Goal: Task Accomplishment & Management: Complete application form

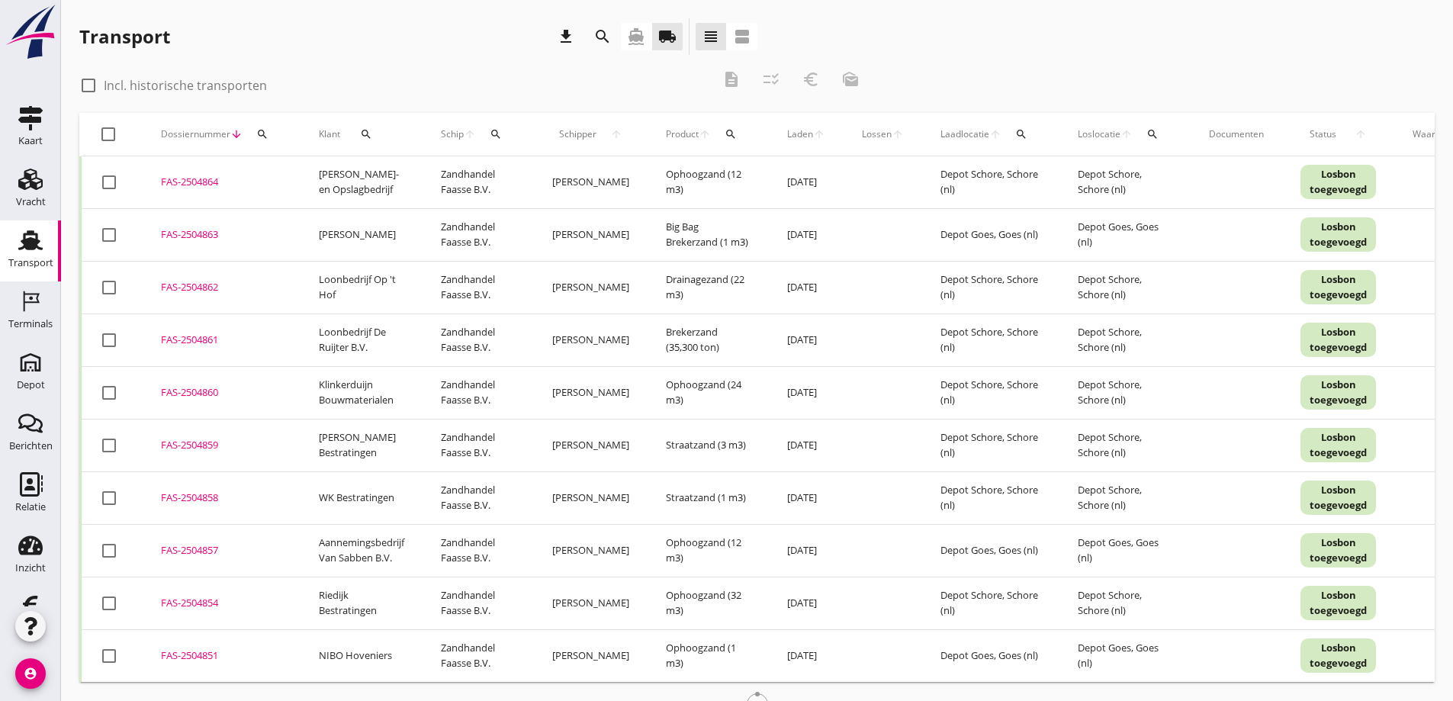
click at [25, 246] on use at bounding box center [30, 240] width 24 height 20
click at [665, 37] on icon "local_shipping" at bounding box center [667, 36] width 18 height 18
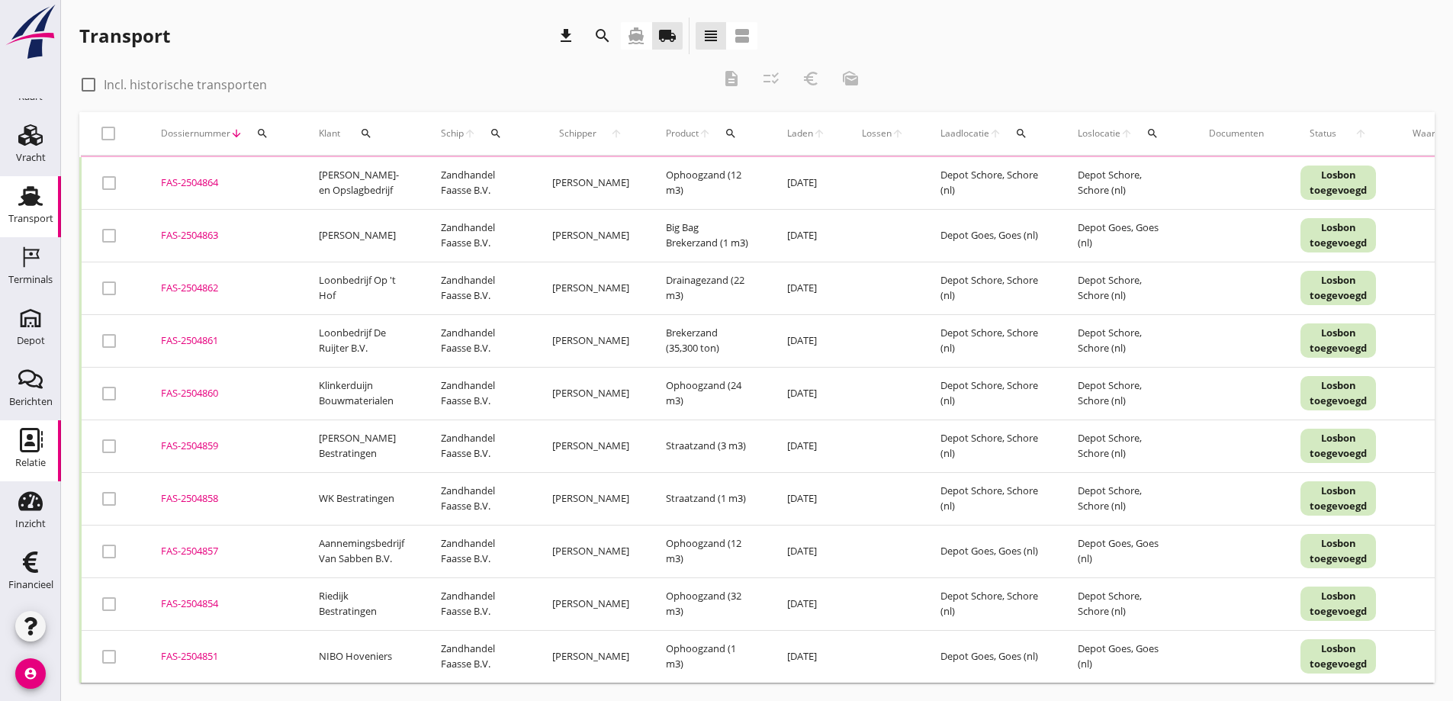
scroll to position [12, 0]
click at [28, 327] on icon "Depot" at bounding box center [30, 318] width 24 height 24
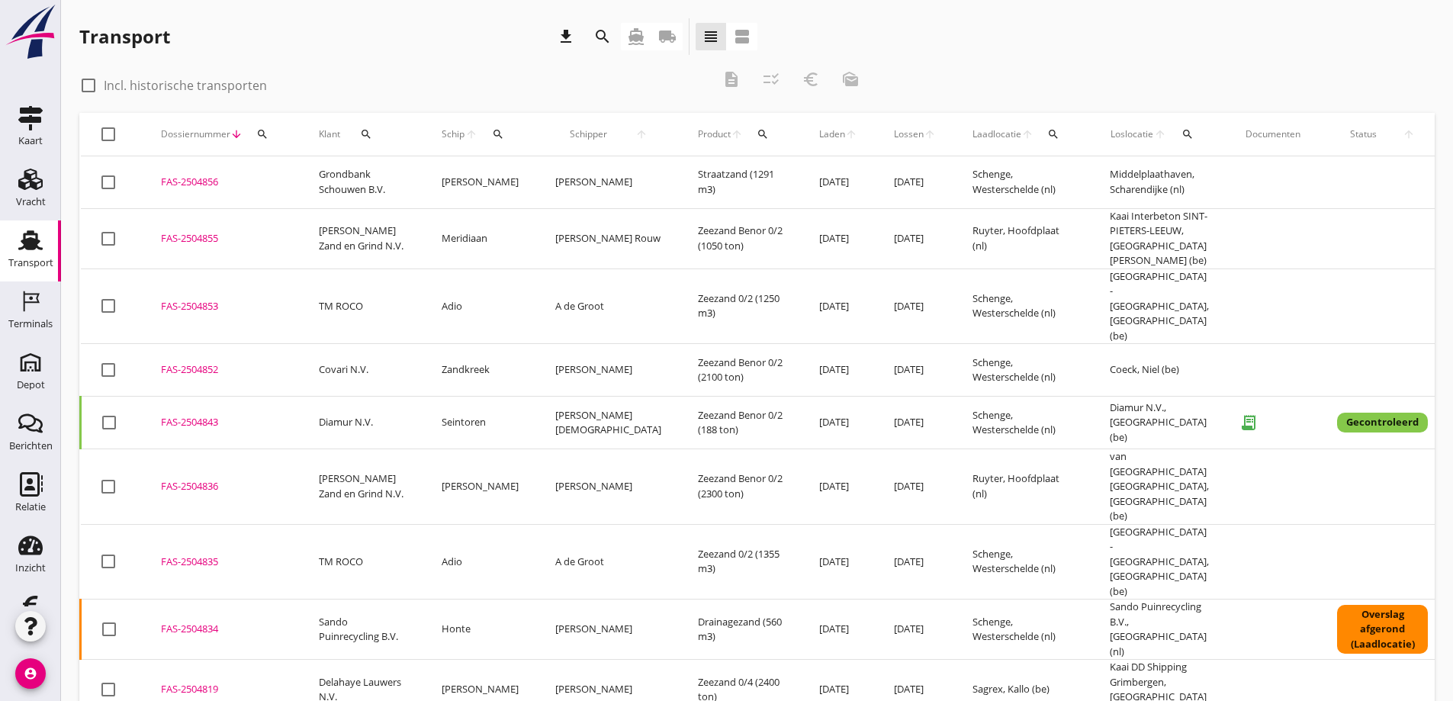
drag, startPoint x: 210, startPoint y: 178, endPoint x: 224, endPoint y: 230, distance: 54.6
click at [210, 178] on div "FAS-2504856" at bounding box center [221, 182] width 121 height 15
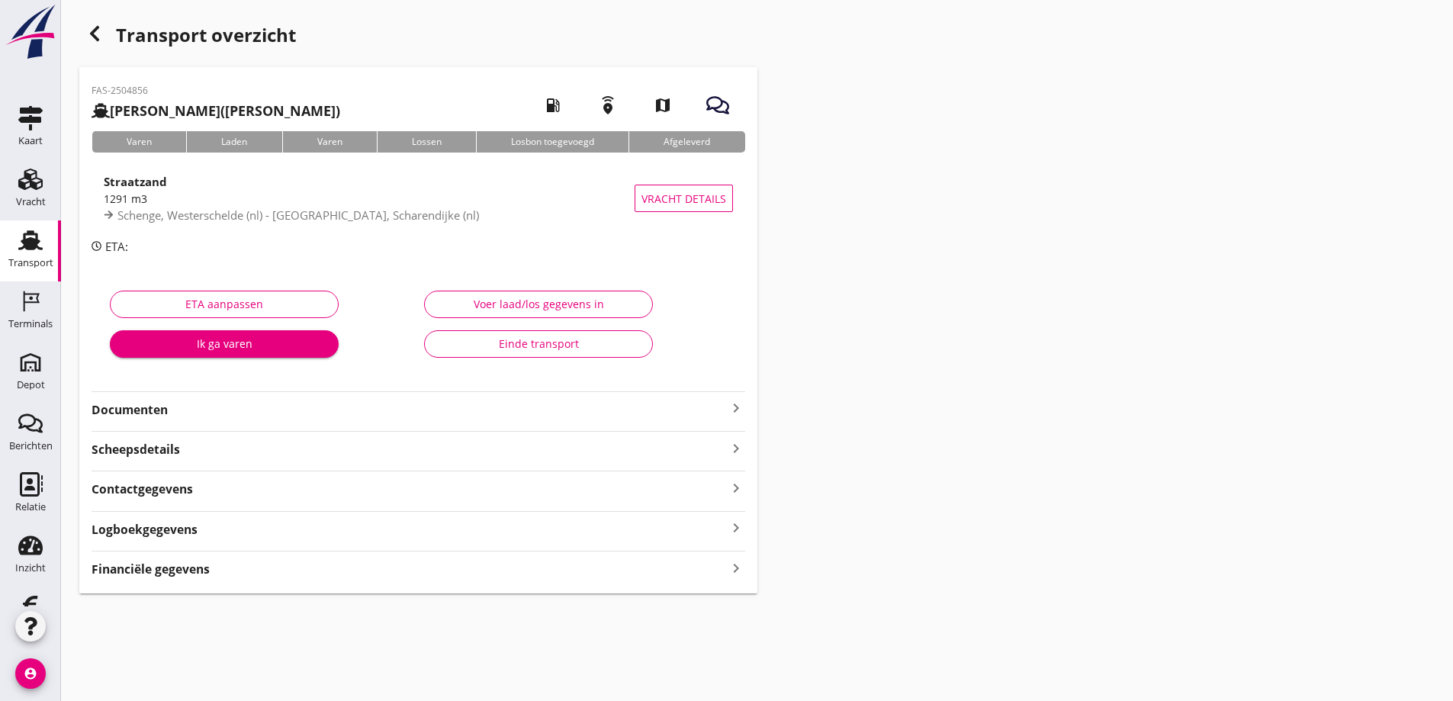
click at [209, 574] on strong "Financiële gegevens" at bounding box center [151, 570] width 118 height 18
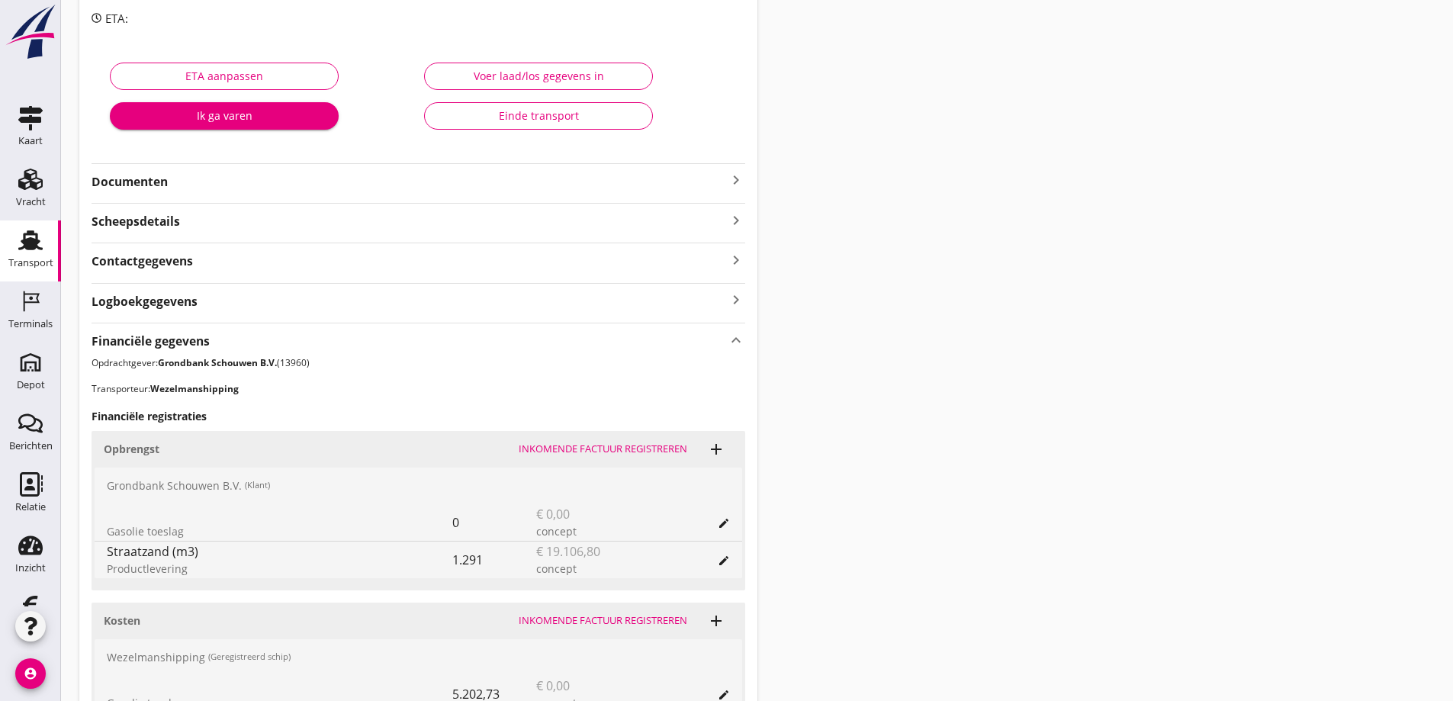
scroll to position [416, 0]
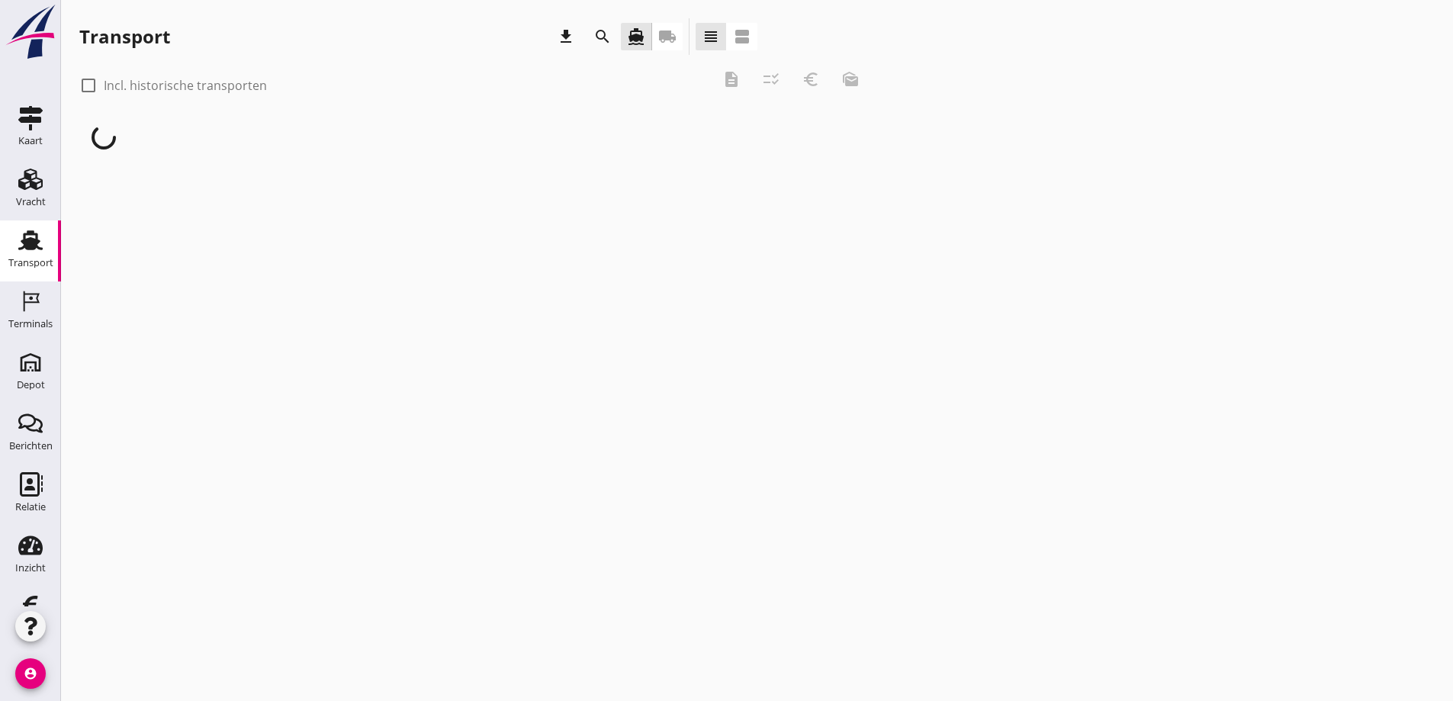
click at [669, 34] on icon "local_shipping" at bounding box center [667, 36] width 18 height 18
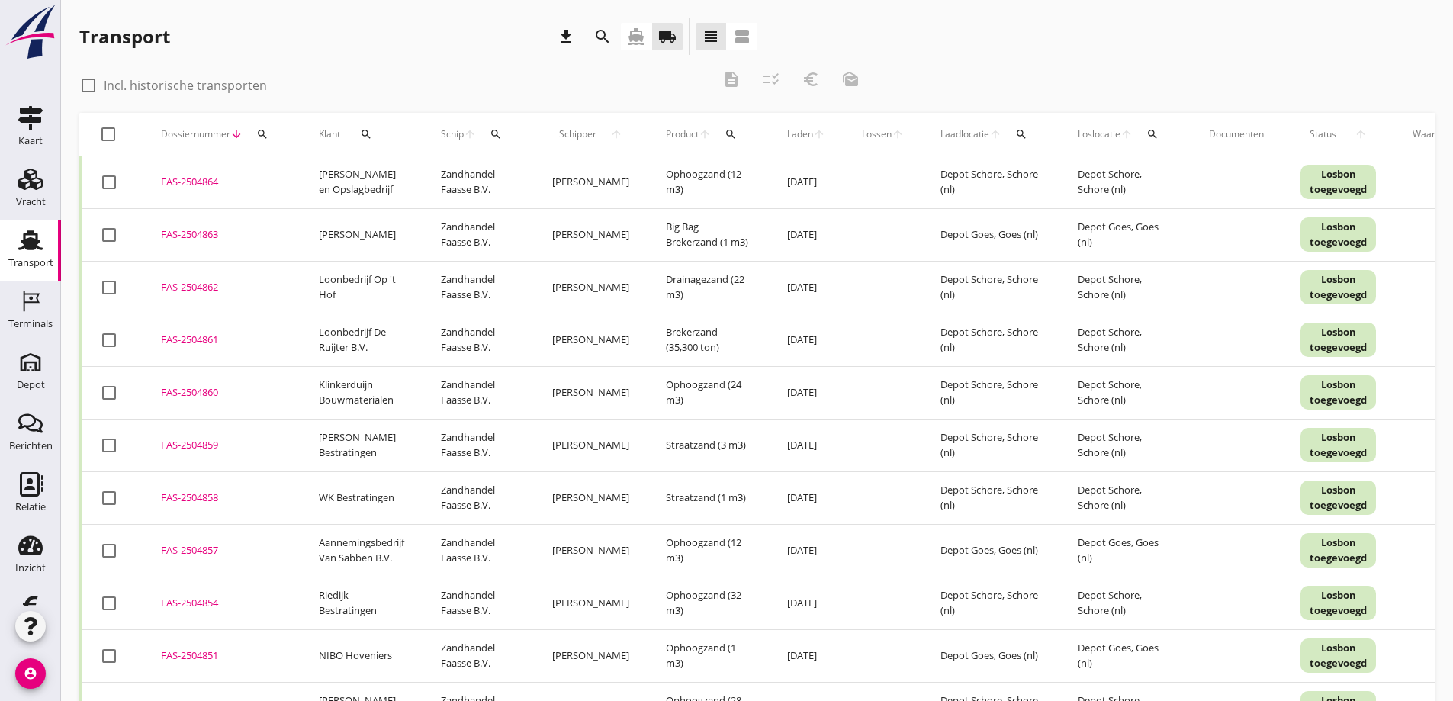
click at [197, 230] on div "FAS-2504863" at bounding box center [221, 234] width 121 height 15
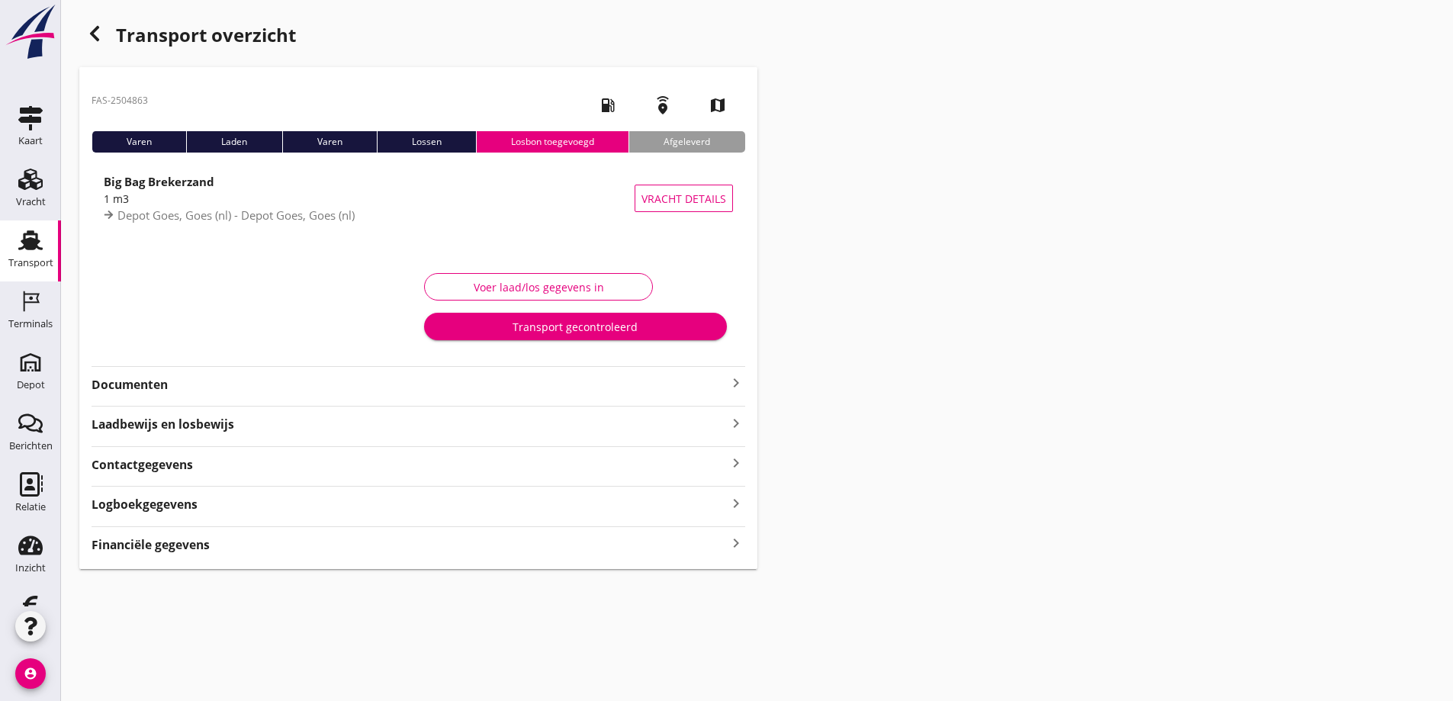
click at [203, 546] on strong "Financiële gegevens" at bounding box center [151, 545] width 118 height 18
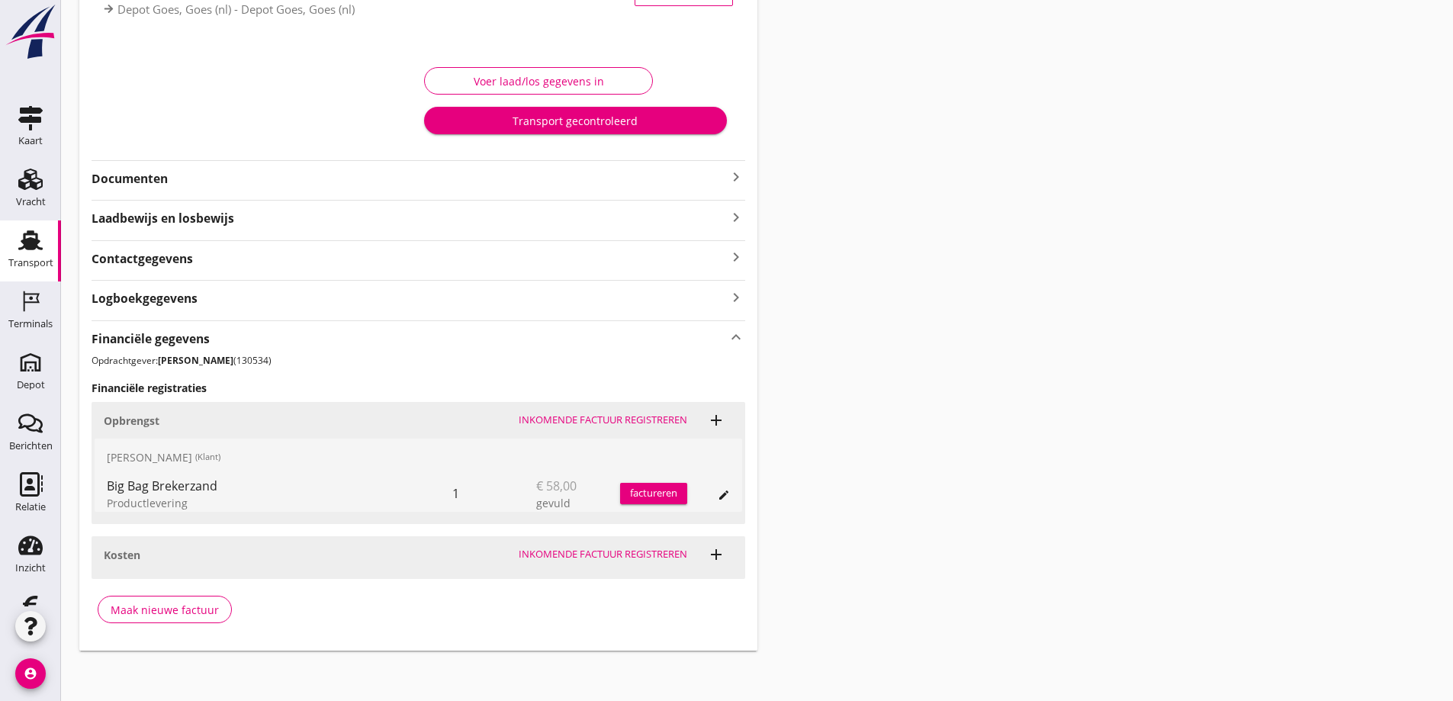
scroll to position [211, 0]
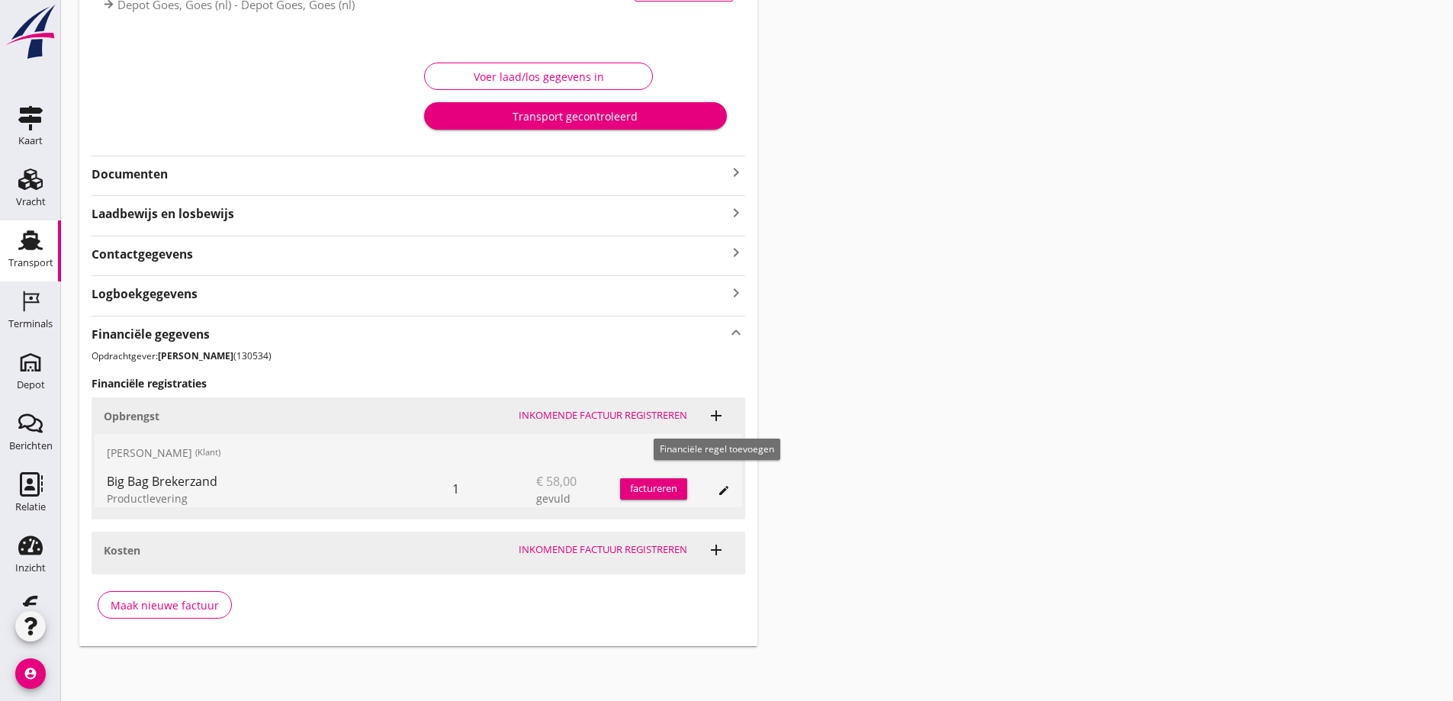
click at [715, 414] on icon "add" at bounding box center [716, 416] width 18 height 18
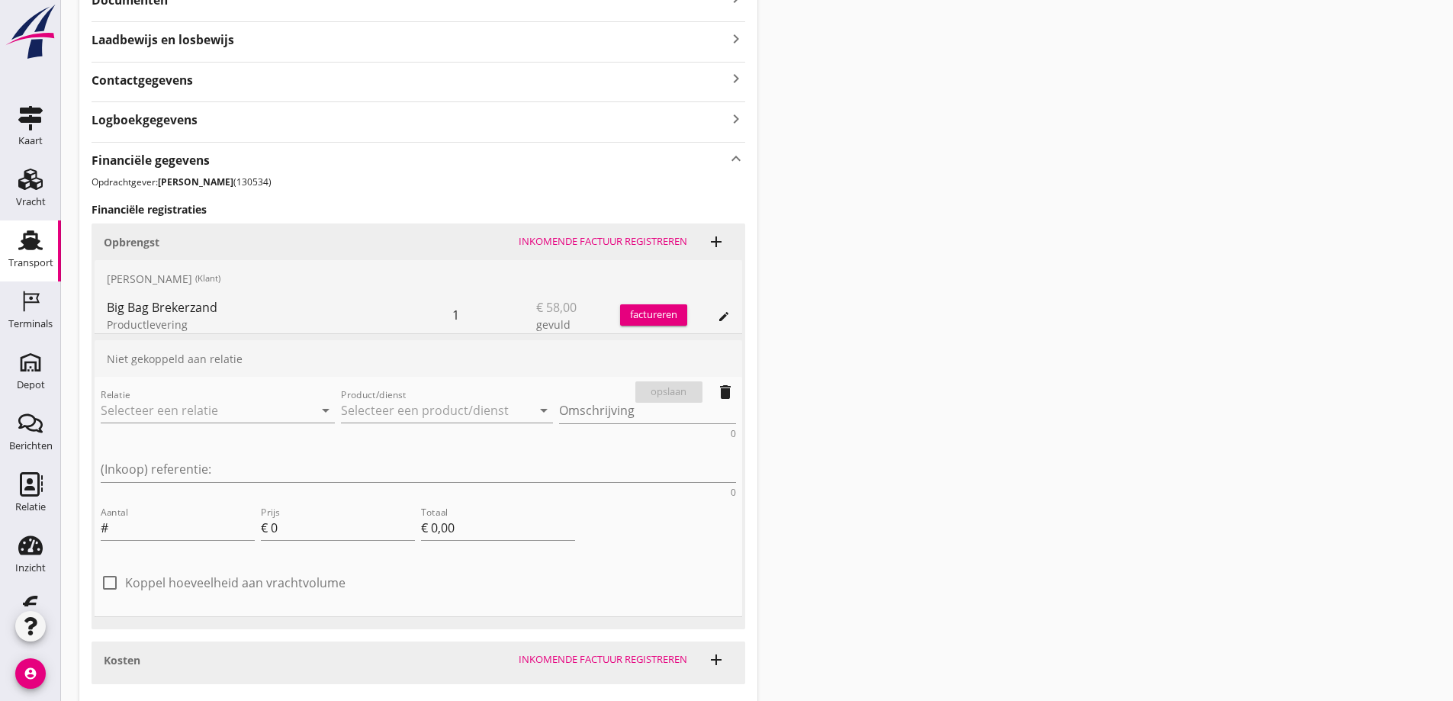
scroll to position [436, 0]
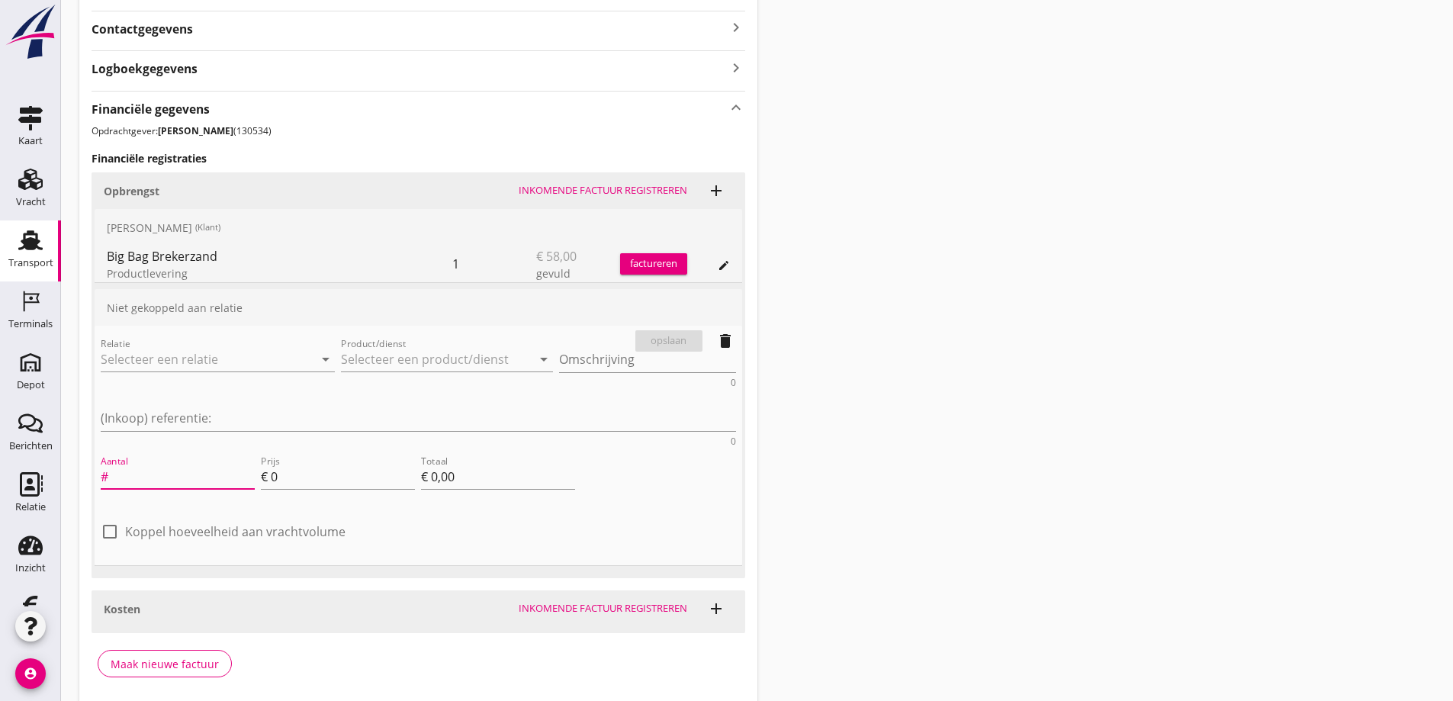
click at [136, 465] on input "Aantal" at bounding box center [182, 477] width 143 height 24
type input "1"
click at [286, 465] on input "0" at bounding box center [343, 477] width 144 height 24
type input "8"
type input "€ 8,00"
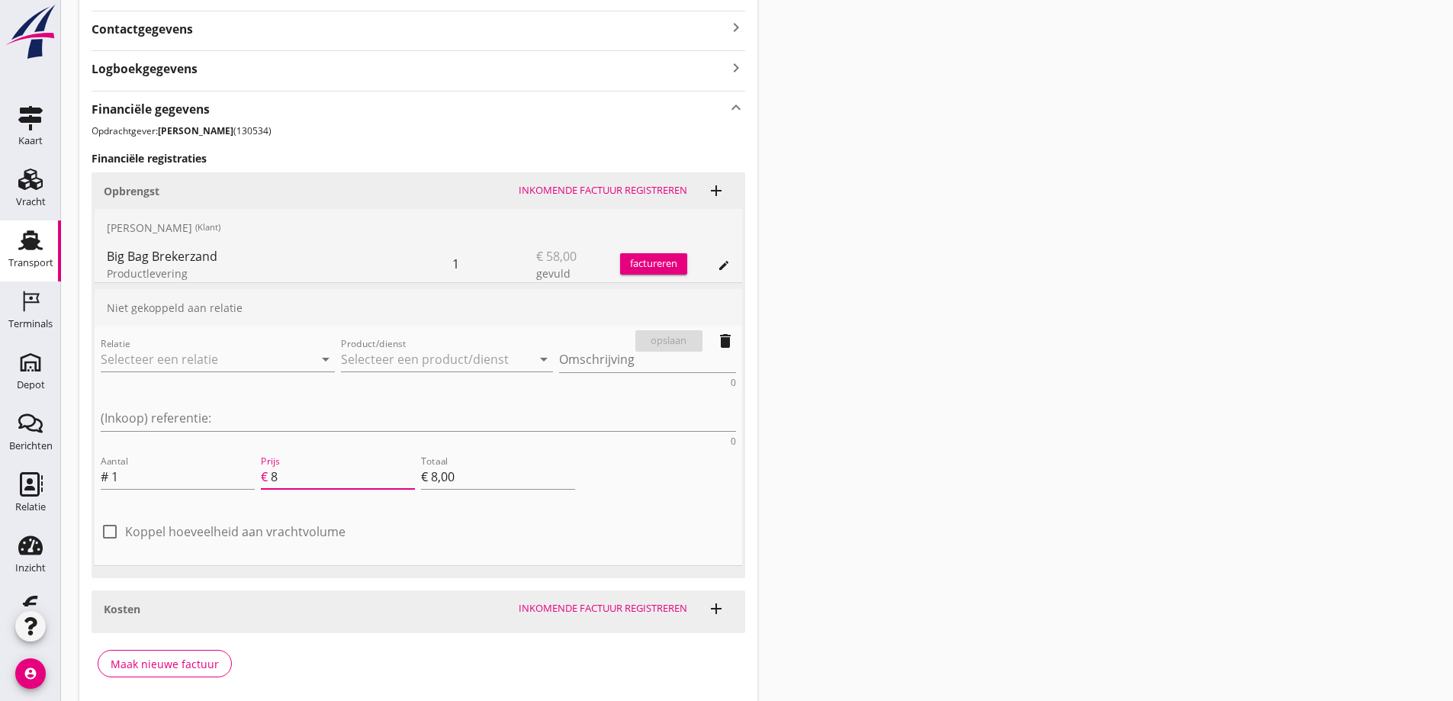
type input "€ 0,00"
type input "7"
type input "€ 7,00"
type input "70"
type input "€ 70,00"
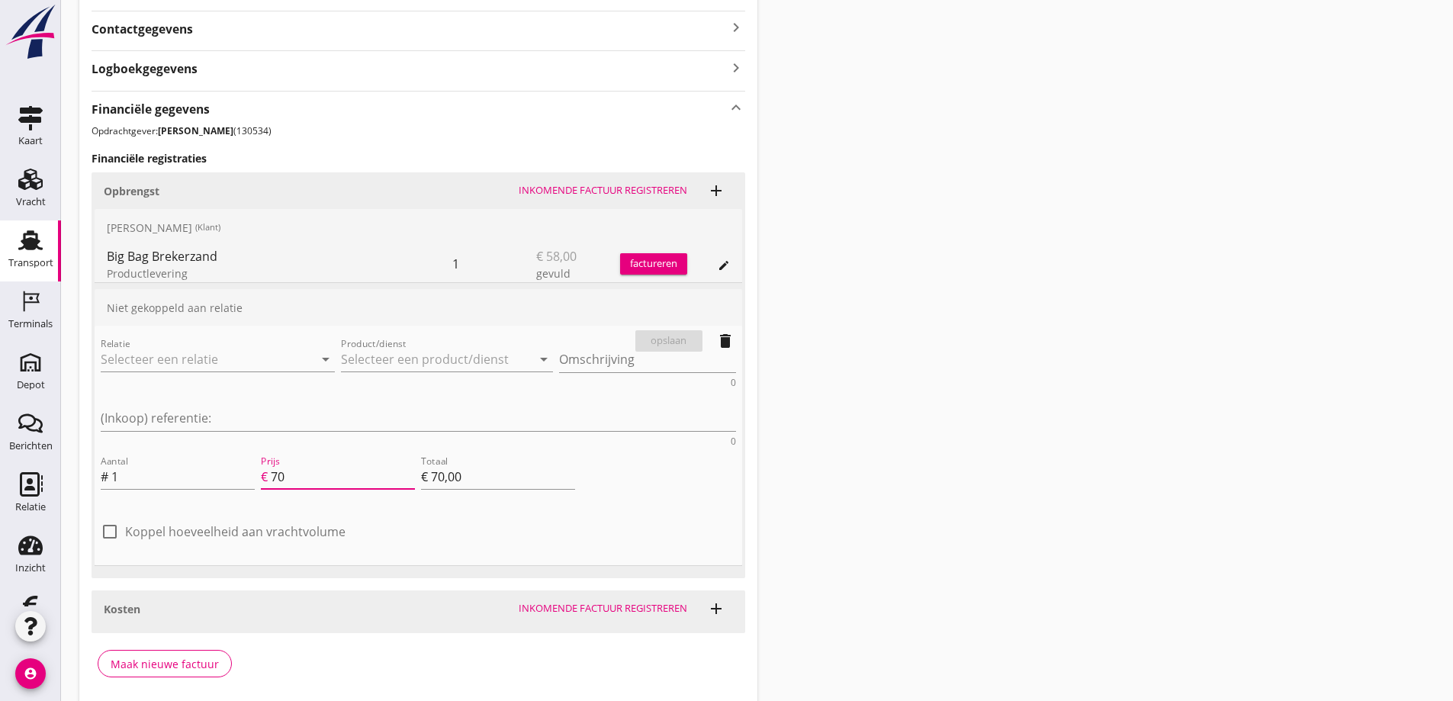
type input "70"
click at [579, 449] on div "Aantal # 1 Prijs € 70 Totaal € 70,00" at bounding box center [419, 478] width 642 height 58
click at [589, 452] on div "Relatie arrow_drop_down Product/dienst arrow_drop_down Omschrijving 0 (Inkoop) …" at bounding box center [419, 445] width 636 height 227
click at [404, 456] on div "Relatie arrow_drop_down Product/dienst arrow_drop_down Omschrijving 0 (Inkoop) …" at bounding box center [419, 445] width 636 height 227
click at [220, 367] on input "Relatie" at bounding box center [196, 359] width 191 height 24
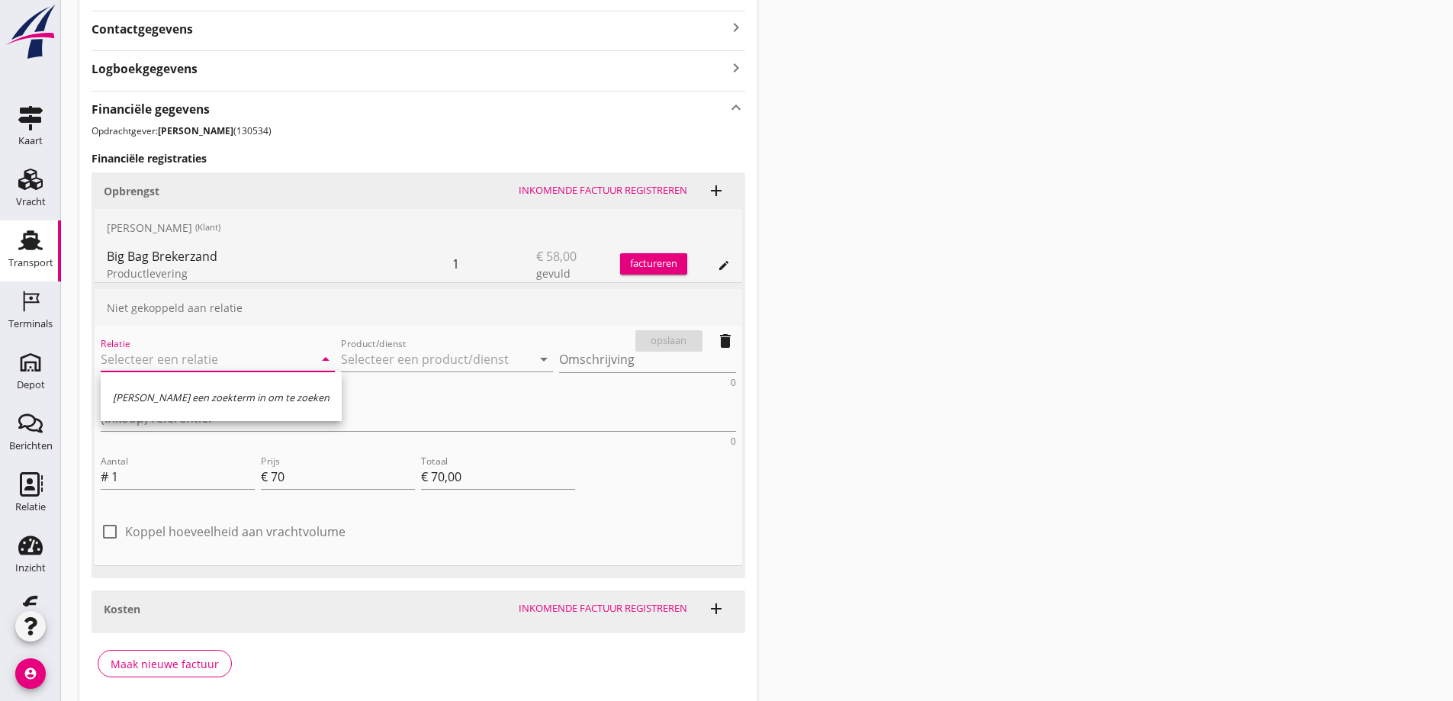
click at [224, 356] on input "Relatie" at bounding box center [196, 359] width 191 height 24
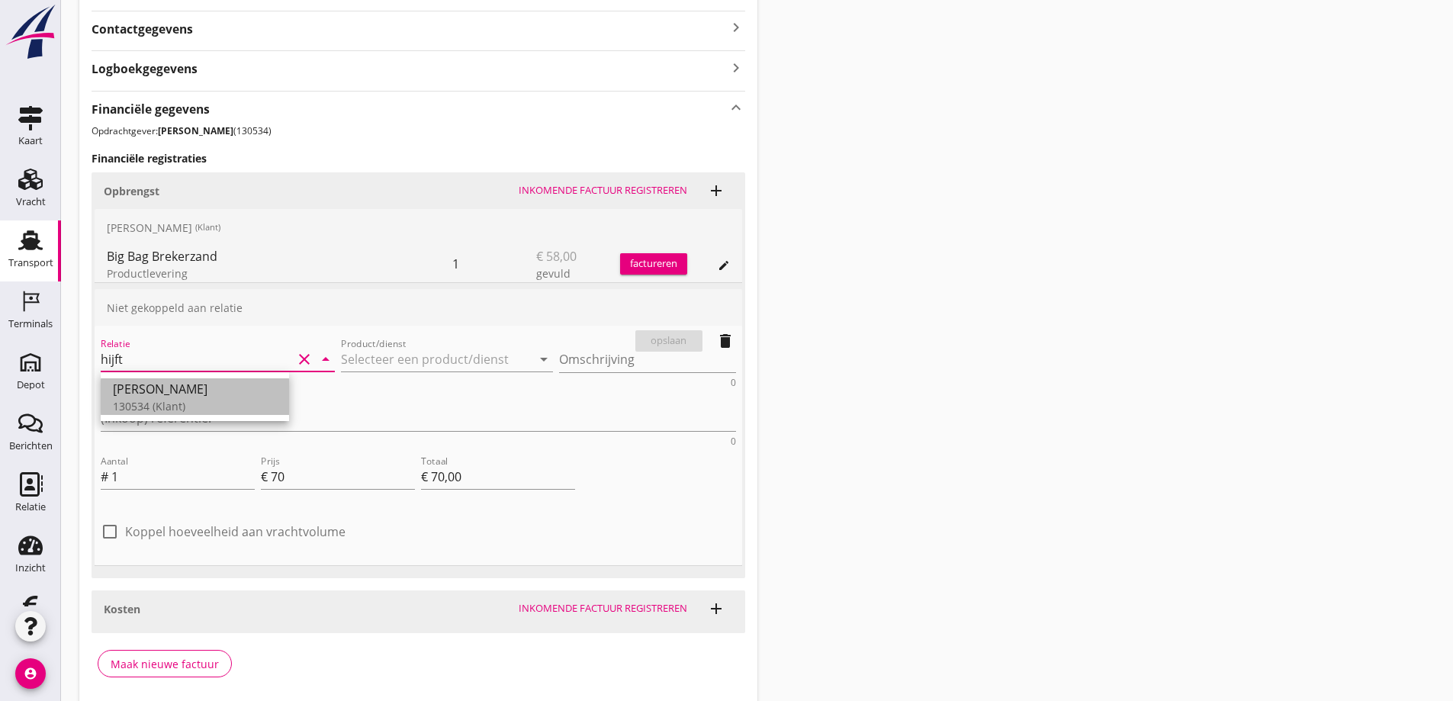
click at [196, 395] on div "[PERSON_NAME]" at bounding box center [195, 389] width 164 height 18
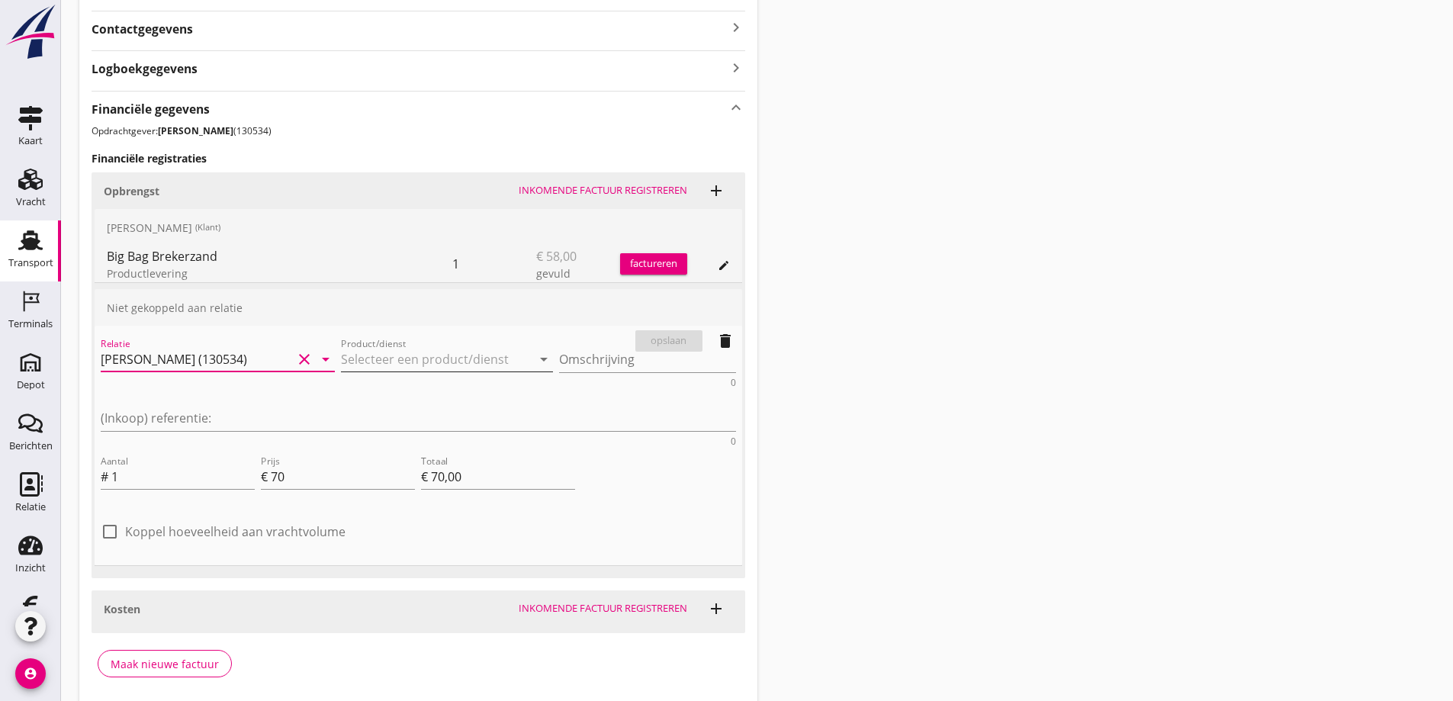
type input "[PERSON_NAME] (130534)"
click at [432, 357] on input "Product/dienst" at bounding box center [436, 359] width 191 height 24
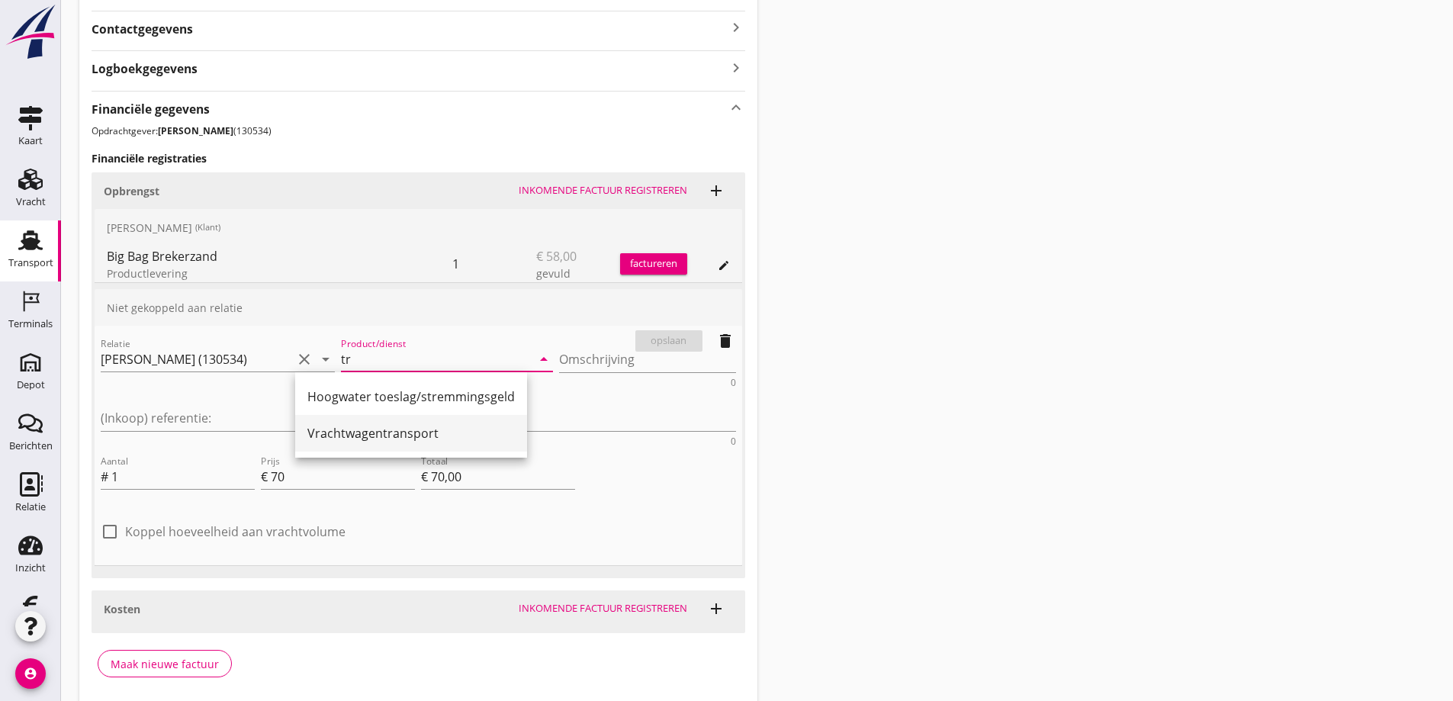
click at [369, 433] on div "Vrachtwagentransport" at bounding box center [411, 433] width 208 height 18
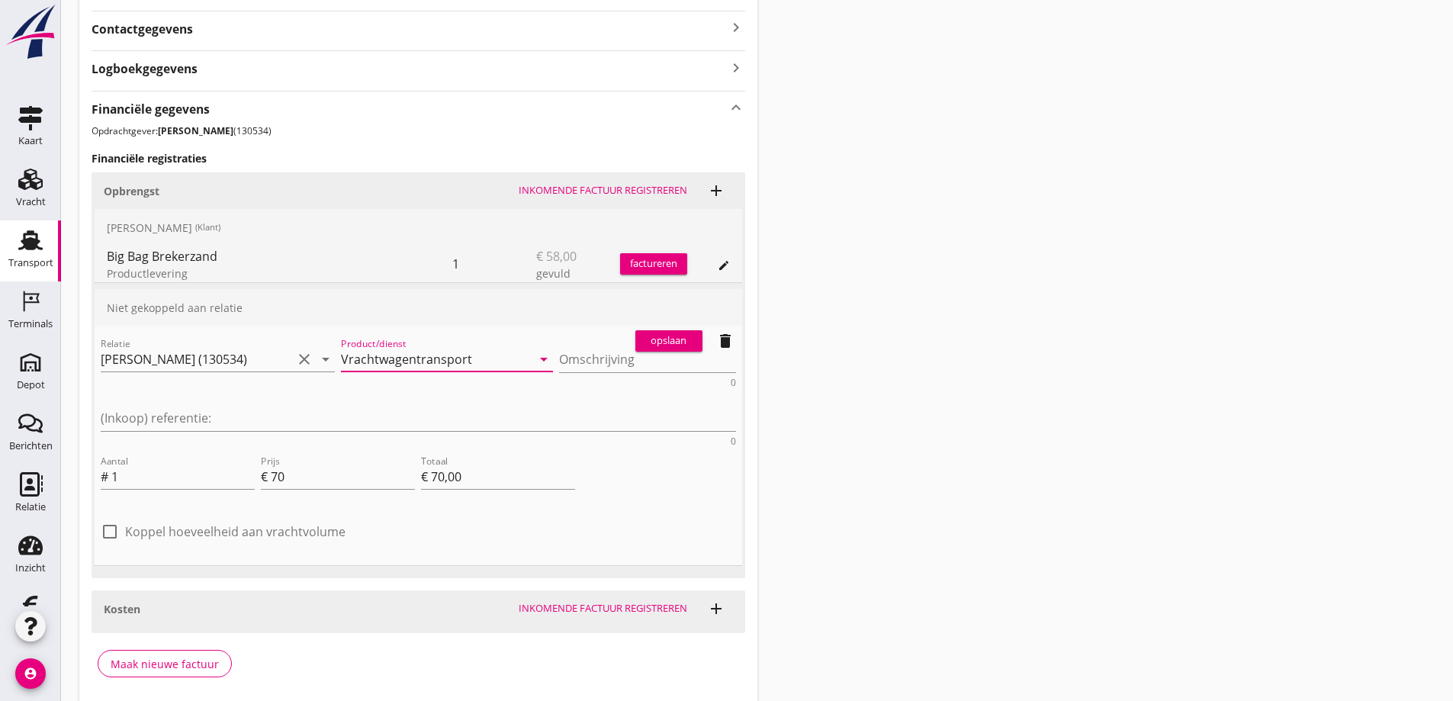
type input "Vrachtwagentransport"
click at [671, 337] on div "opslaan" at bounding box center [669, 340] width 55 height 15
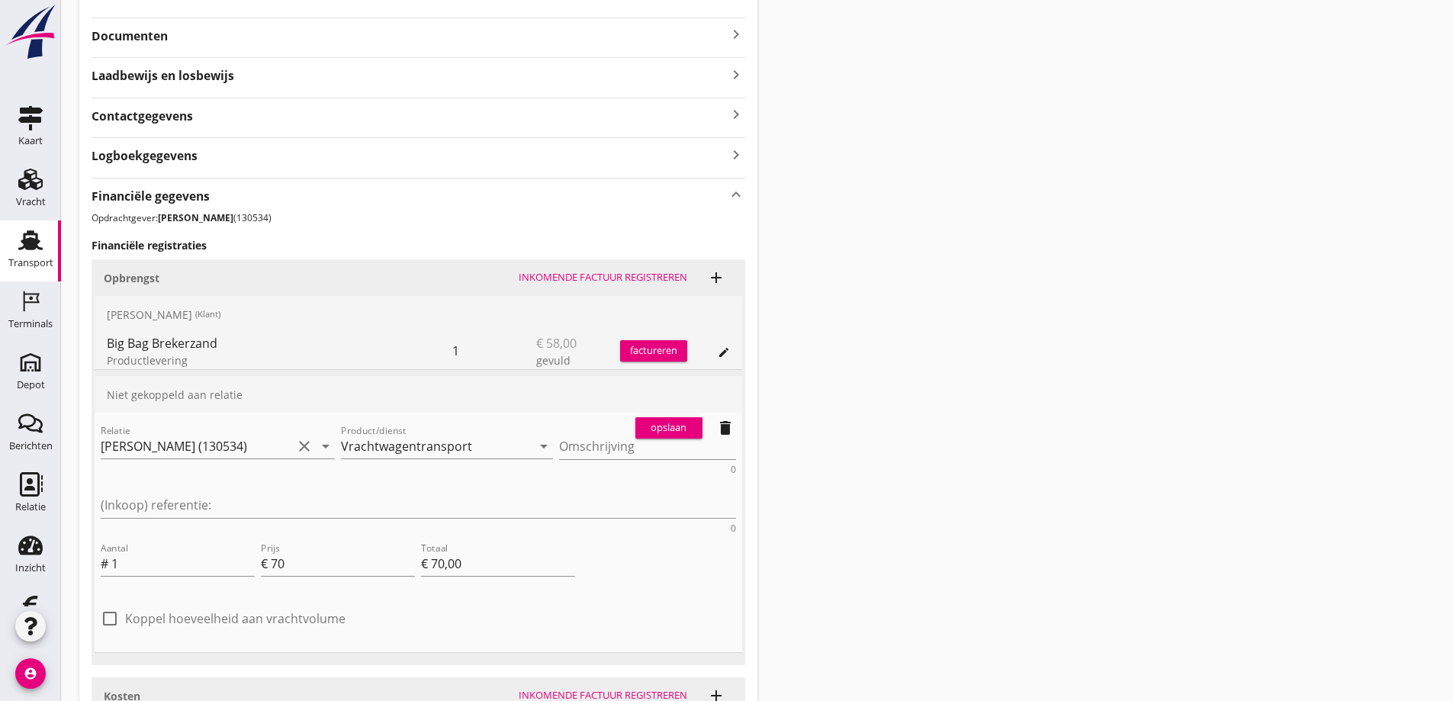
scroll to position [207, 0]
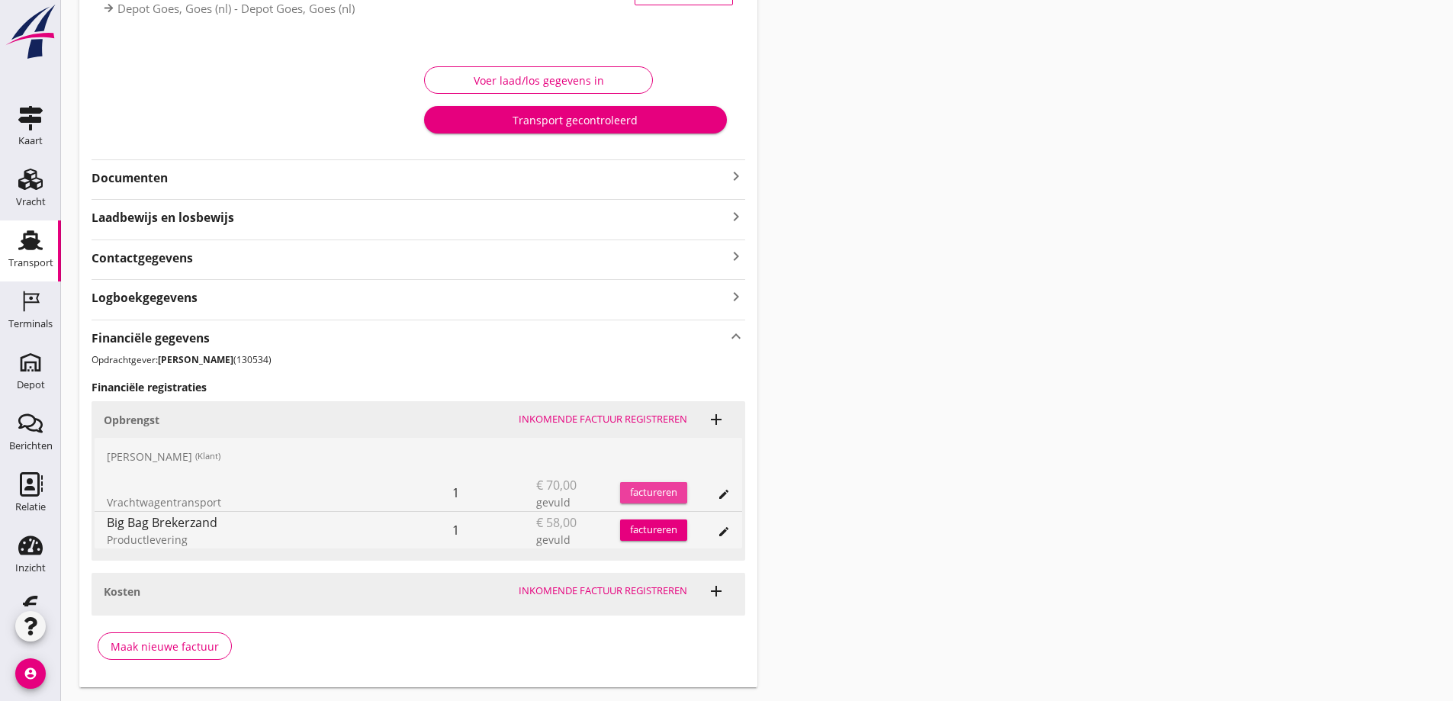
click at [647, 491] on div "factureren" at bounding box center [653, 492] width 67 height 15
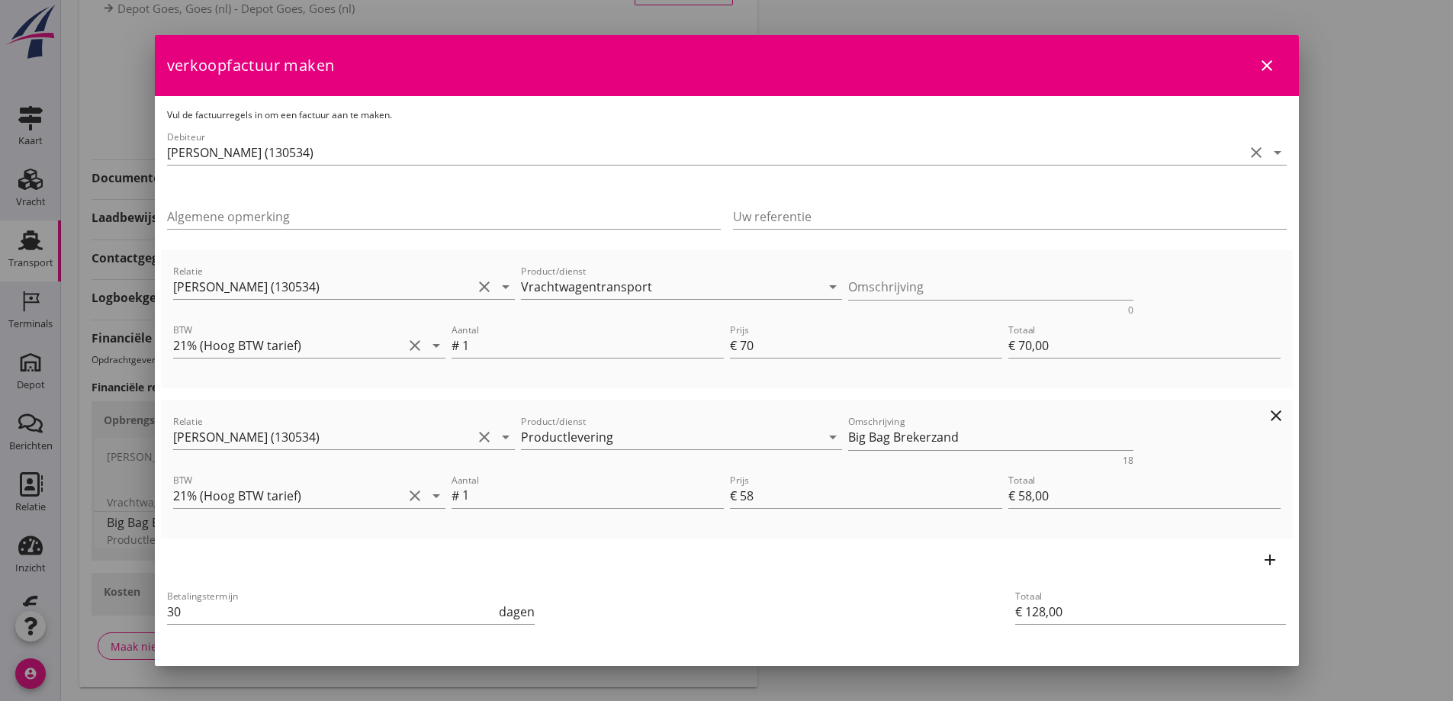
scroll to position [59, 0]
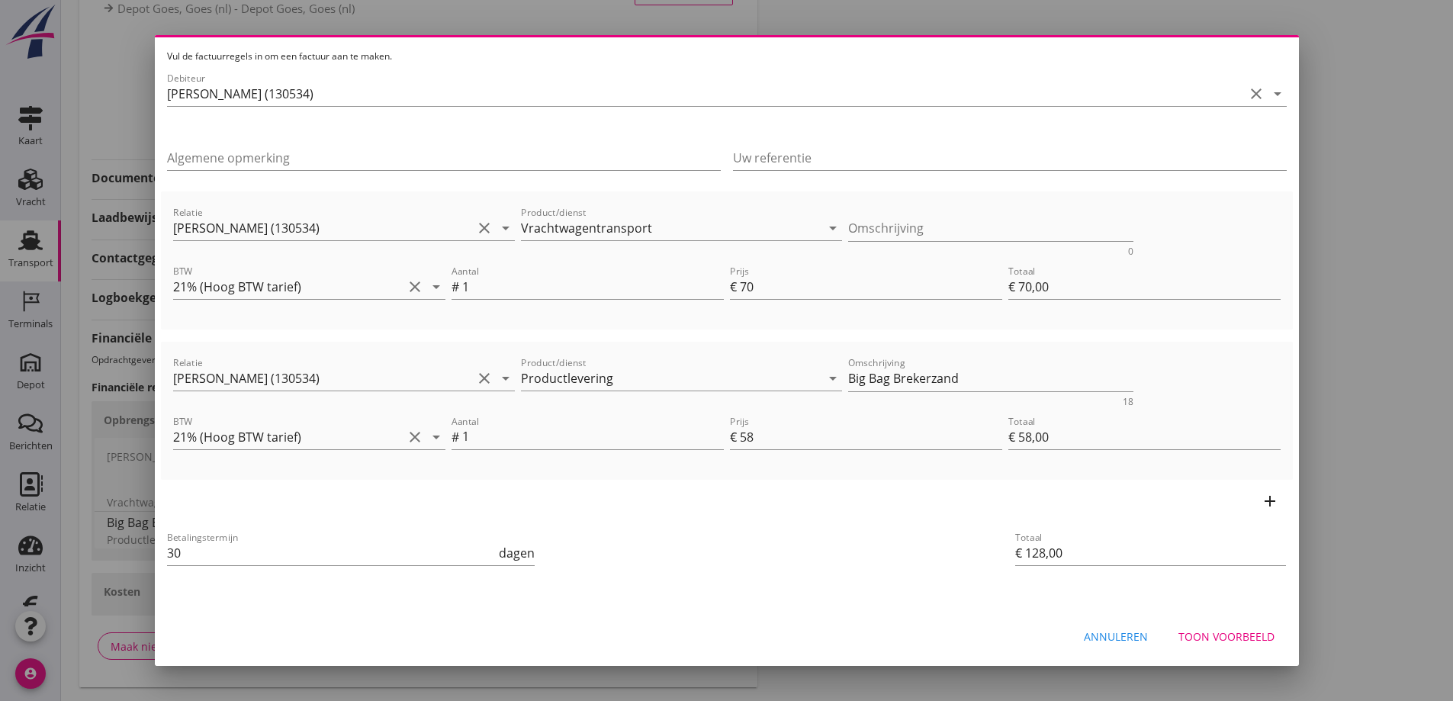
click at [1212, 632] on div "Toon voorbeeld" at bounding box center [1227, 637] width 96 height 16
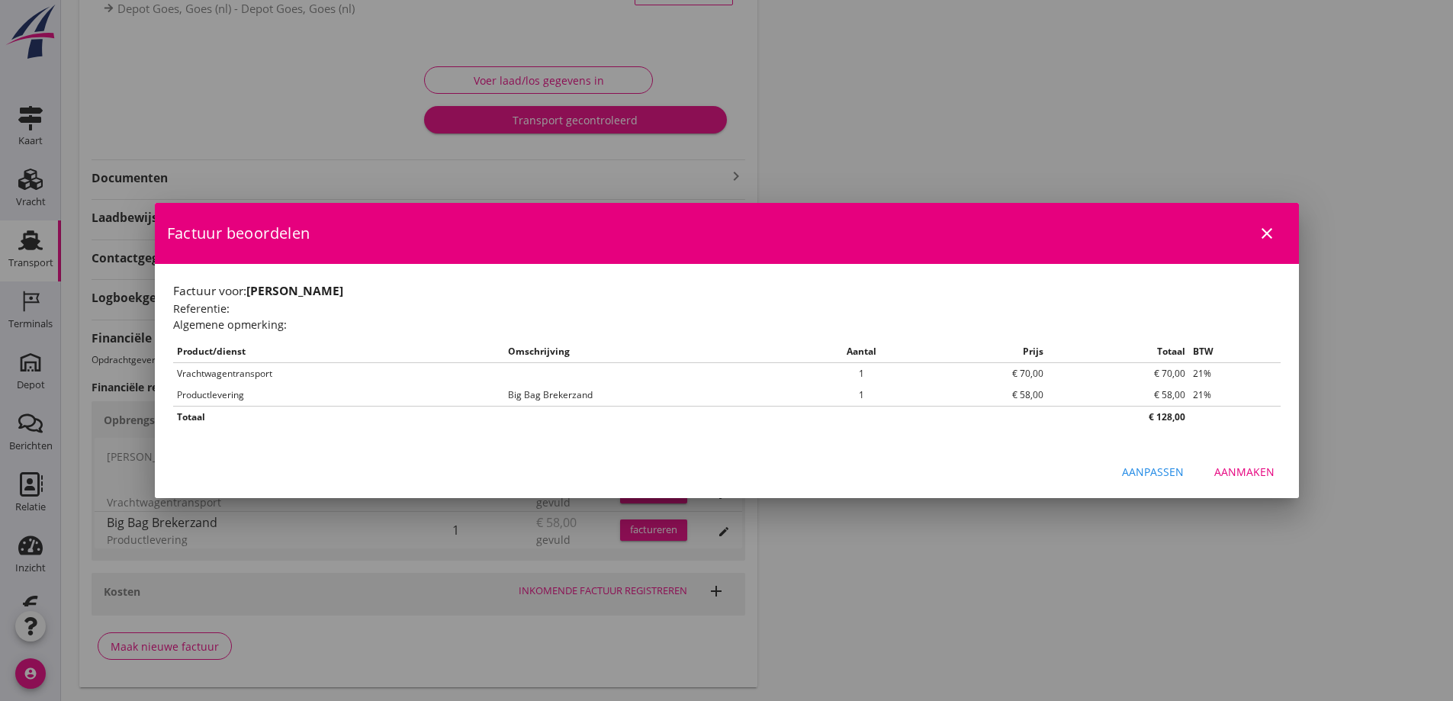
scroll to position [0, 0]
click at [1233, 474] on div "Aanmaken" at bounding box center [1245, 472] width 60 height 16
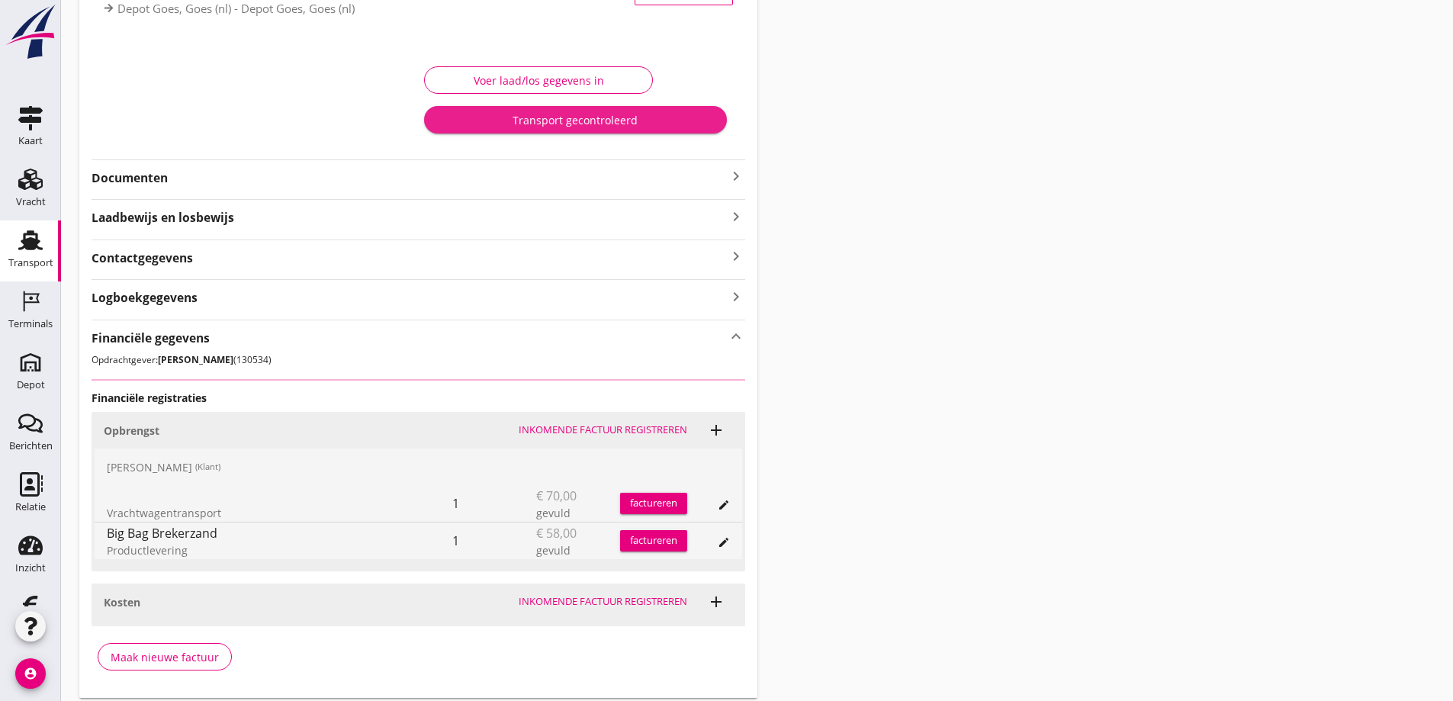
click at [499, 119] on div "Transport gecontroleerd" at bounding box center [575, 120] width 278 height 16
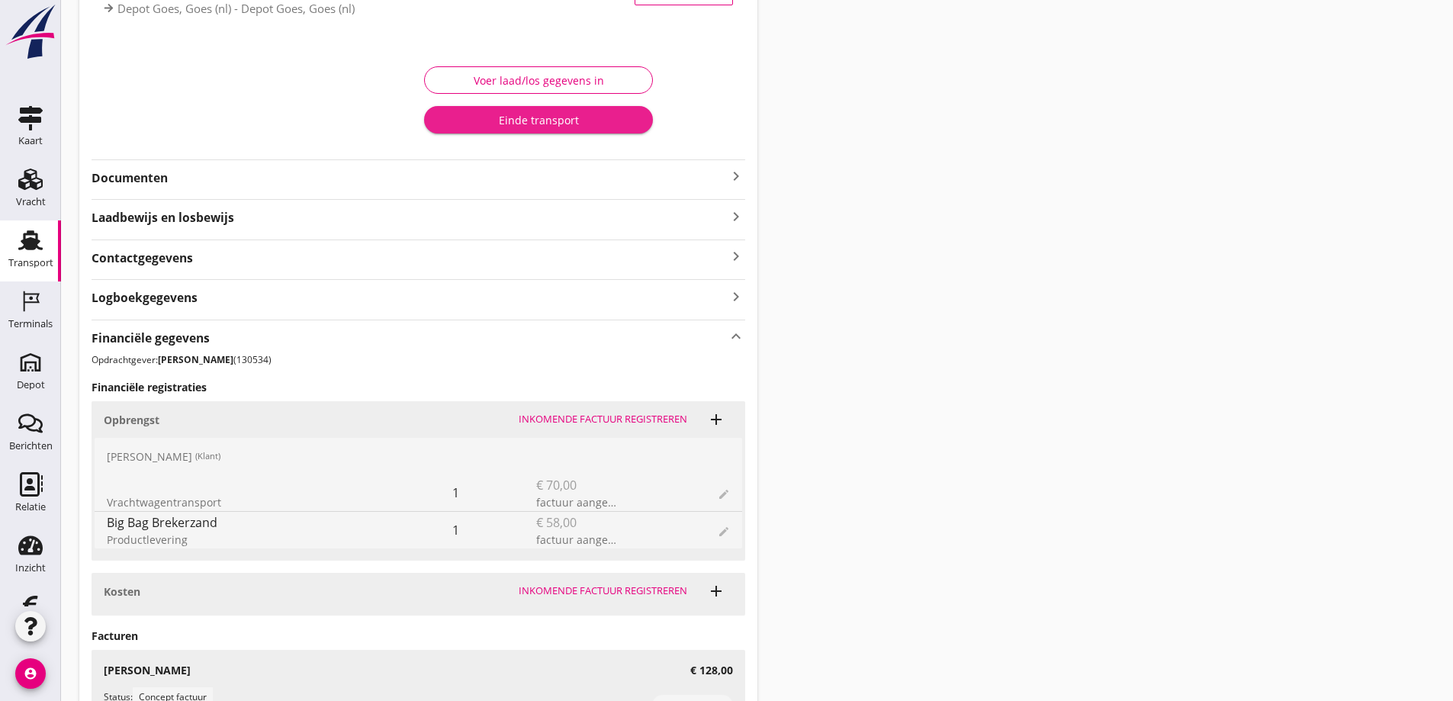
click at [512, 115] on div "Einde transport" at bounding box center [538, 120] width 204 height 16
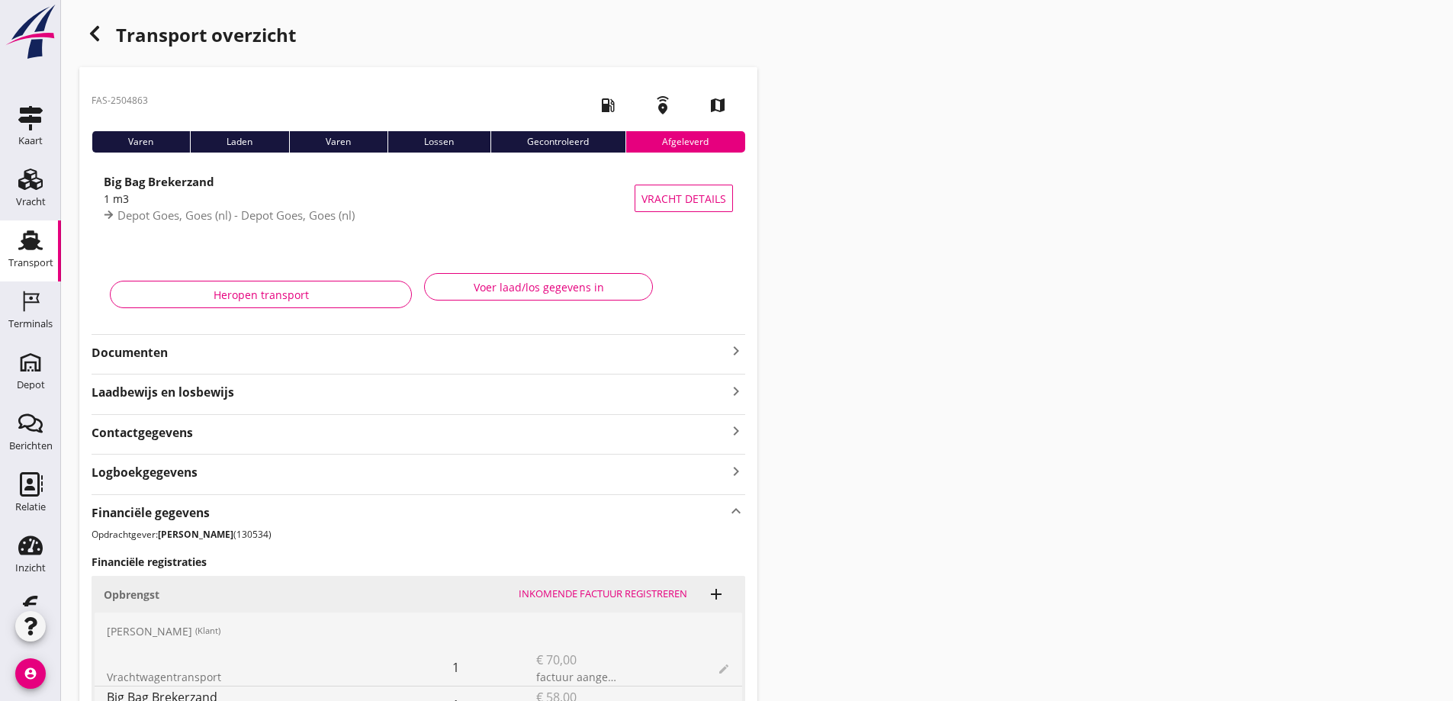
click at [92, 28] on icon "button" at bounding box center [94, 33] width 18 height 18
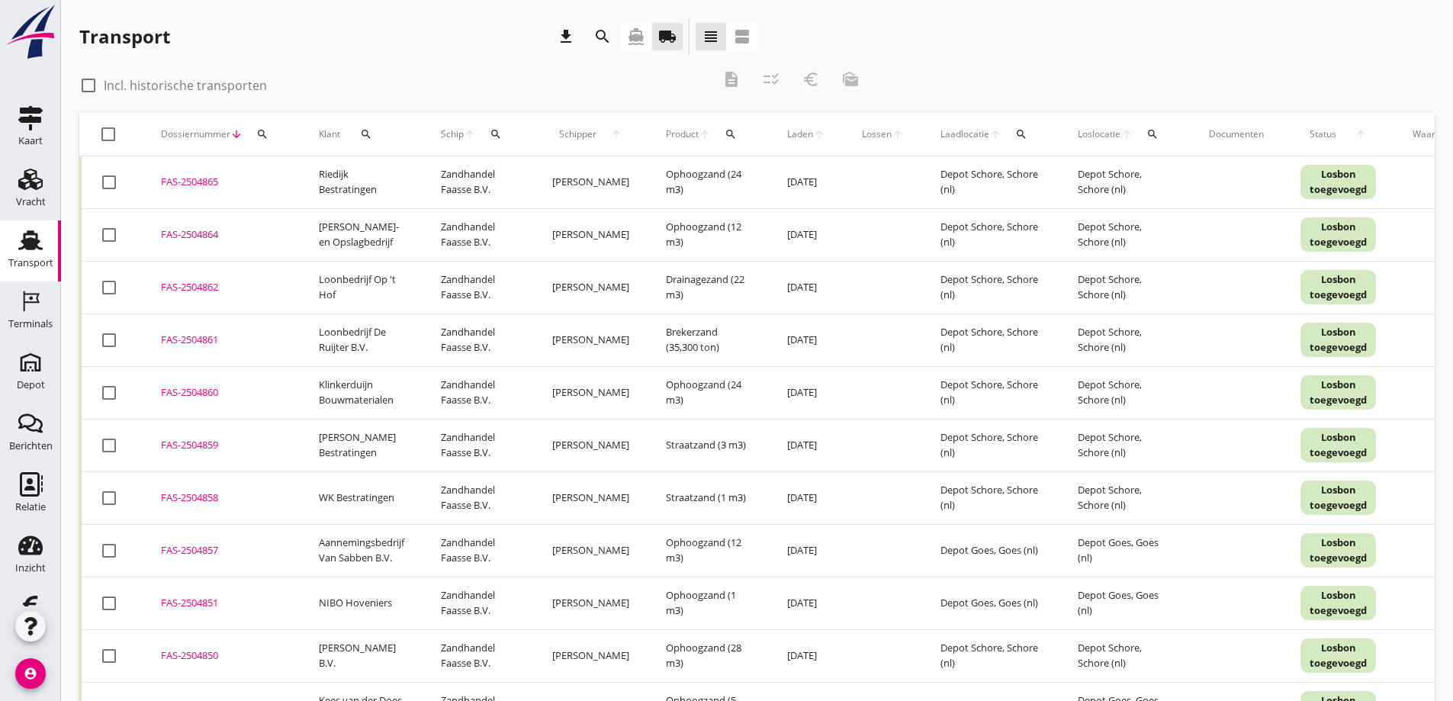
click at [183, 337] on div "FAS-2504861" at bounding box center [221, 340] width 121 height 15
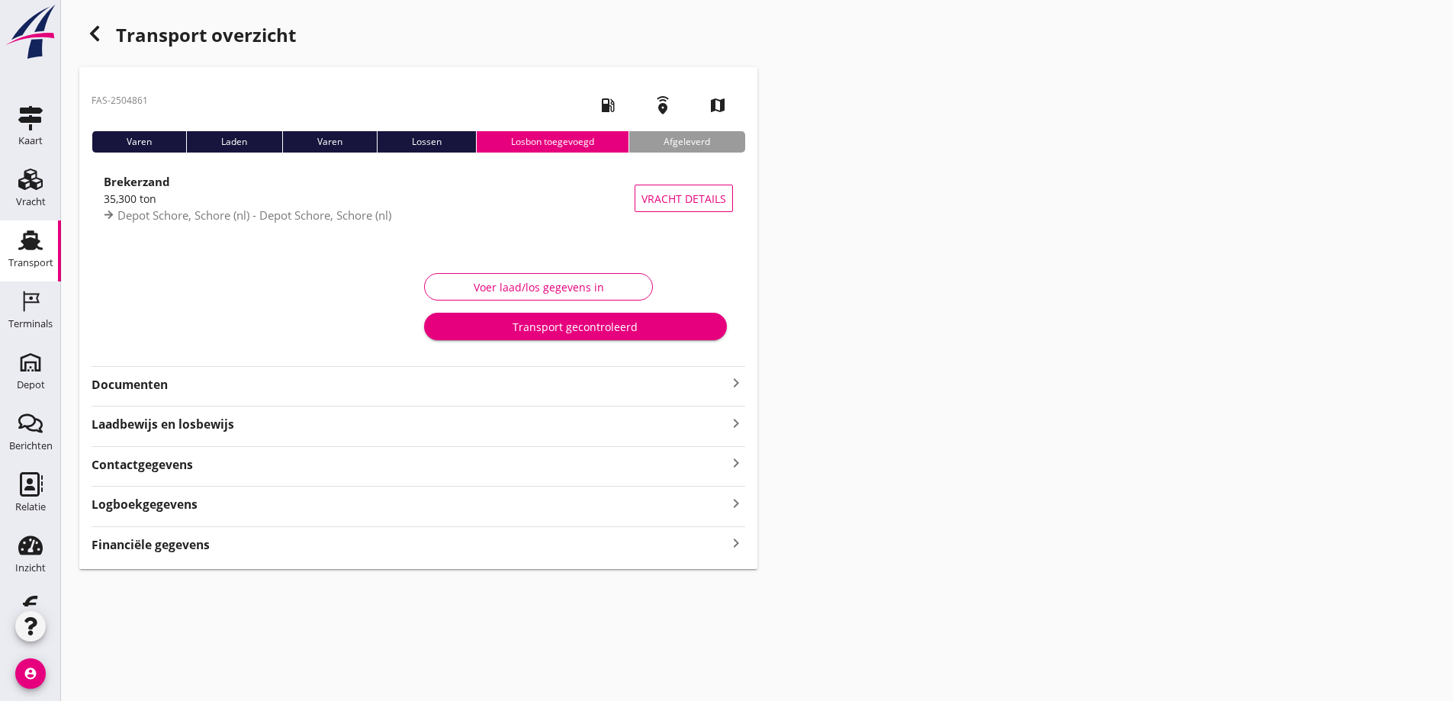
click at [153, 541] on strong "Financiële gegevens" at bounding box center [151, 545] width 118 height 18
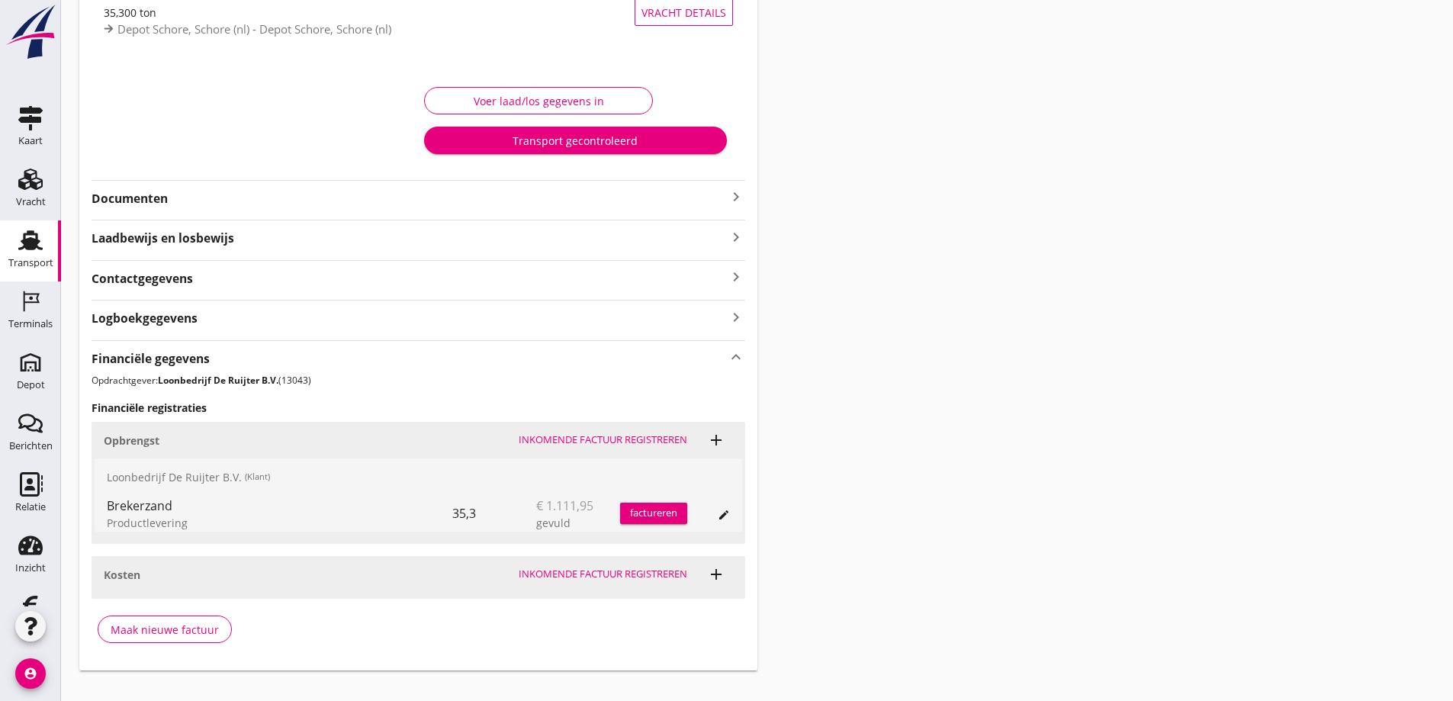
scroll to position [211, 0]
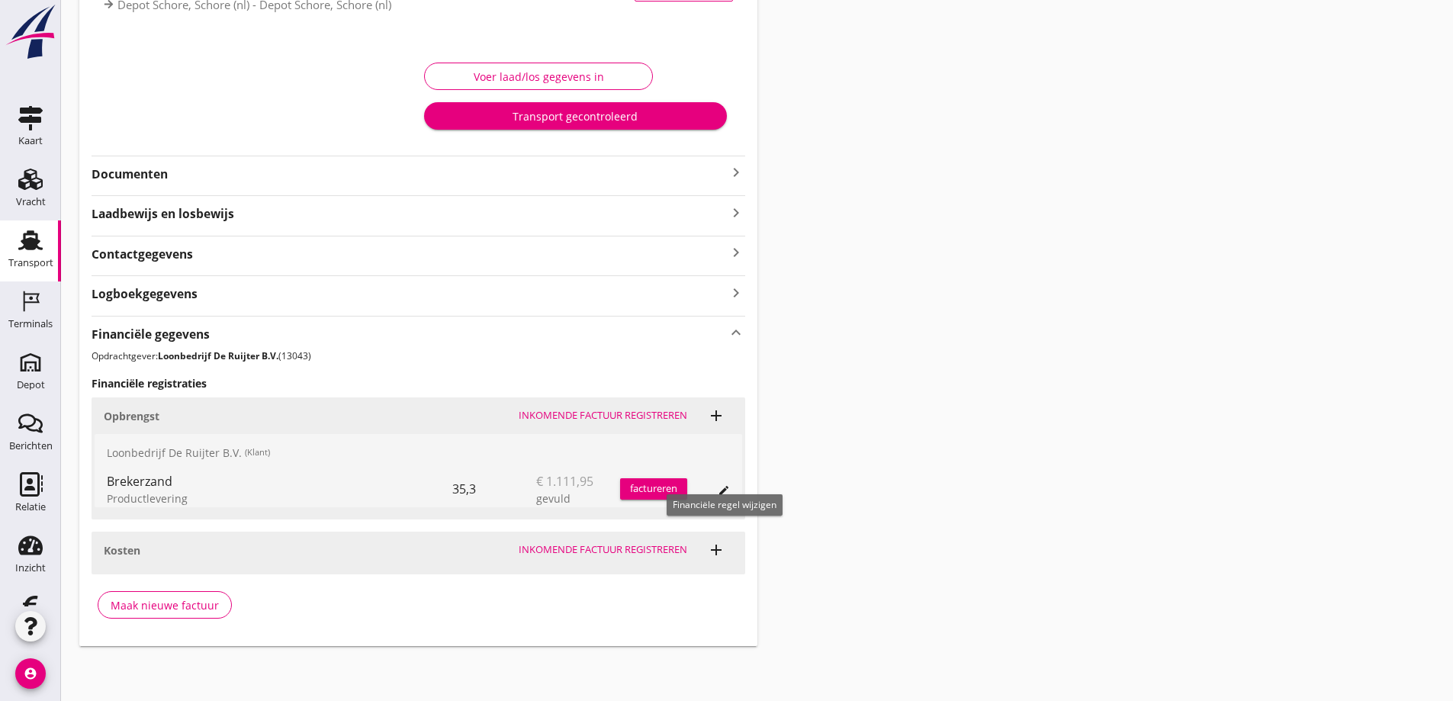
click at [719, 488] on icon "edit" at bounding box center [724, 490] width 12 height 12
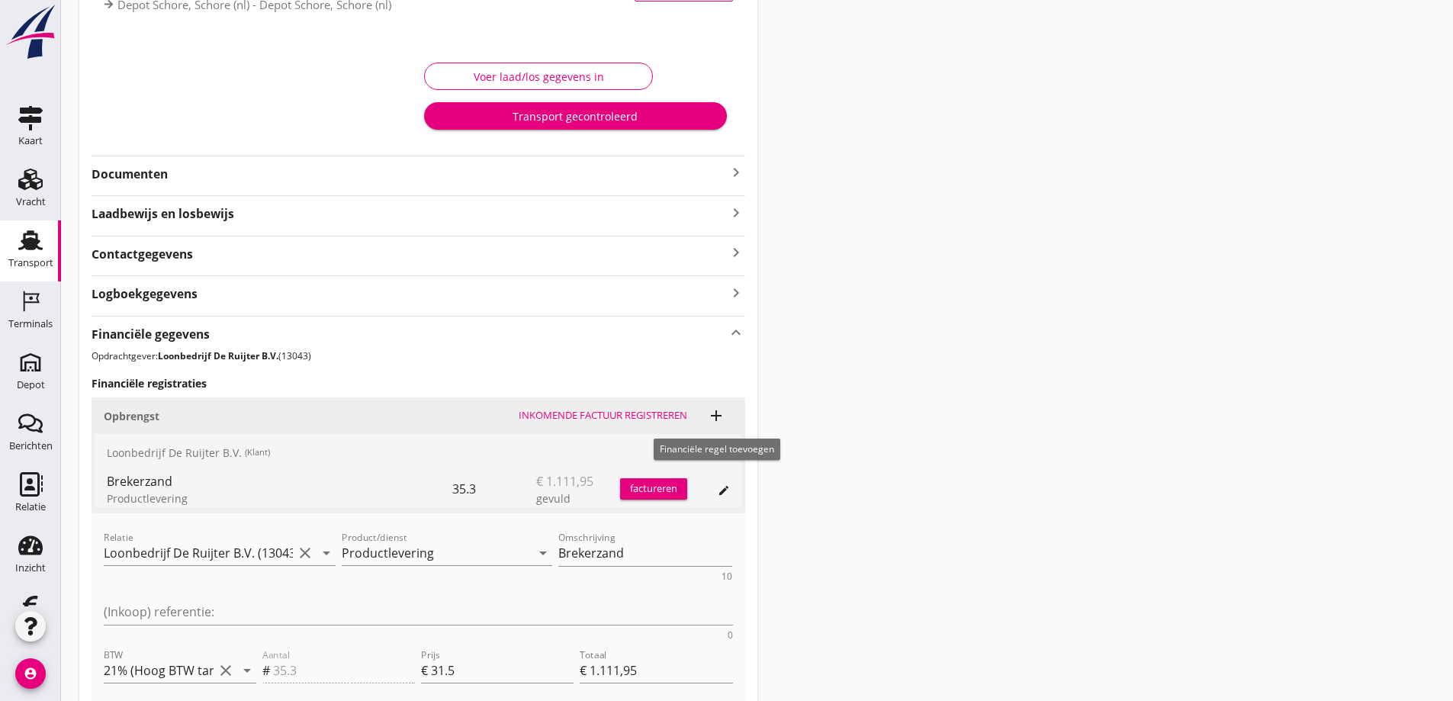
click at [714, 414] on icon "add" at bounding box center [716, 416] width 18 height 18
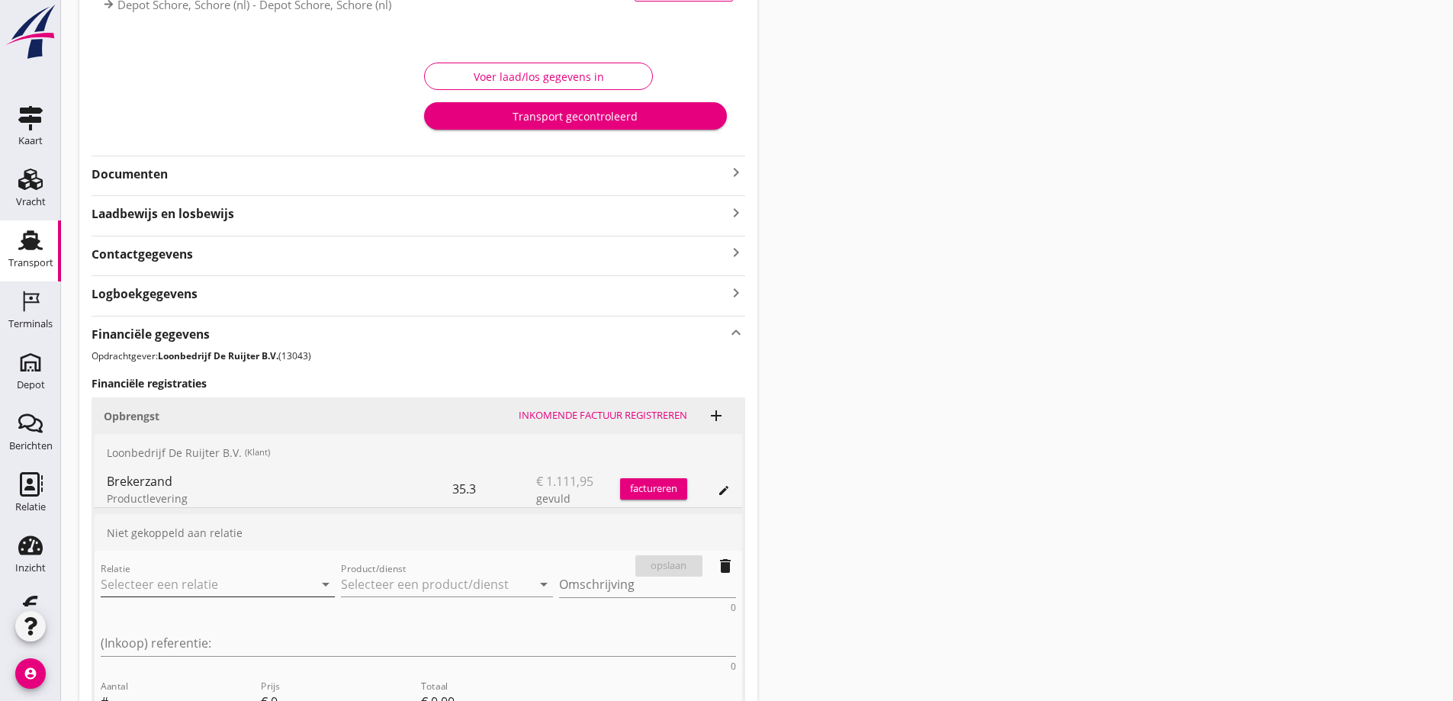
click at [170, 582] on input "Relatie" at bounding box center [196, 584] width 191 height 24
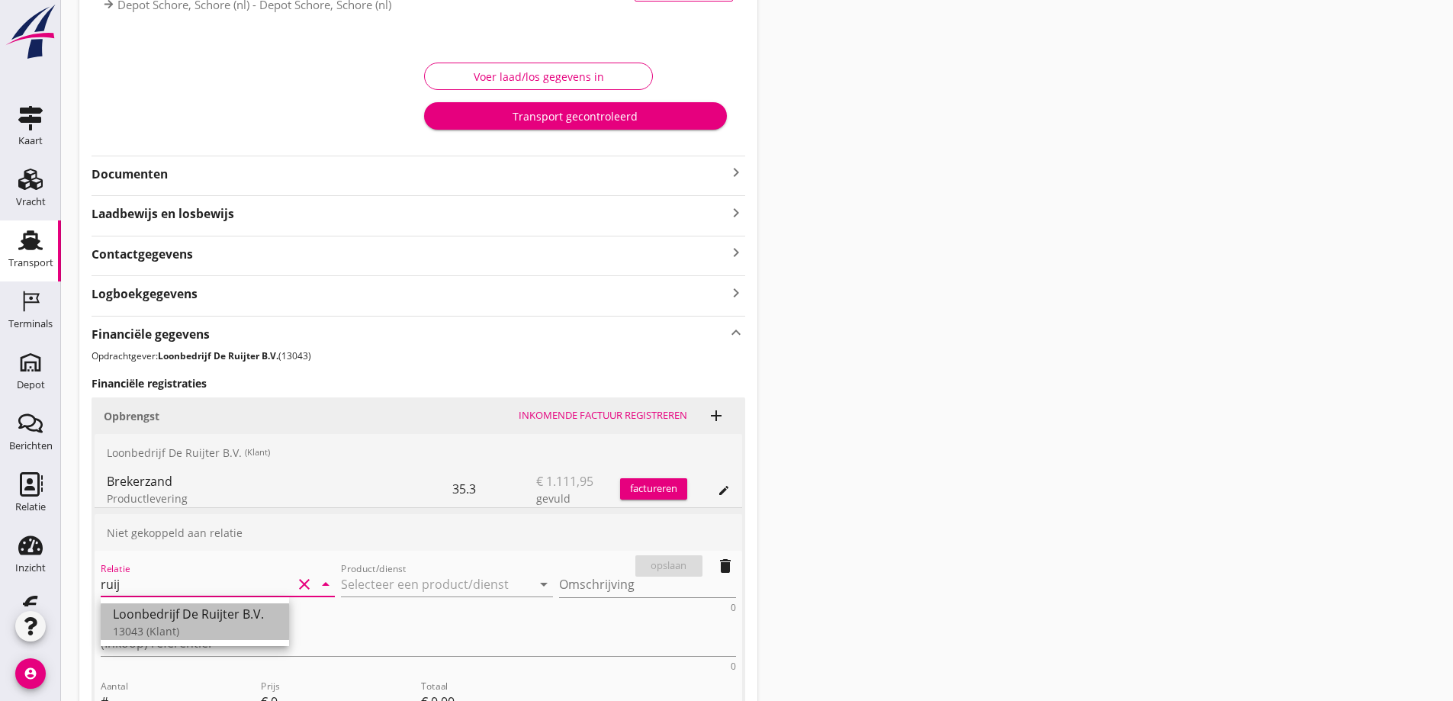
click at [197, 620] on div "Loonbedrijf De Ruijter B.V." at bounding box center [195, 614] width 164 height 18
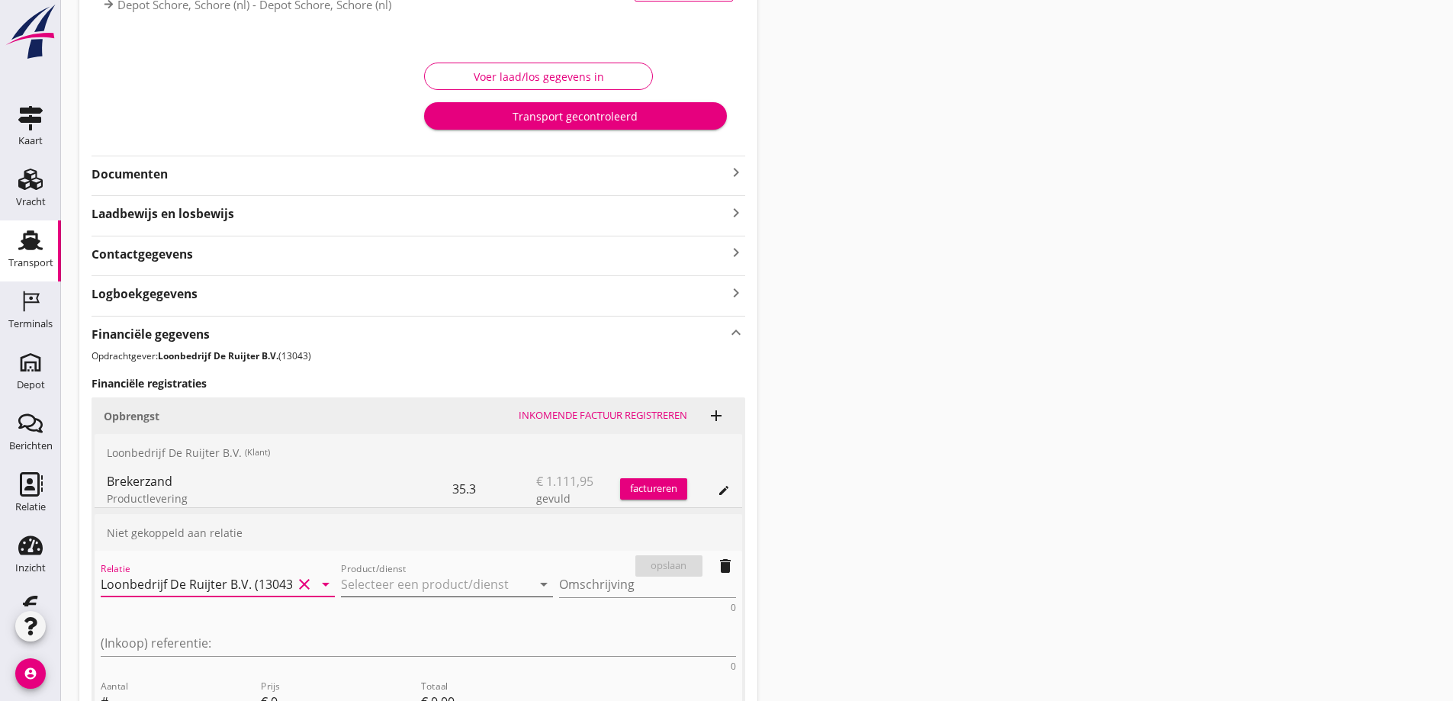
type input "Loonbedrijf De Ruijter B.V. (13043)"
click at [535, 583] on icon "arrow_drop_down" at bounding box center [544, 584] width 18 height 18
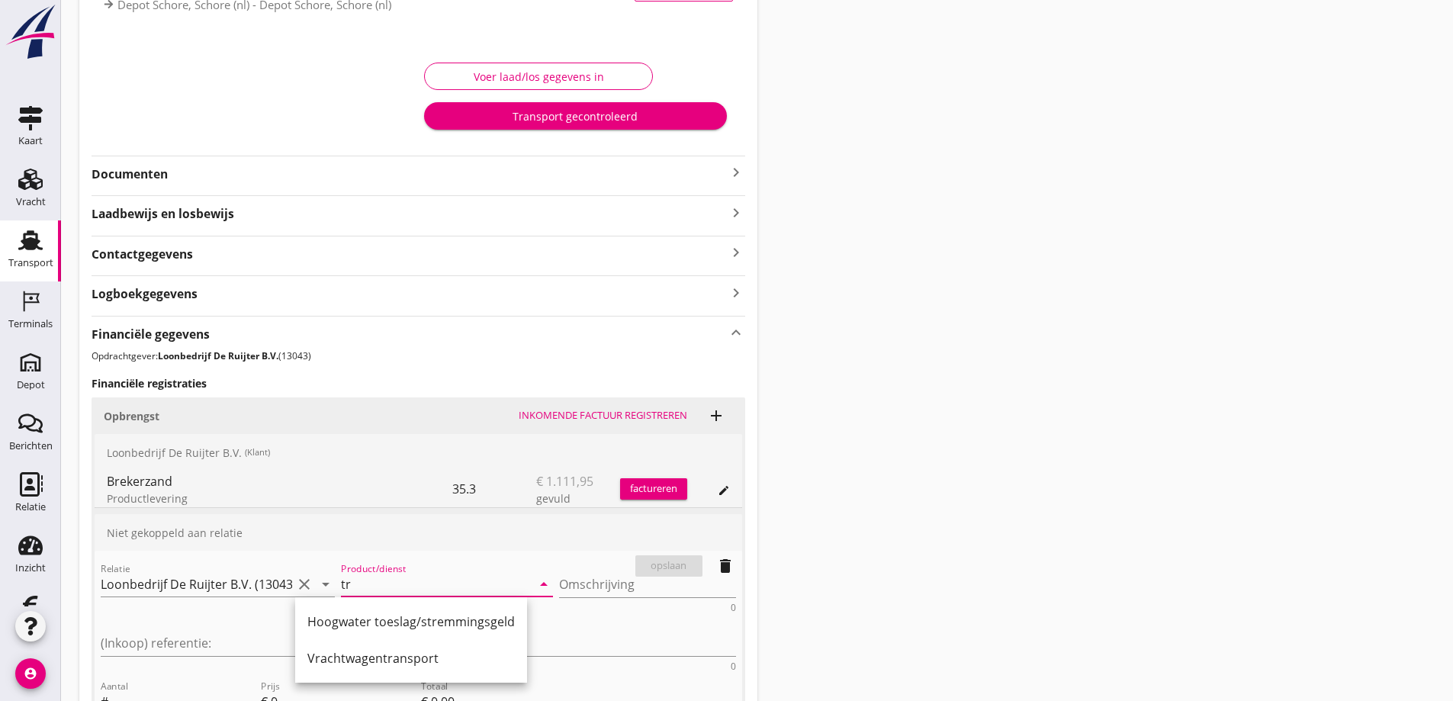
click at [360, 658] on div "Vrachtwagentransport" at bounding box center [411, 658] width 208 height 18
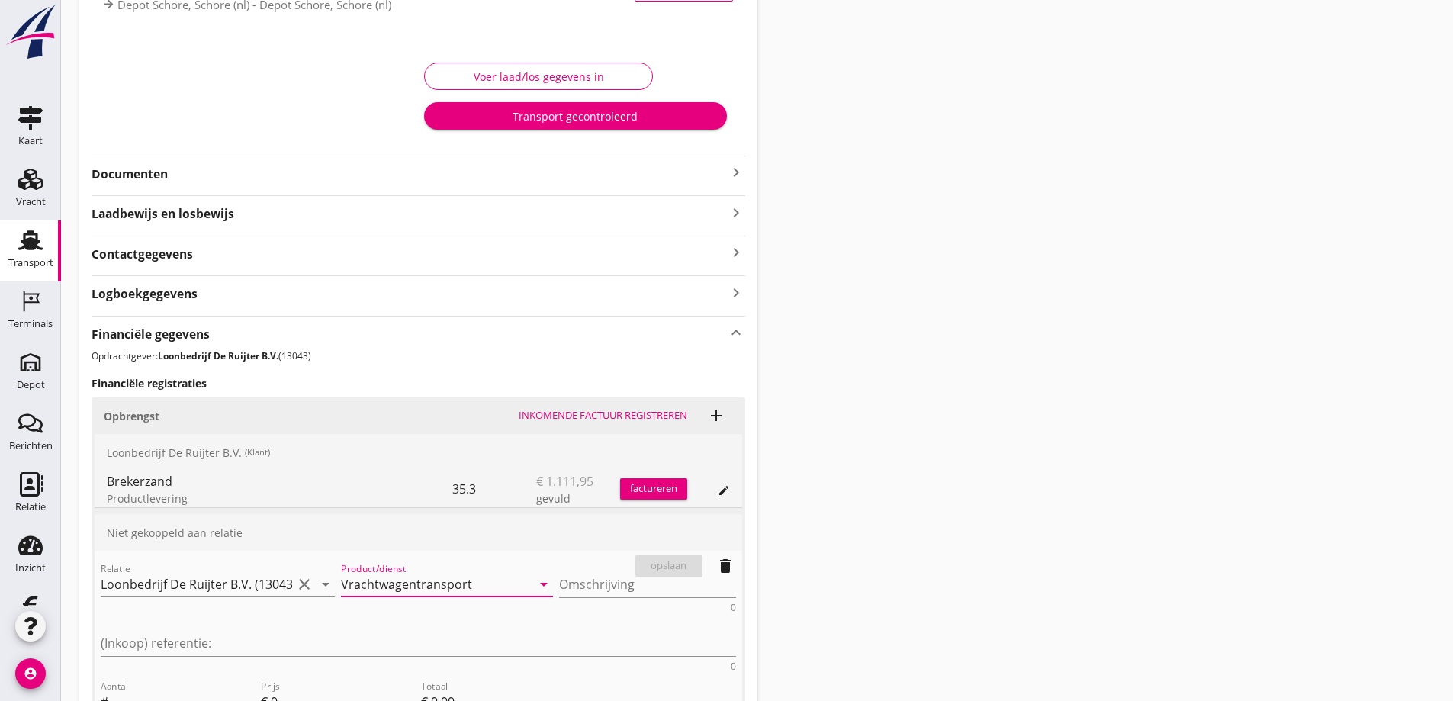
type input "Vrachtwagentransport"
click at [148, 690] on input "Aantal" at bounding box center [182, 702] width 143 height 24
type input "1"
click at [278, 690] on input "0" at bounding box center [343, 702] width 144 height 24
type input "9"
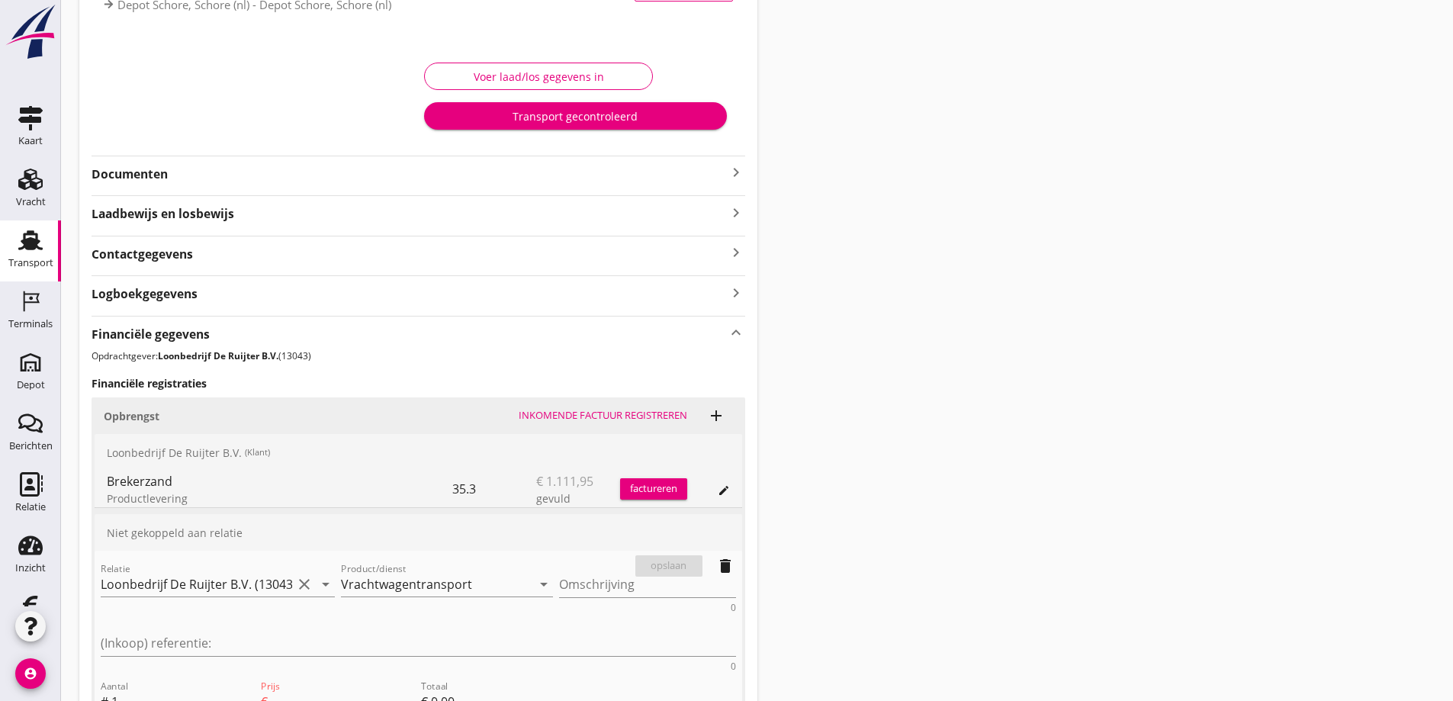
type input "€ 9,00"
type input "98"
type input "€ 98,00"
type input "98.5"
type input "€ 98,50"
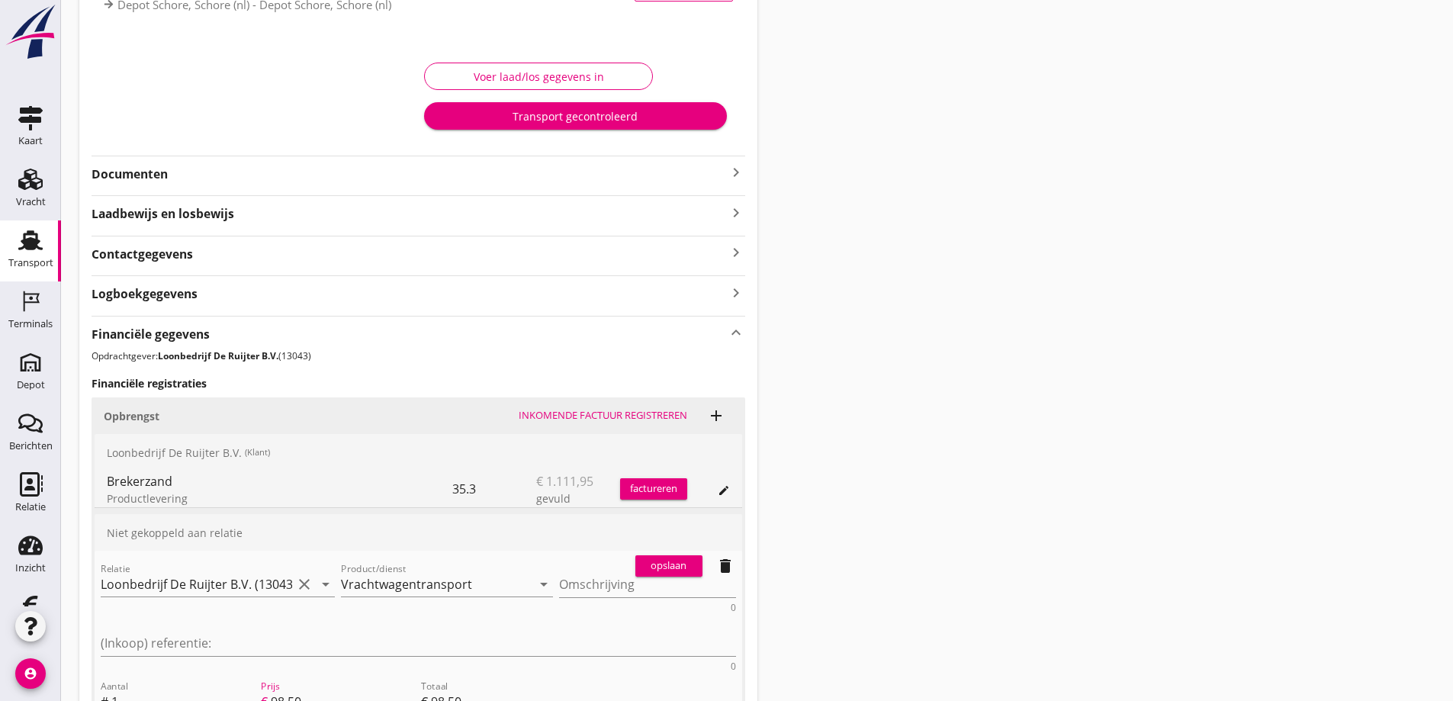
type input "98.50"
click at [106, 693] on div "#" at bounding box center [106, 702] width 11 height 18
type input "€ 0,00"
type input "2"
type input "€ 197,00"
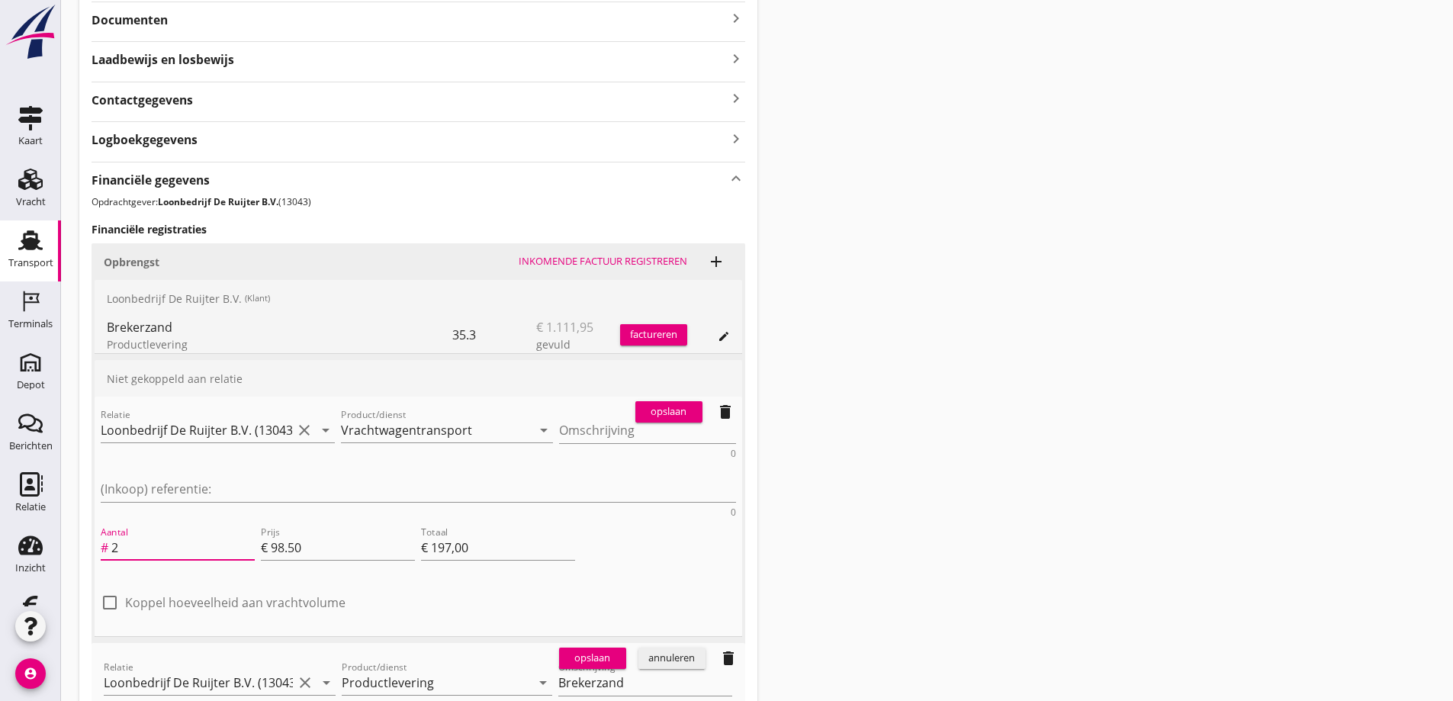
scroll to position [592, 0]
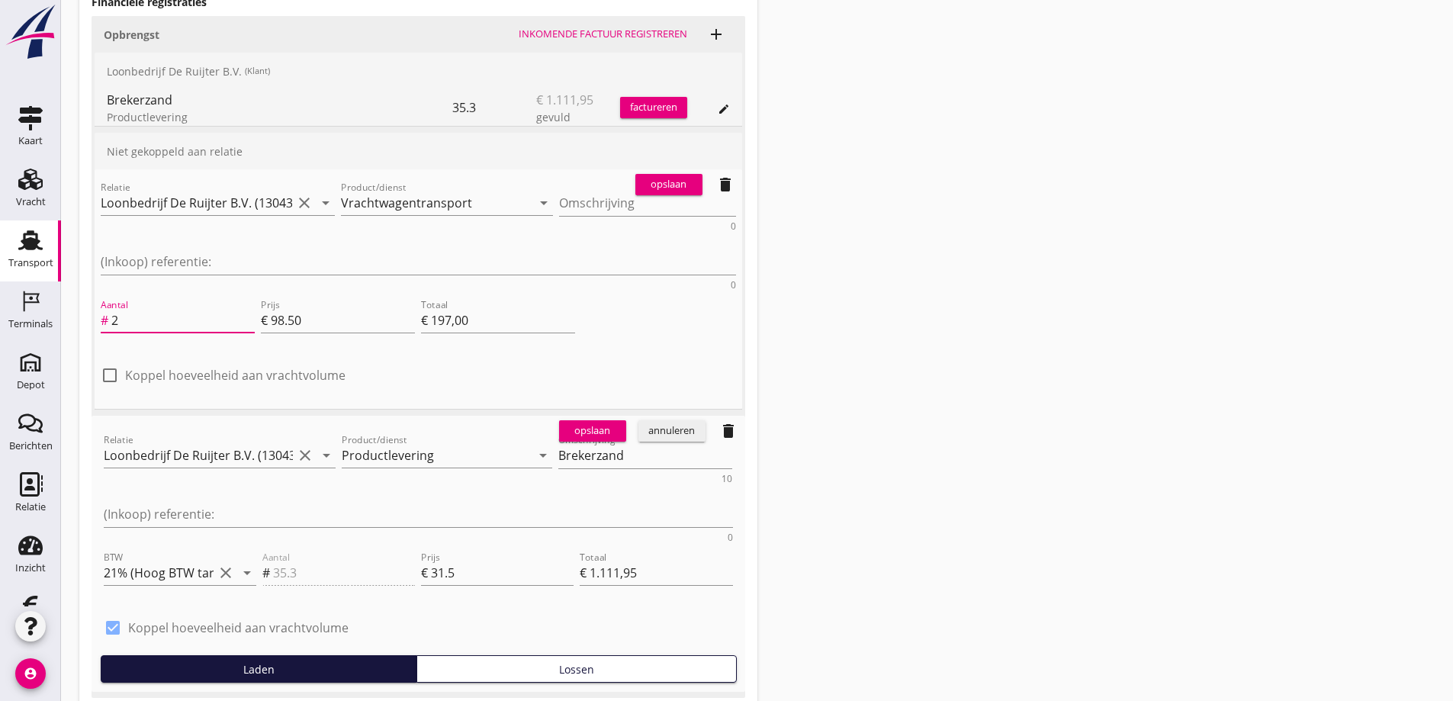
type input "2.5"
type input "€ 246,25"
type input "2.5"
click at [582, 423] on div "opslaan" at bounding box center [592, 430] width 55 height 15
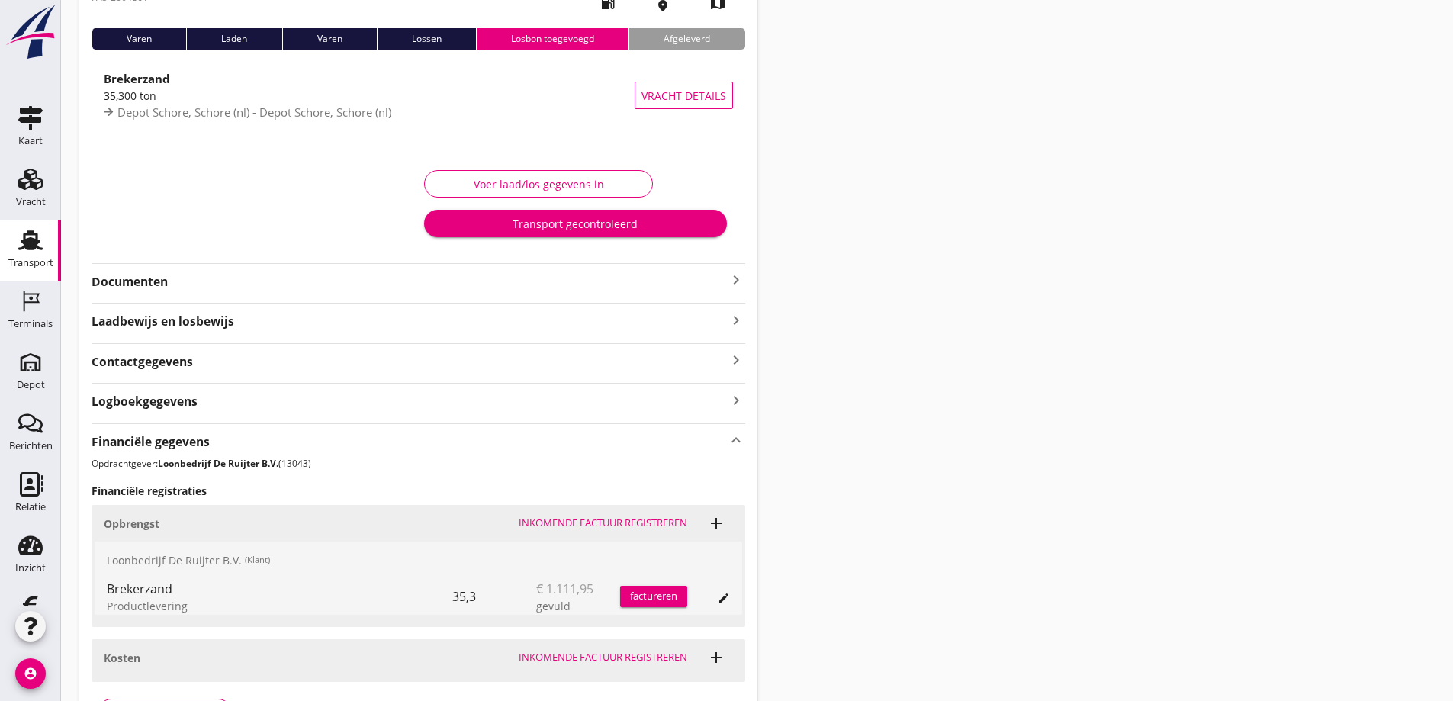
scroll to position [211, 0]
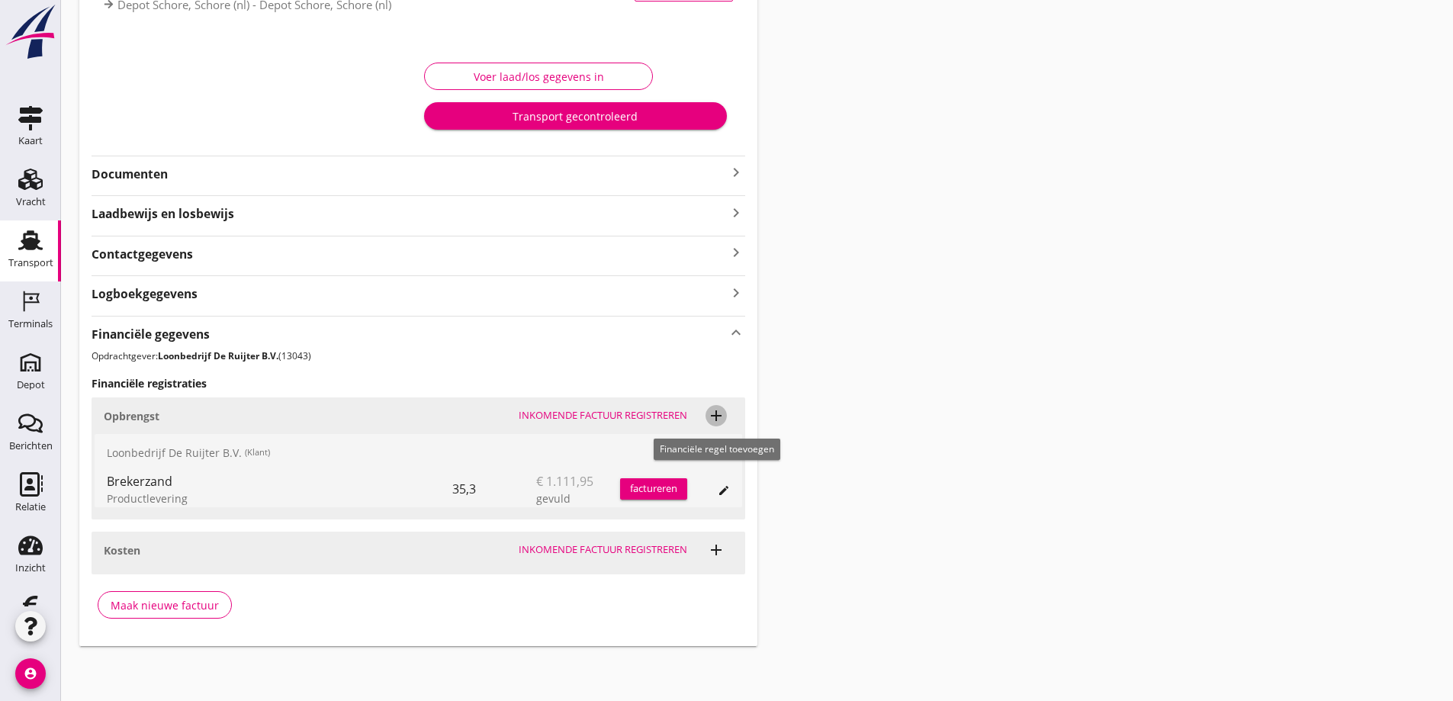
click at [714, 416] on icon "add" at bounding box center [716, 416] width 18 height 18
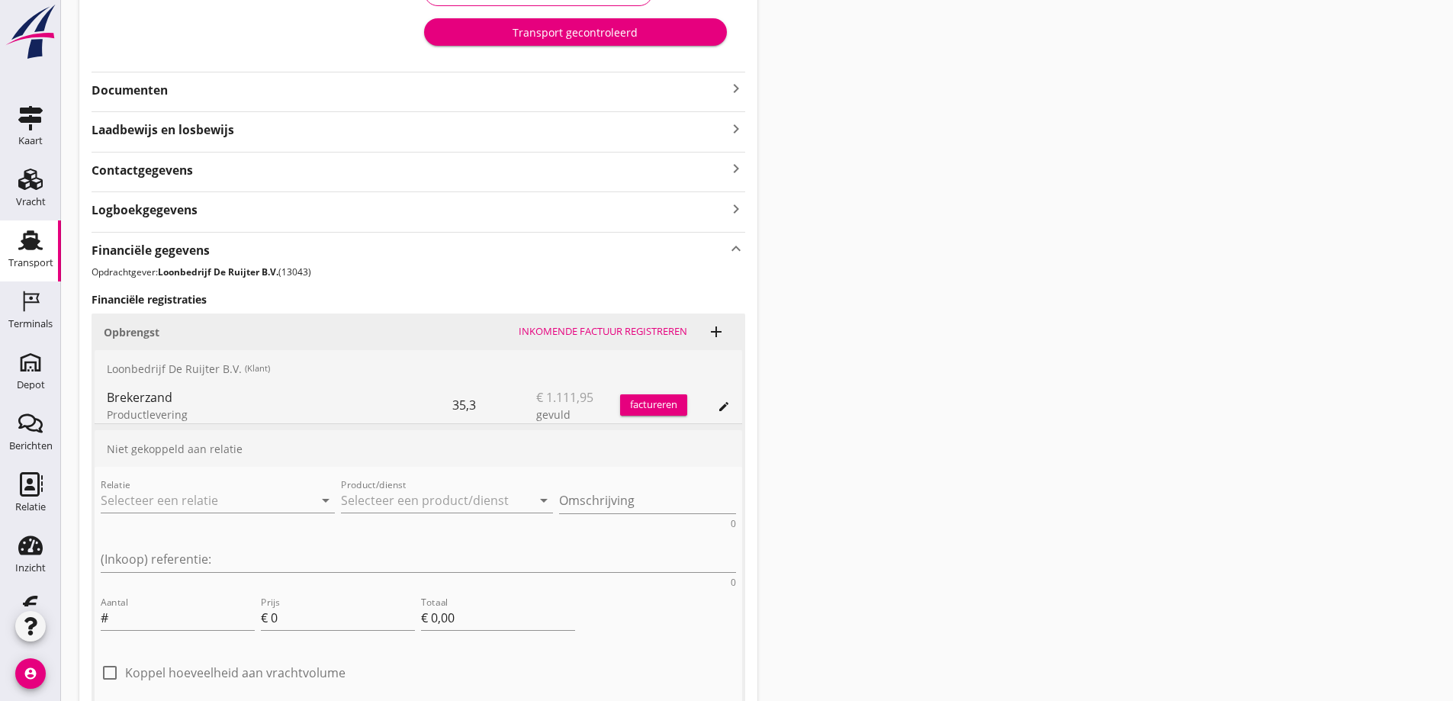
scroll to position [436, 0]
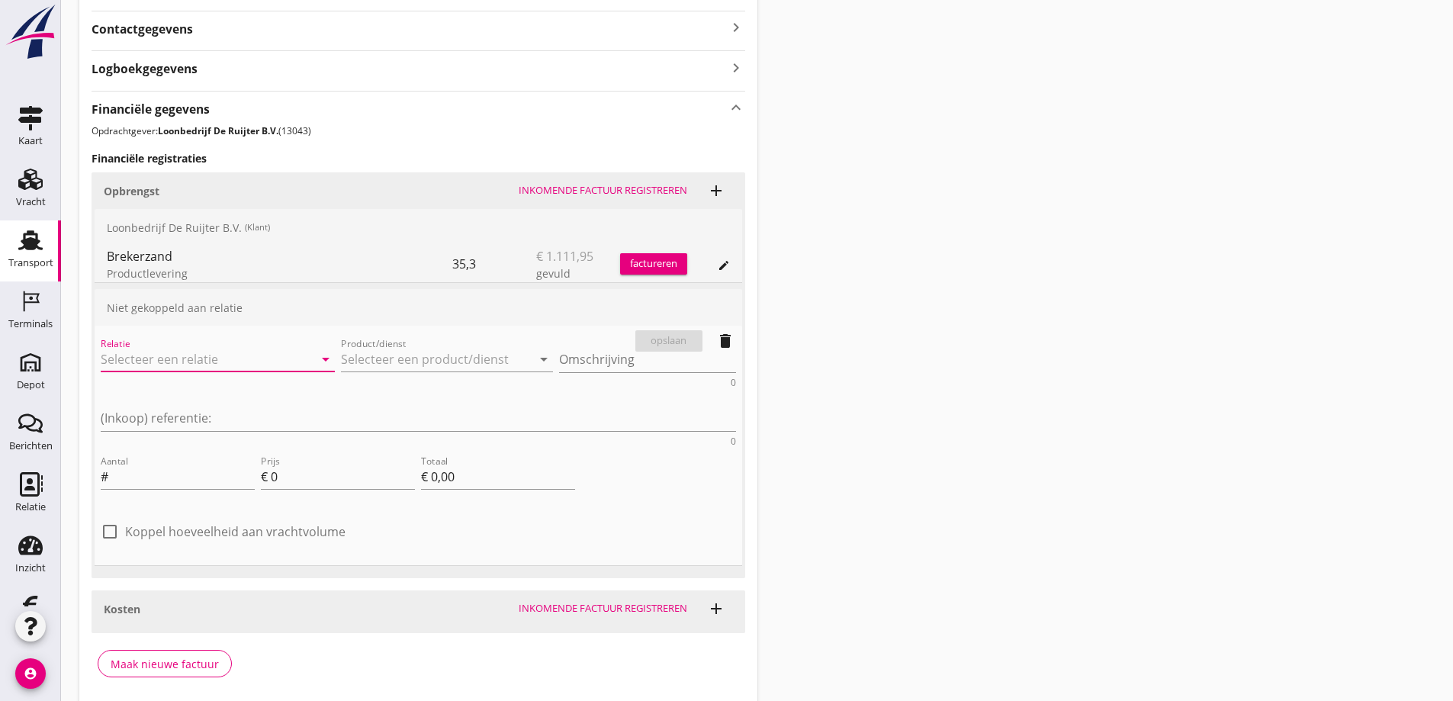
click at [201, 362] on input "Relatie" at bounding box center [196, 359] width 191 height 24
click at [181, 426] on div "Loonbedrijf De Ruijter B.V." at bounding box center [195, 426] width 164 height 18
type input "Loonbedrijf De Ruijter B.V. (13043)"
click at [421, 356] on input "Product/dienst" at bounding box center [436, 359] width 191 height 24
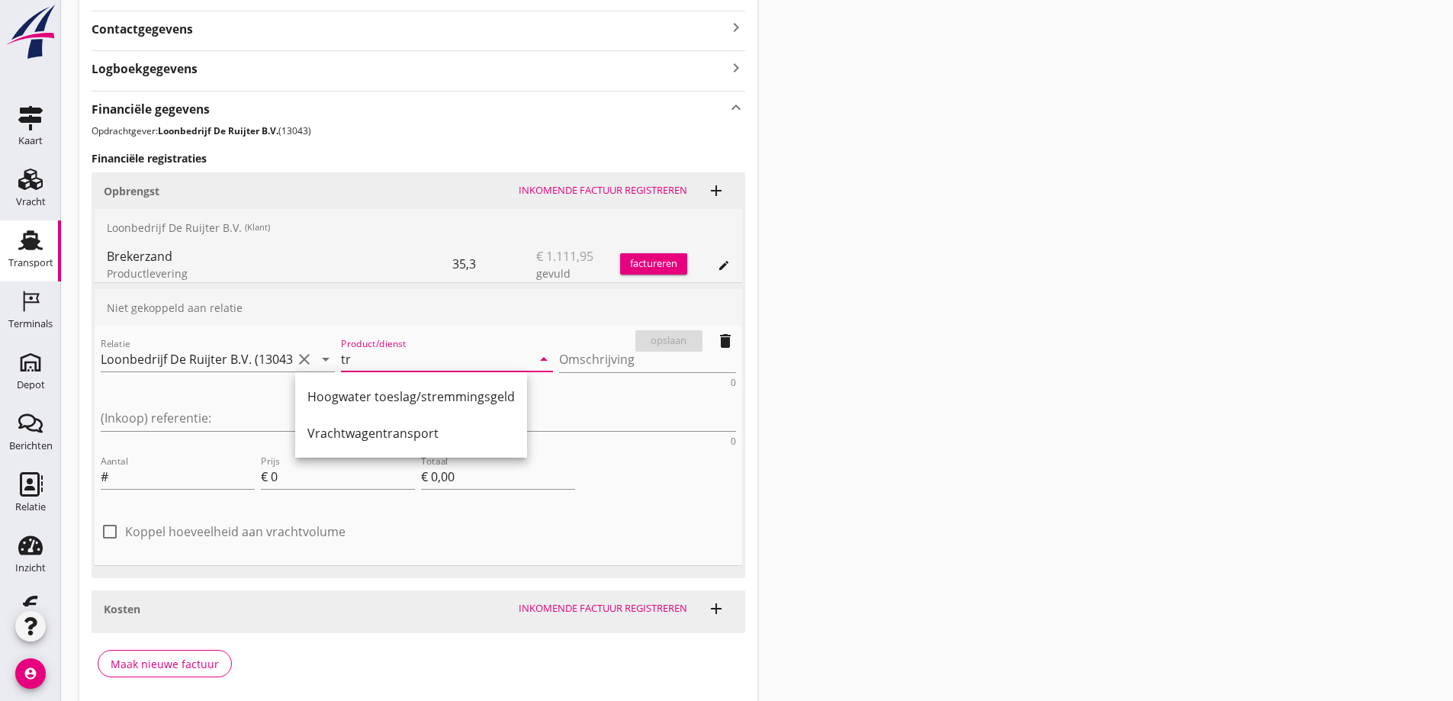
click at [359, 433] on div "Vrachtwagentransport" at bounding box center [411, 433] width 208 height 18
type input "Vrachtwagentransport"
click at [129, 465] on input "Aantal" at bounding box center [182, 477] width 143 height 24
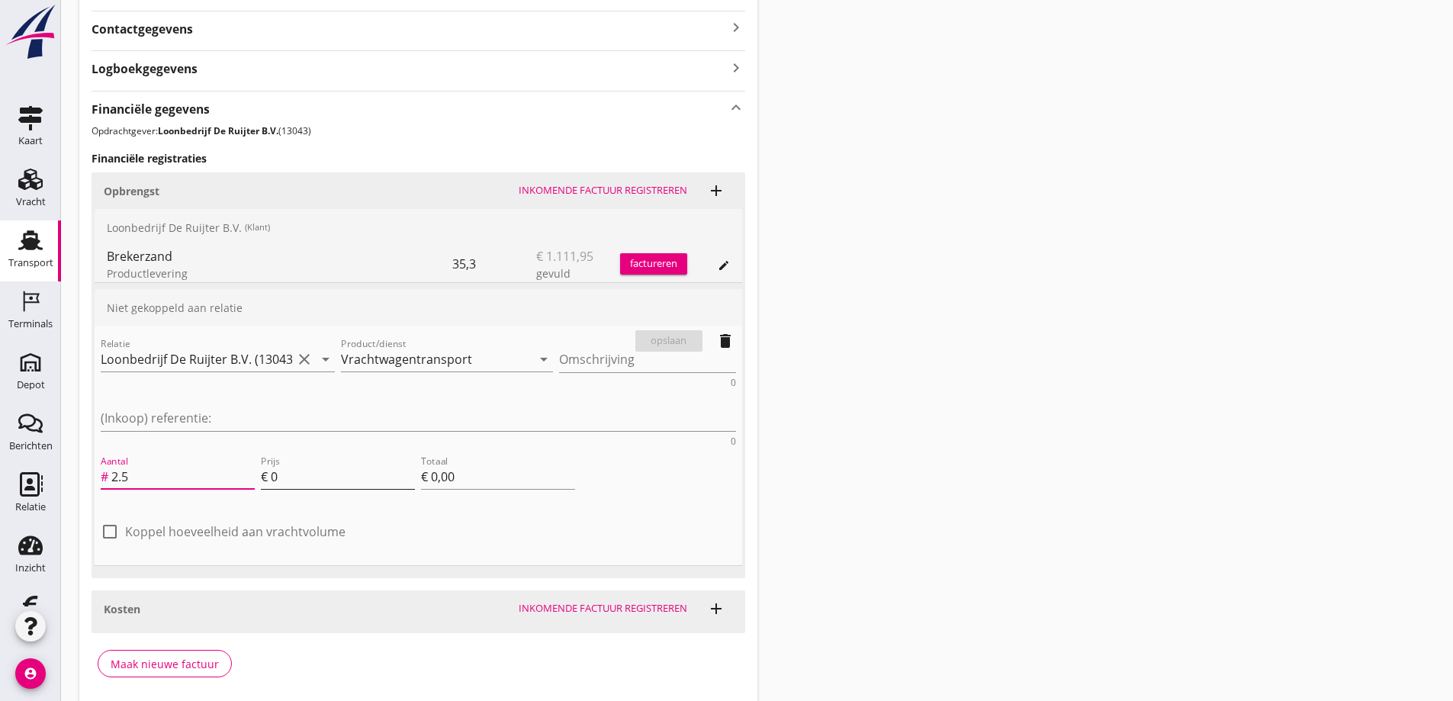
type input "2.5"
click at [290, 465] on input "0" at bounding box center [343, 477] width 144 height 24
type input "9"
type input "€ 22,50"
type input "98"
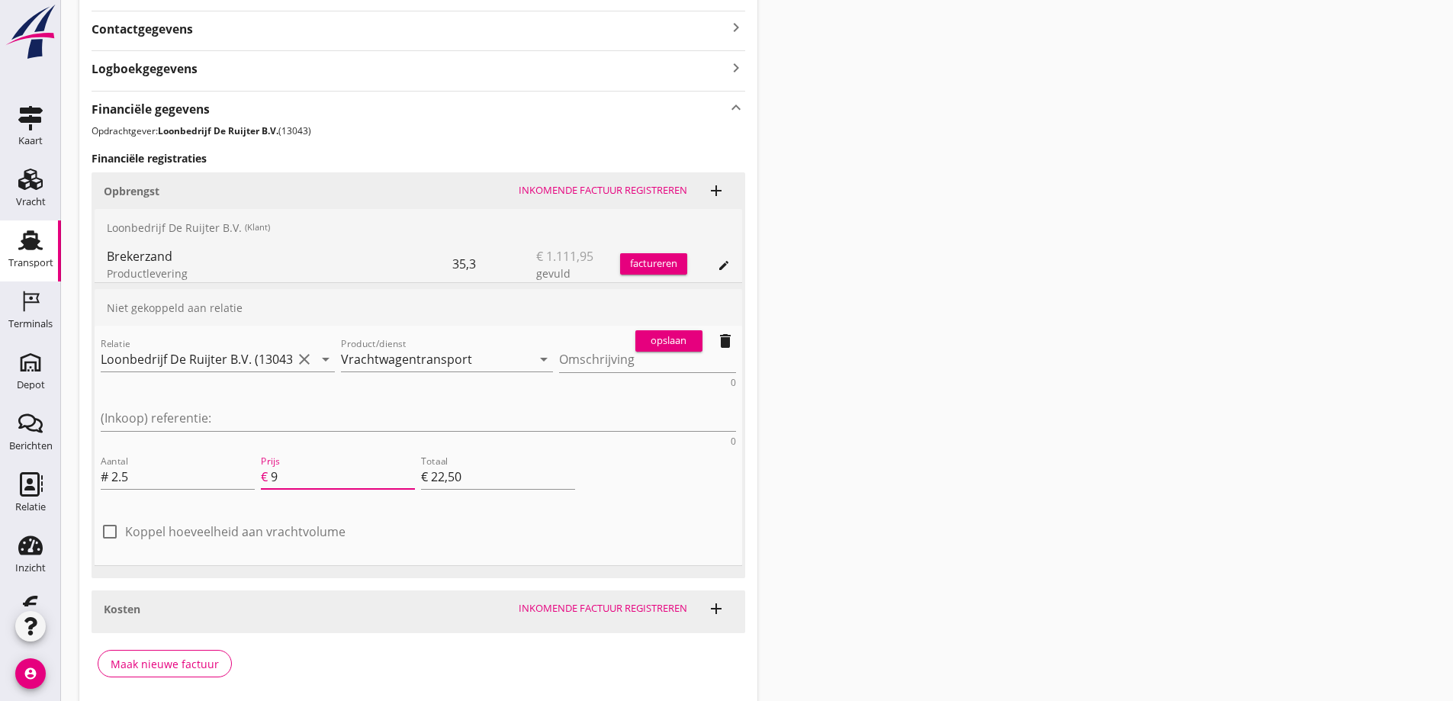
type input "€ 245,00"
type input "98.5"
type input "€ 246,25"
type input "98.50"
click at [674, 337] on div "opslaan" at bounding box center [669, 340] width 55 height 15
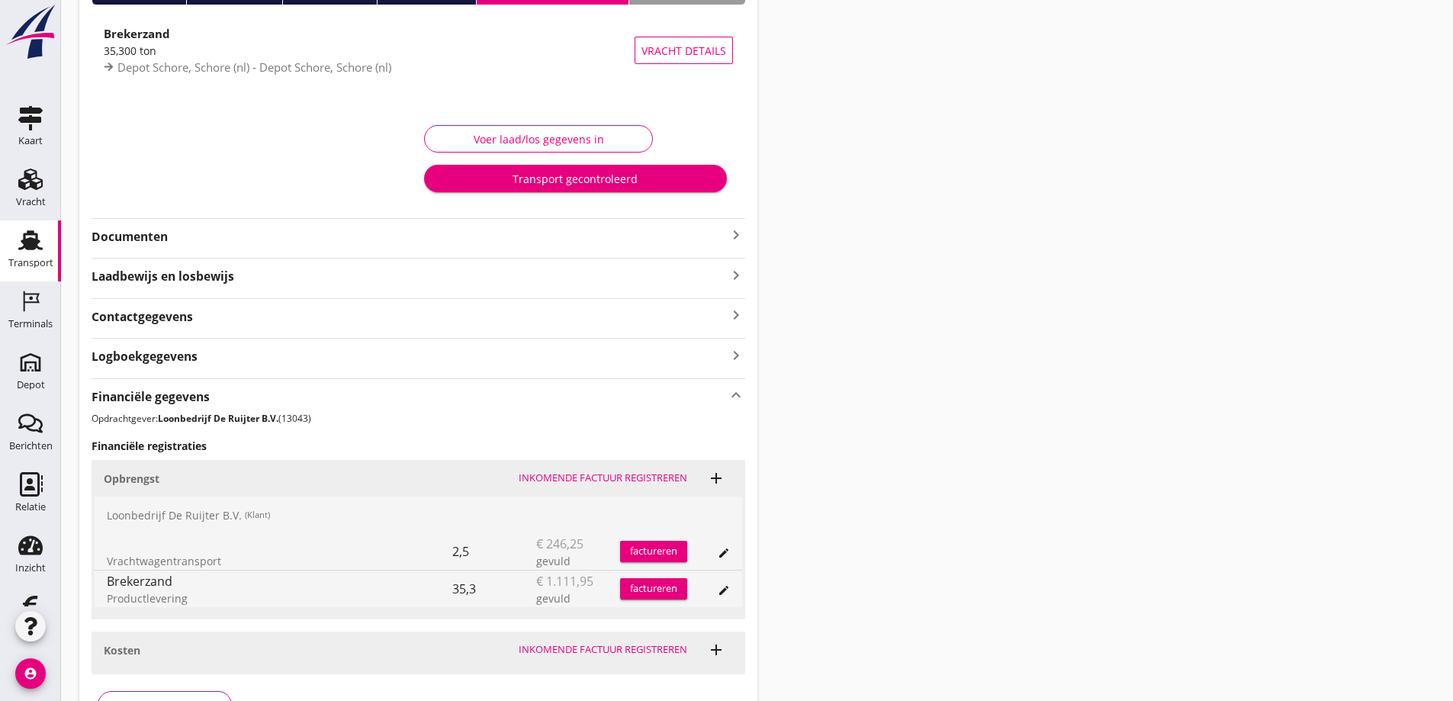
scroll to position [0, 0]
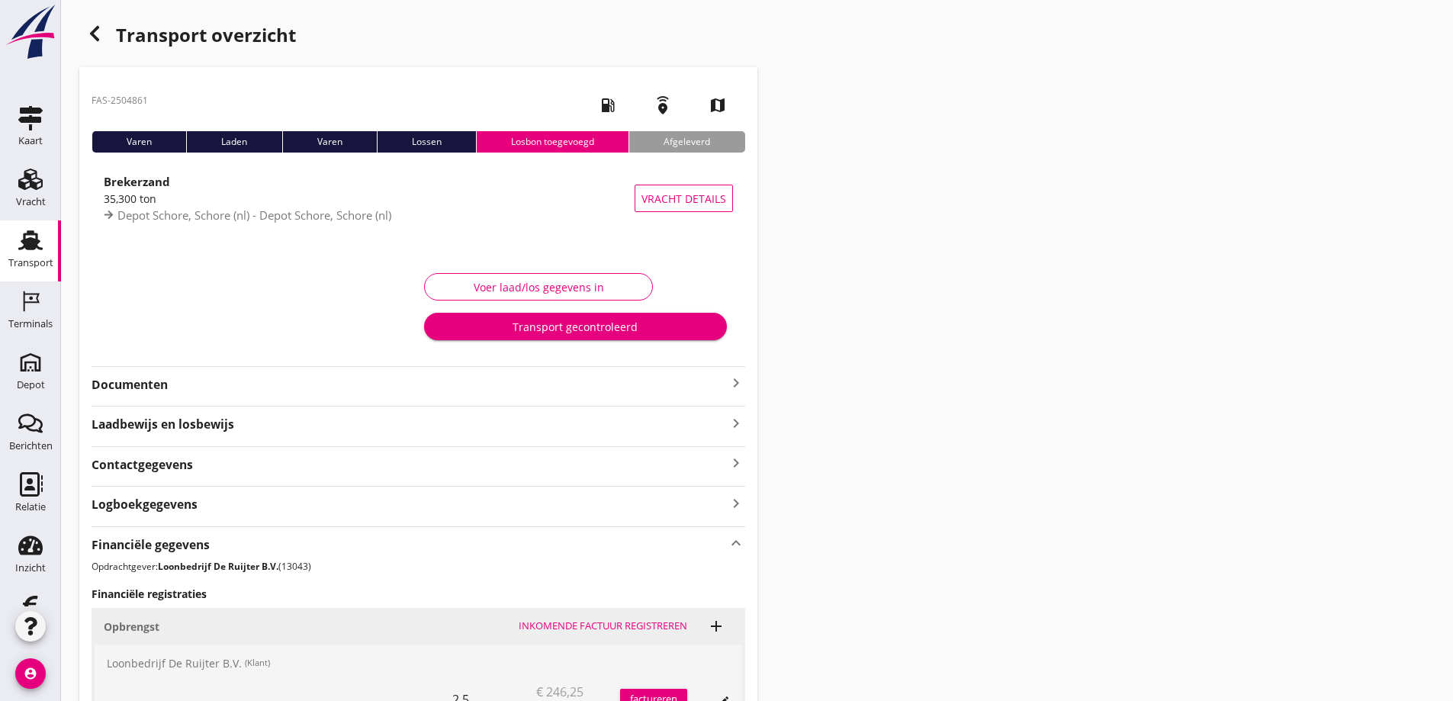
click at [94, 34] on use "button" at bounding box center [94, 33] width 9 height 15
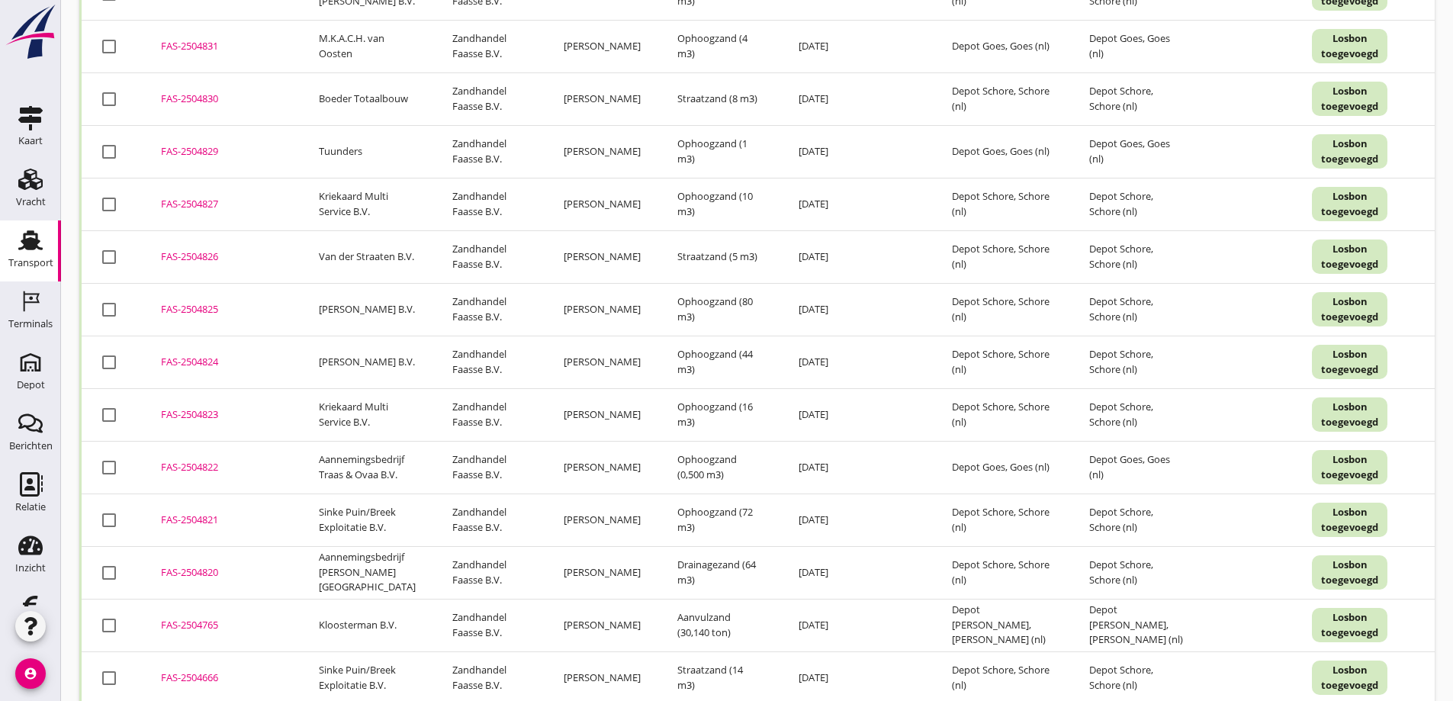
scroll to position [1379, 0]
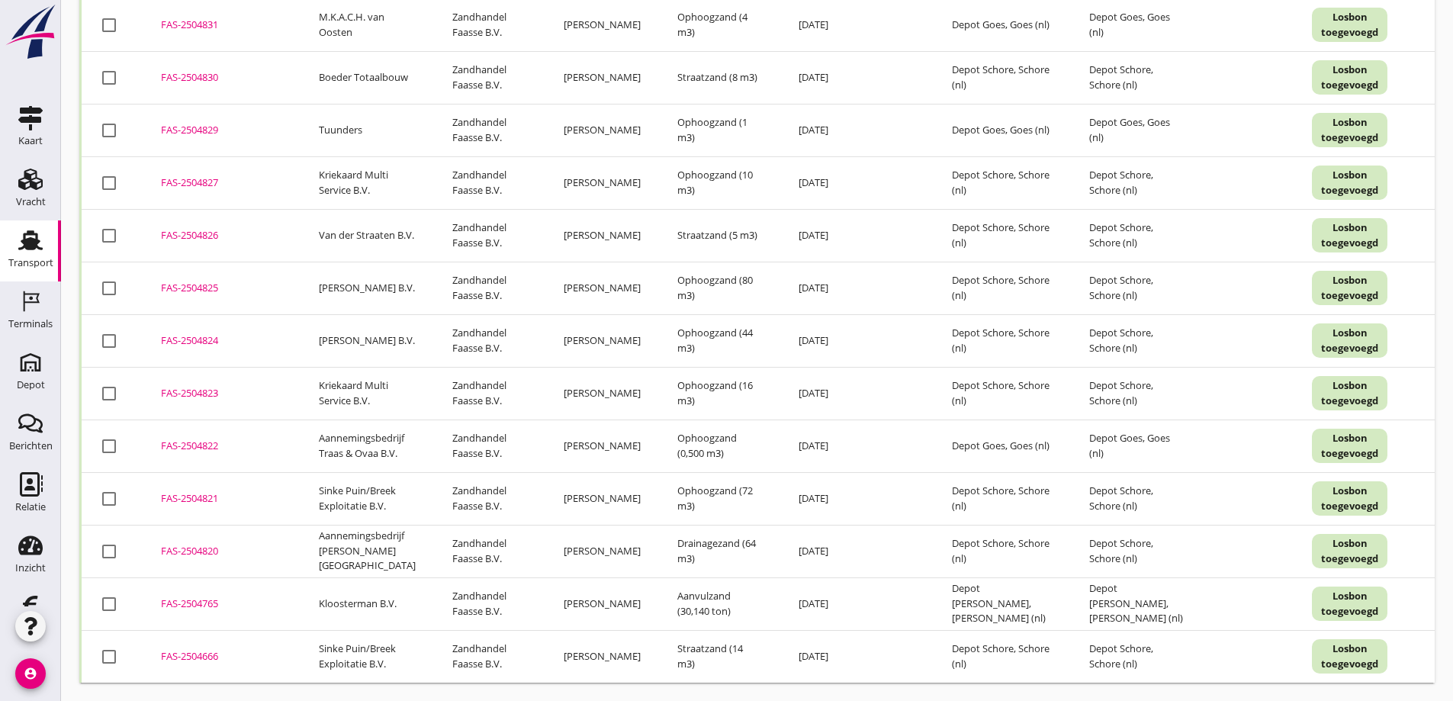
click at [190, 597] on div "FAS-2504765" at bounding box center [221, 604] width 121 height 15
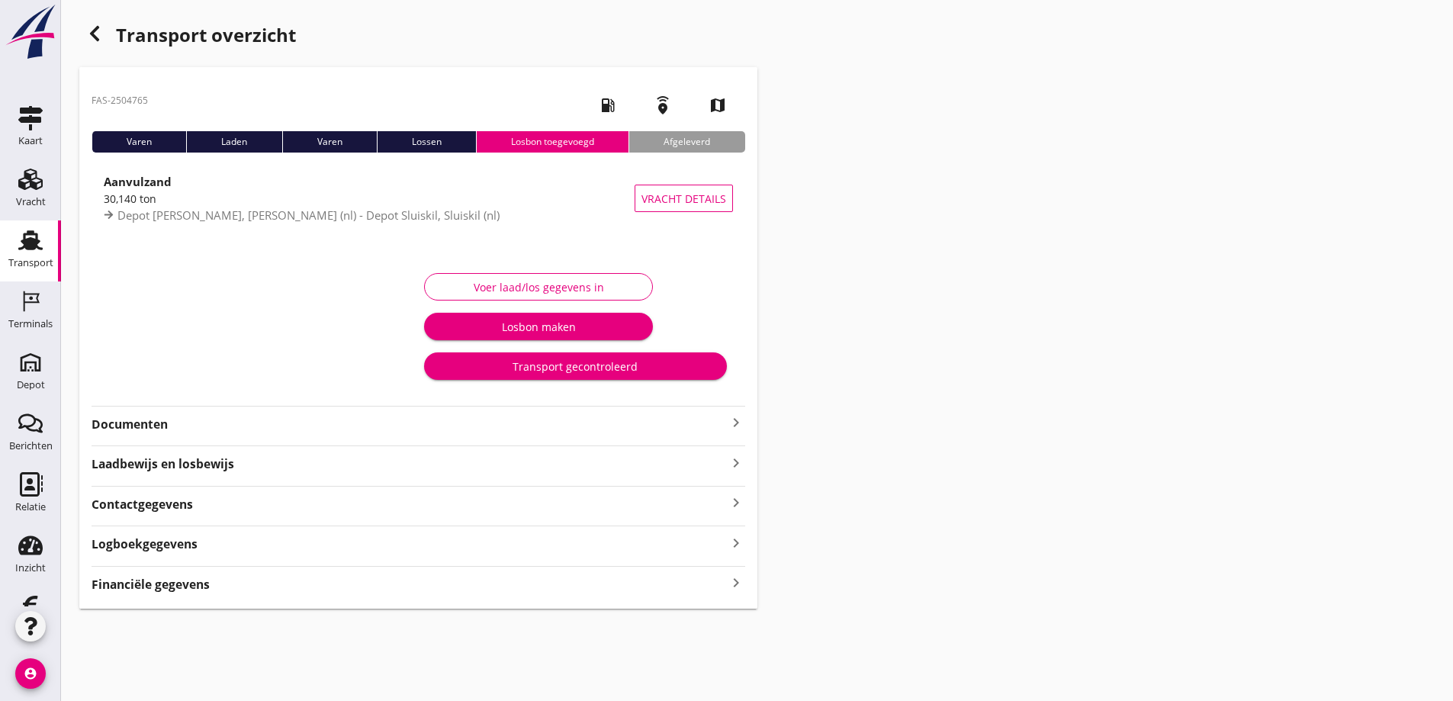
click at [127, 424] on strong "Documenten" at bounding box center [410, 425] width 636 height 18
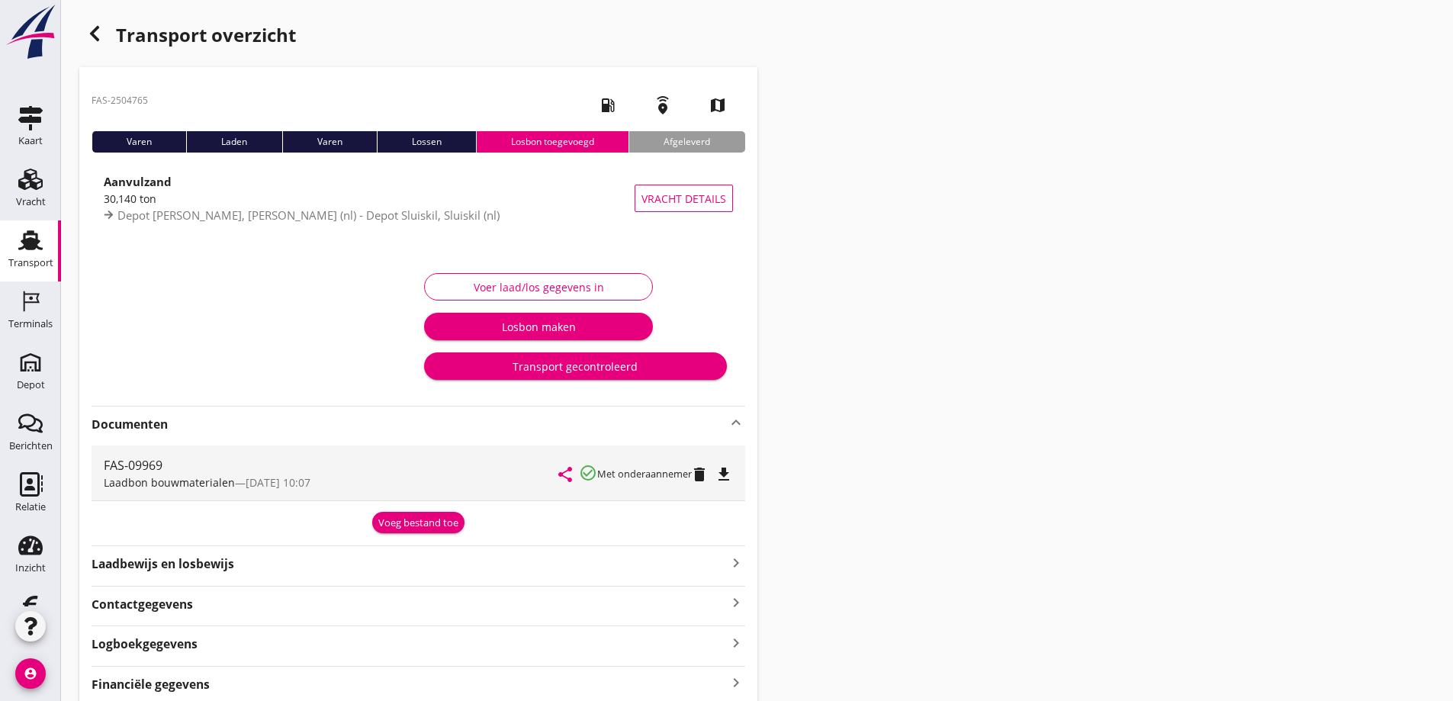
click at [724, 471] on icon "file_download" at bounding box center [724, 474] width 18 height 18
click at [97, 38] on use "button" at bounding box center [94, 33] width 9 height 15
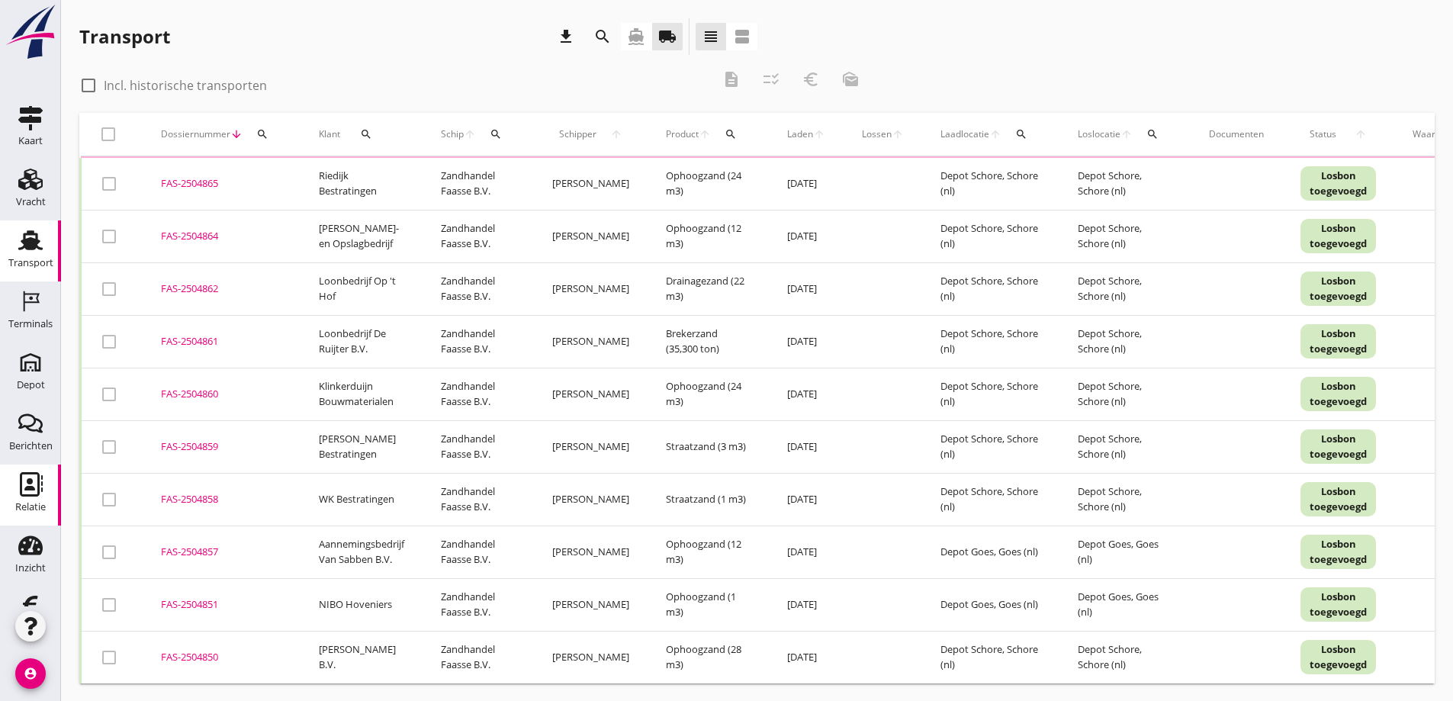
click at [20, 482] on icon "Relatie" at bounding box center [30, 484] width 24 height 24
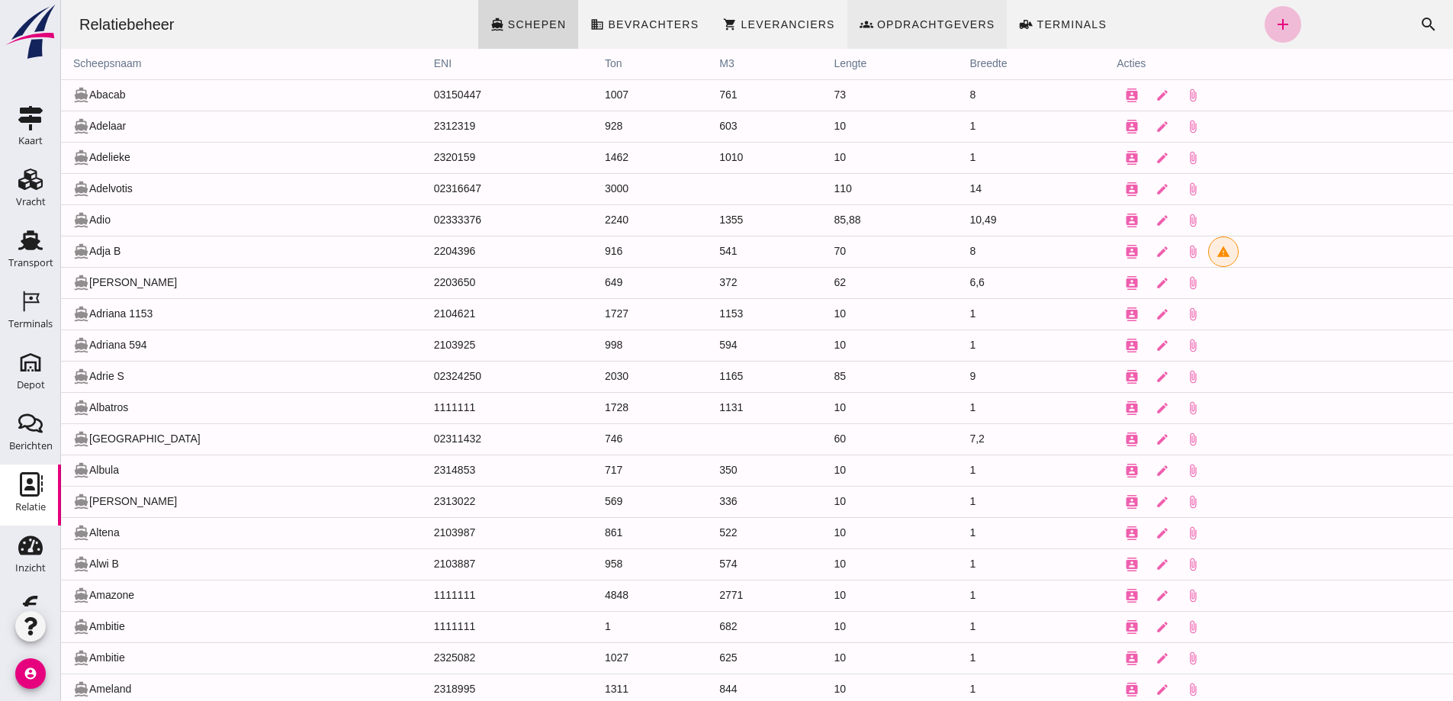
click span "Opdrachtgevers"
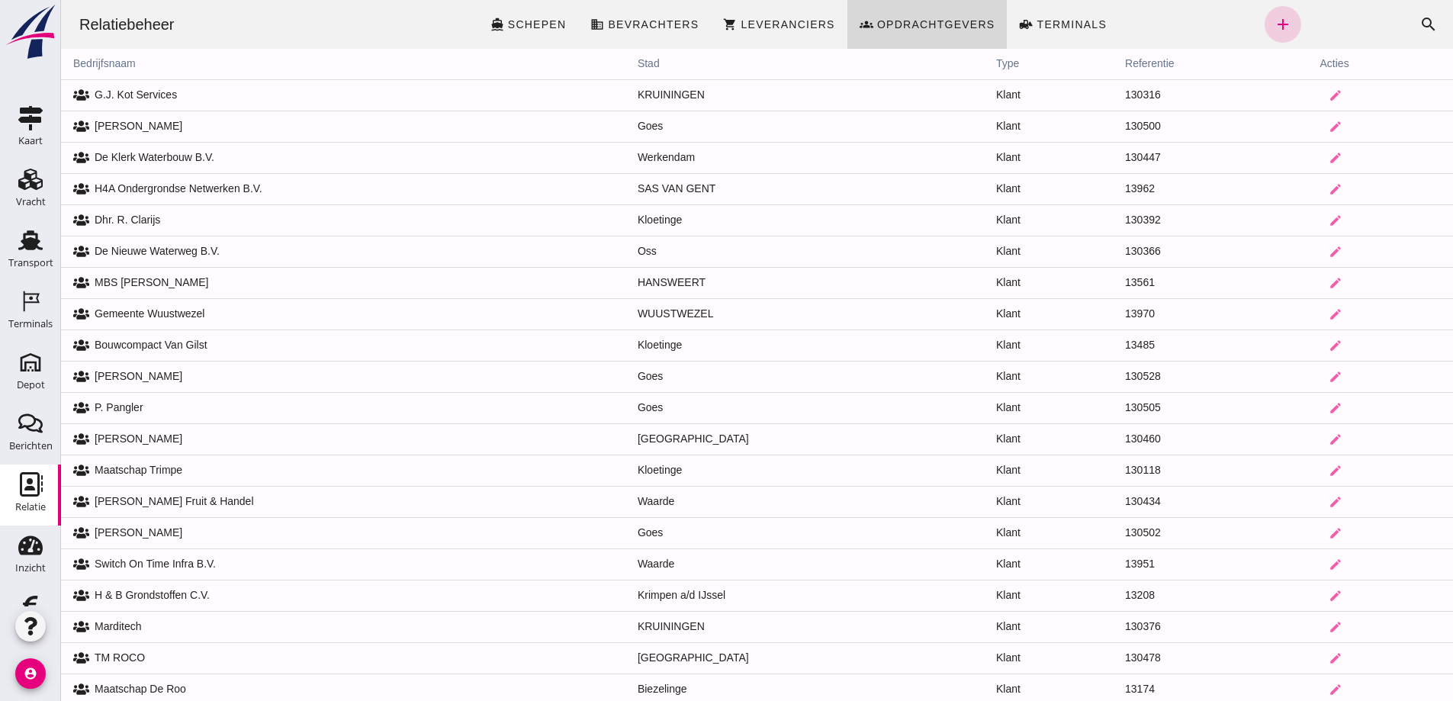
click at [1274, 23] on icon "add" at bounding box center [1283, 24] width 18 height 18
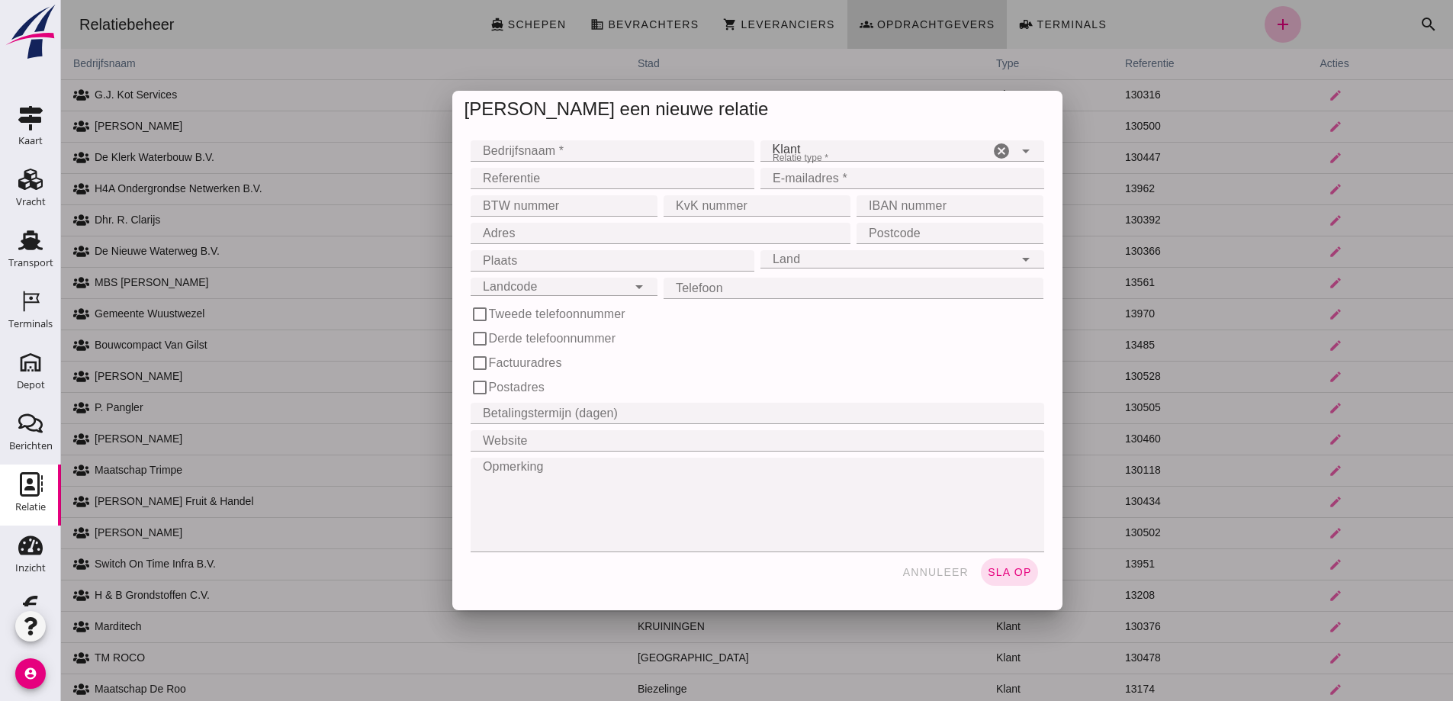
click input "Bedrijfsnaam *"
type input "[PERSON_NAME] Verhuur"
click div "Klant client"
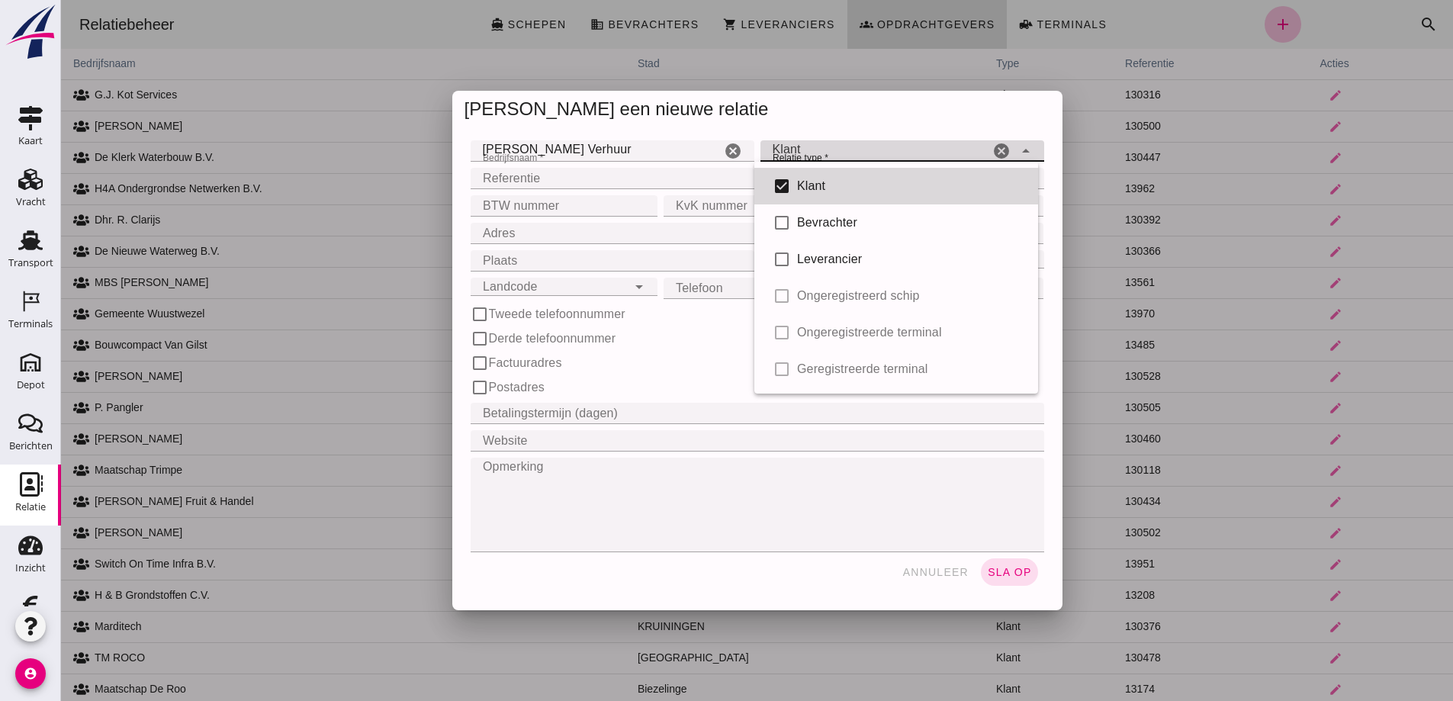
click at [828, 183] on div "Klant" at bounding box center [911, 186] width 229 height 18
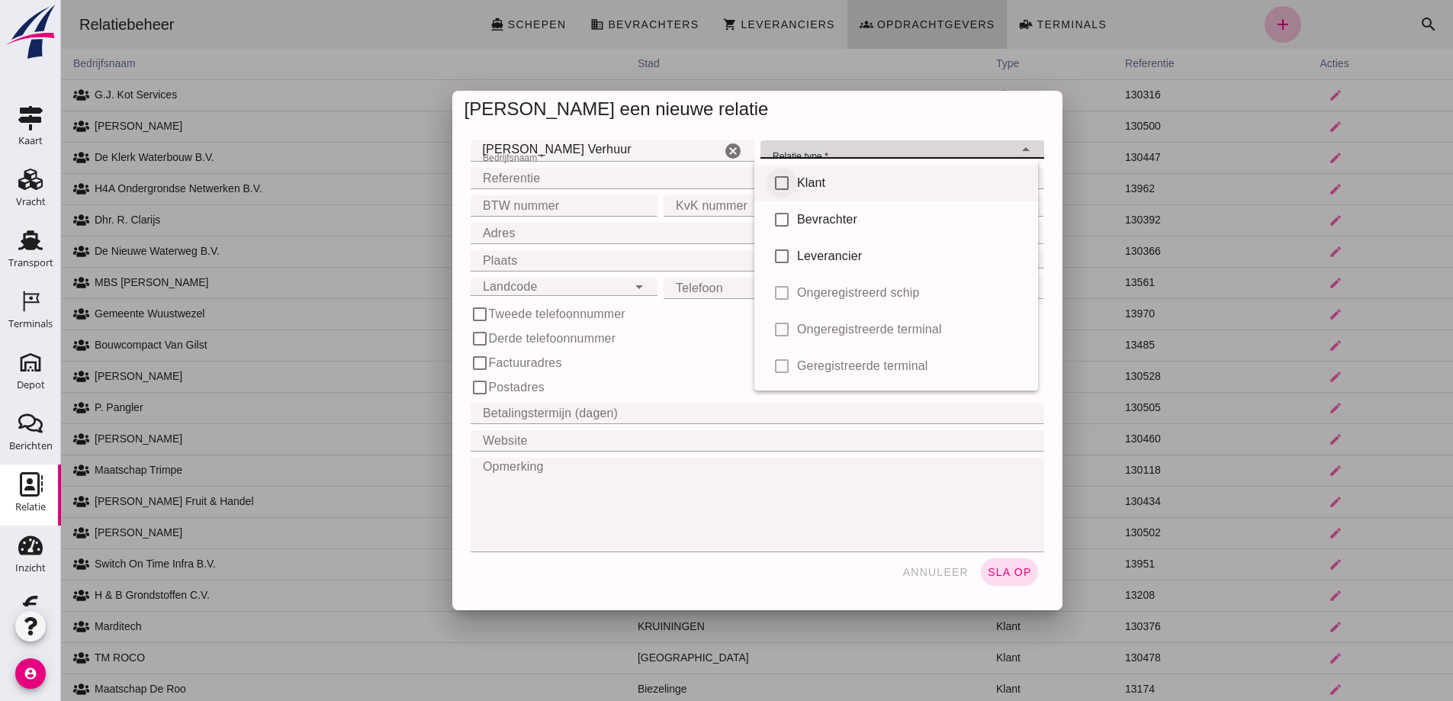
click input "checkbox"
checkbox input "true"
type input "client"
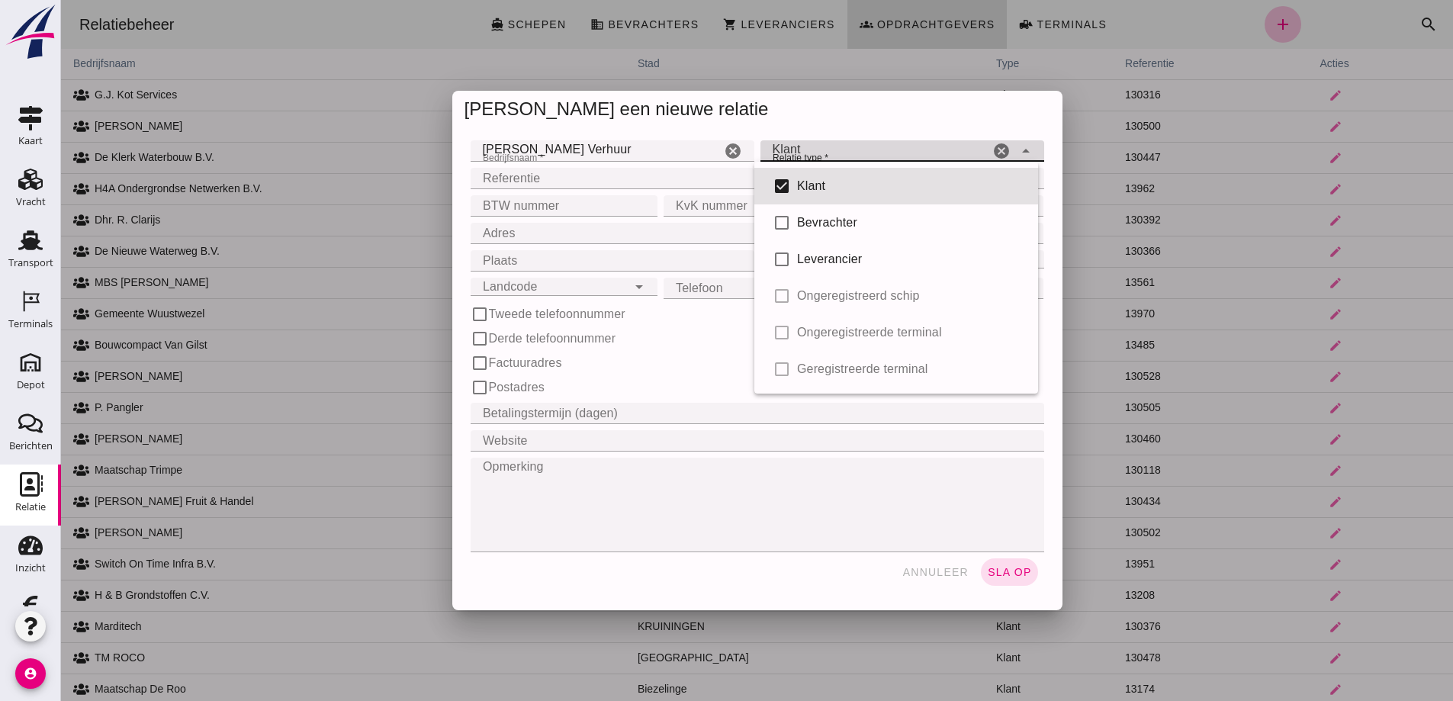
click input "Adres"
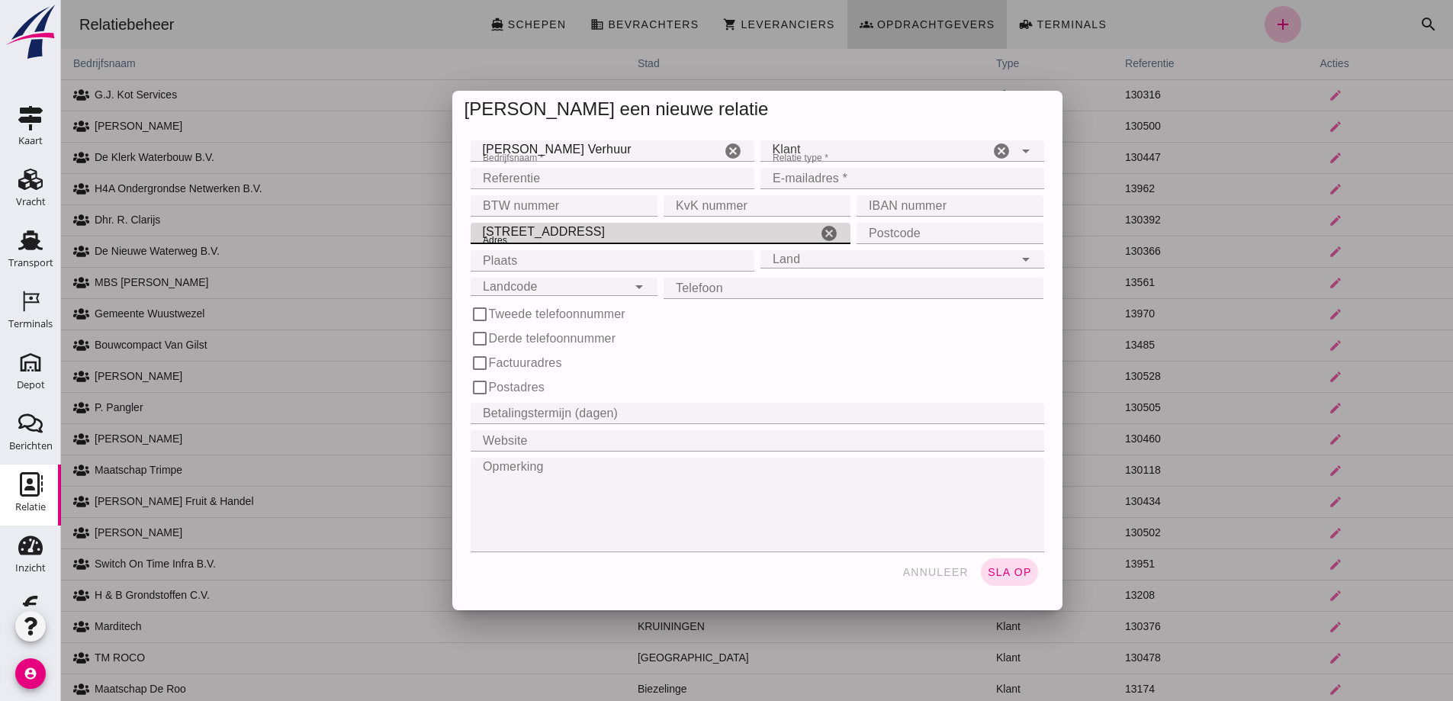
type input "[STREET_ADDRESS]"
click input "Postcode"
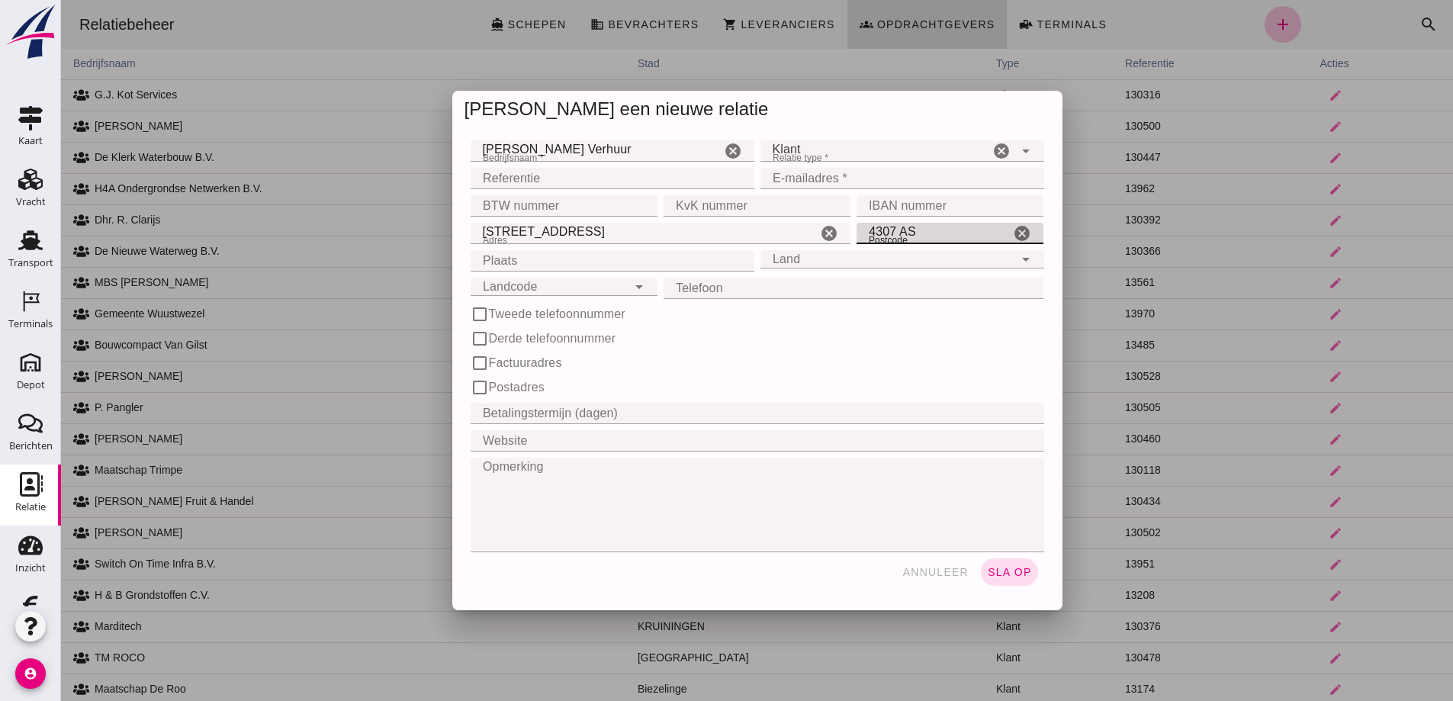
type input "4307 AS"
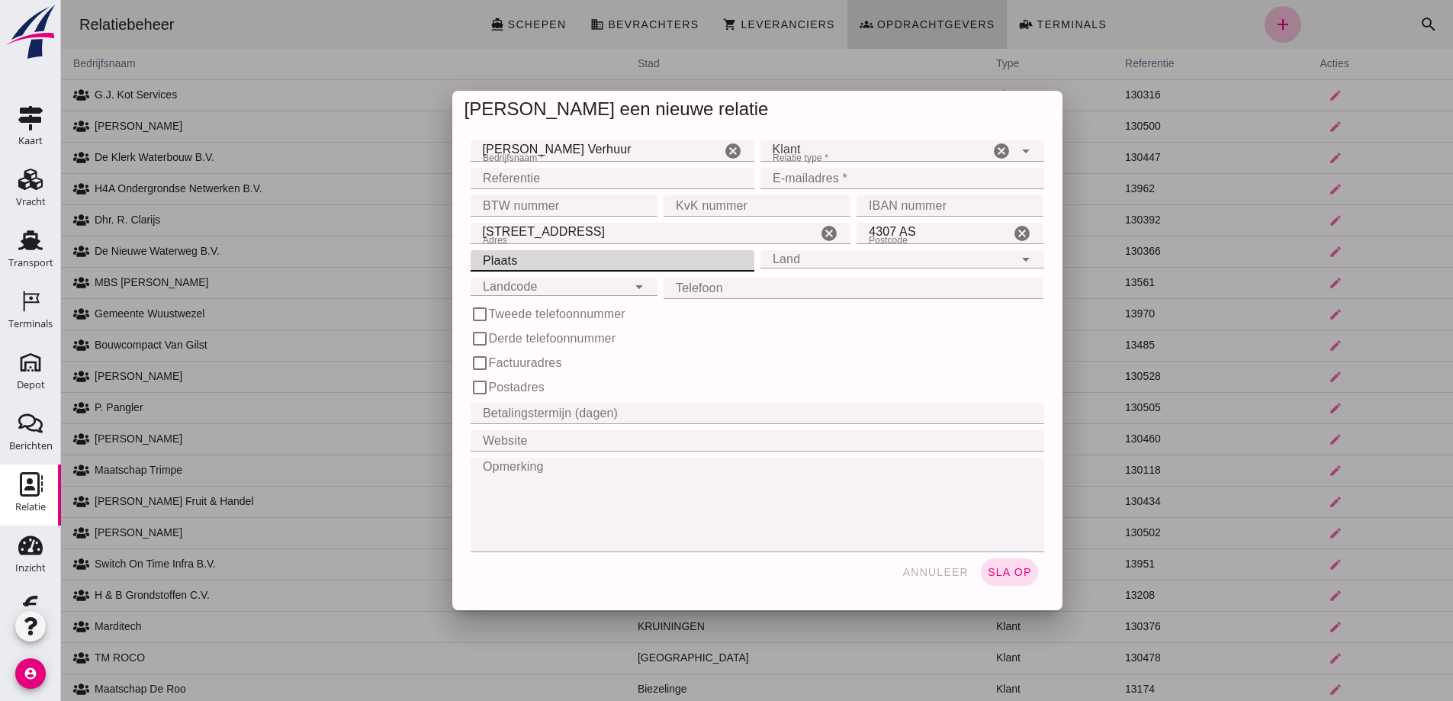
click input "Plaats"
type input "Oosterland"
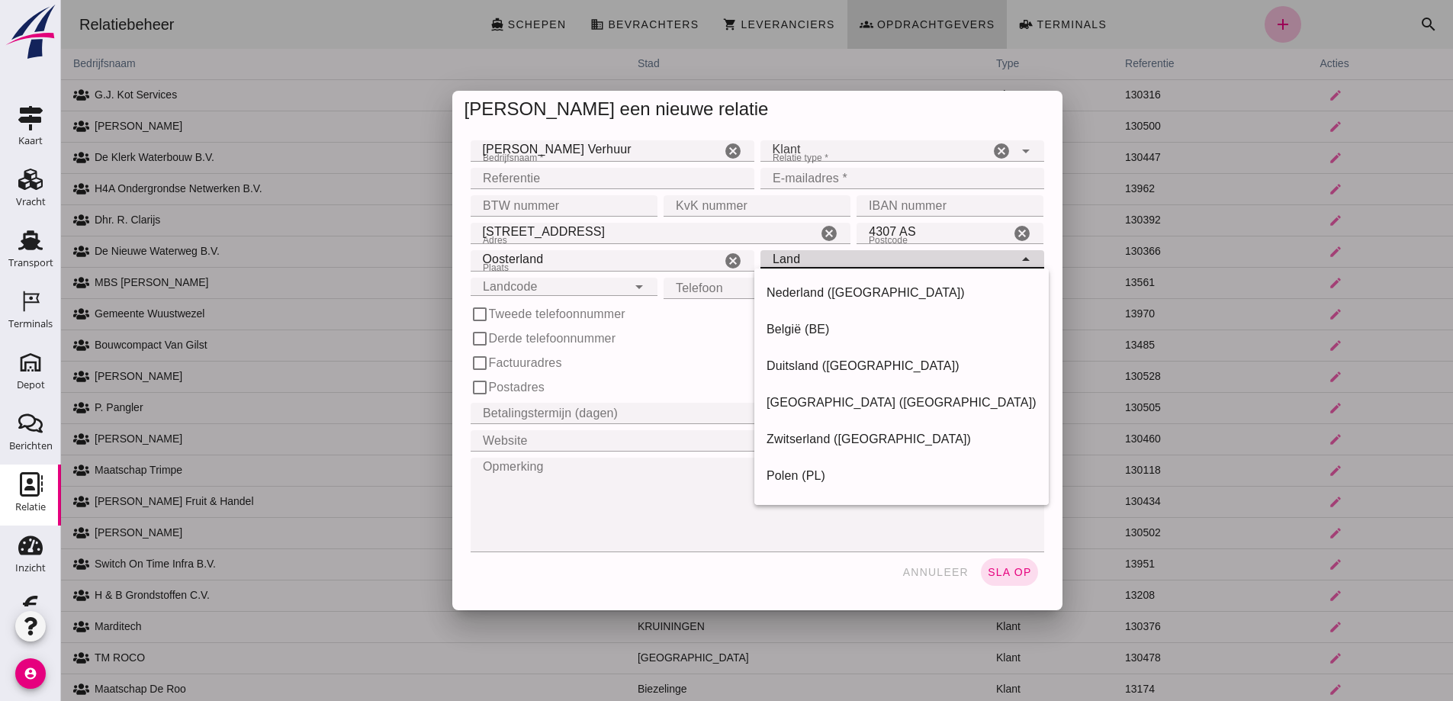
click at [776, 262] on div "Land Land" at bounding box center [887, 259] width 253 height 18
click at [797, 288] on div "Nederland ([GEOGRAPHIC_DATA])" at bounding box center [902, 293] width 270 height 18
type input "Nederland ([GEOGRAPHIC_DATA])"
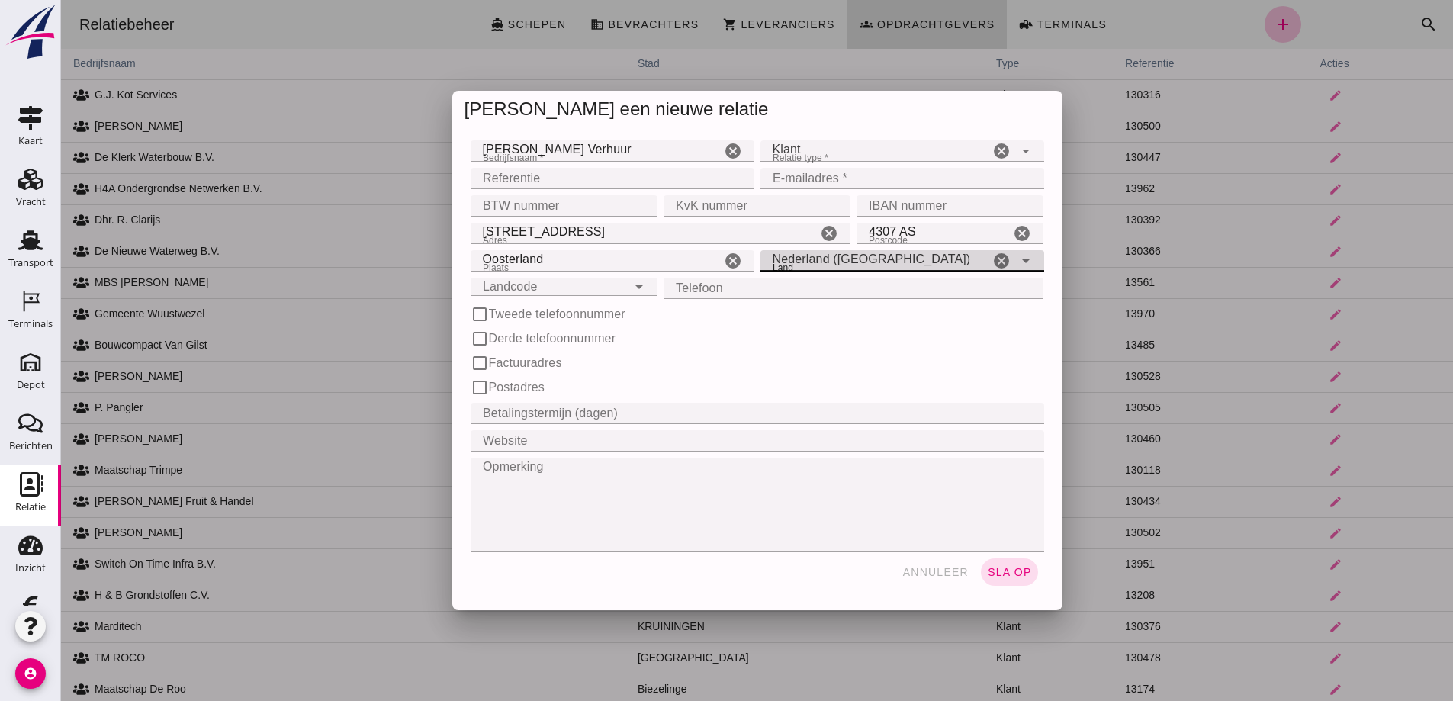
click icon "arrow_drop_down"
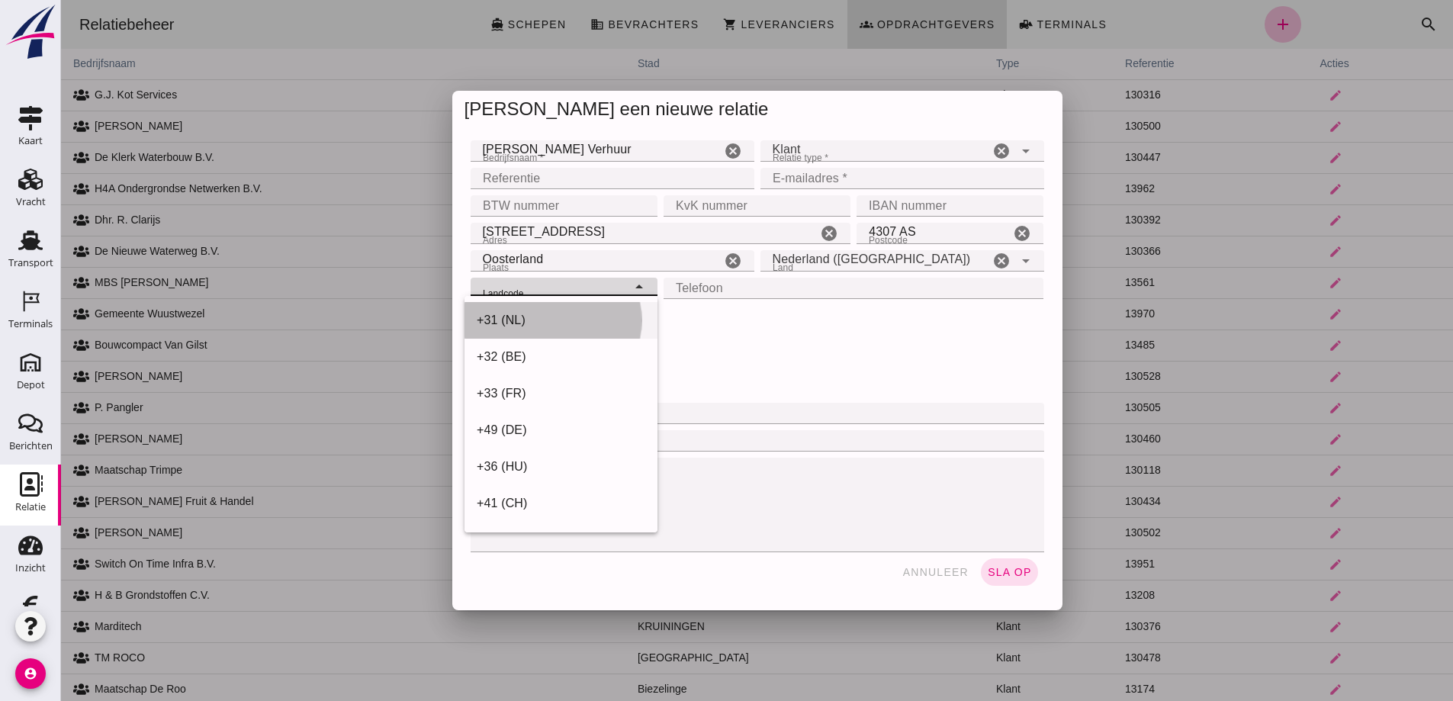
click at [540, 314] on div "+31 (NL)" at bounding box center [561, 320] width 169 height 18
type input "+31 (NL)"
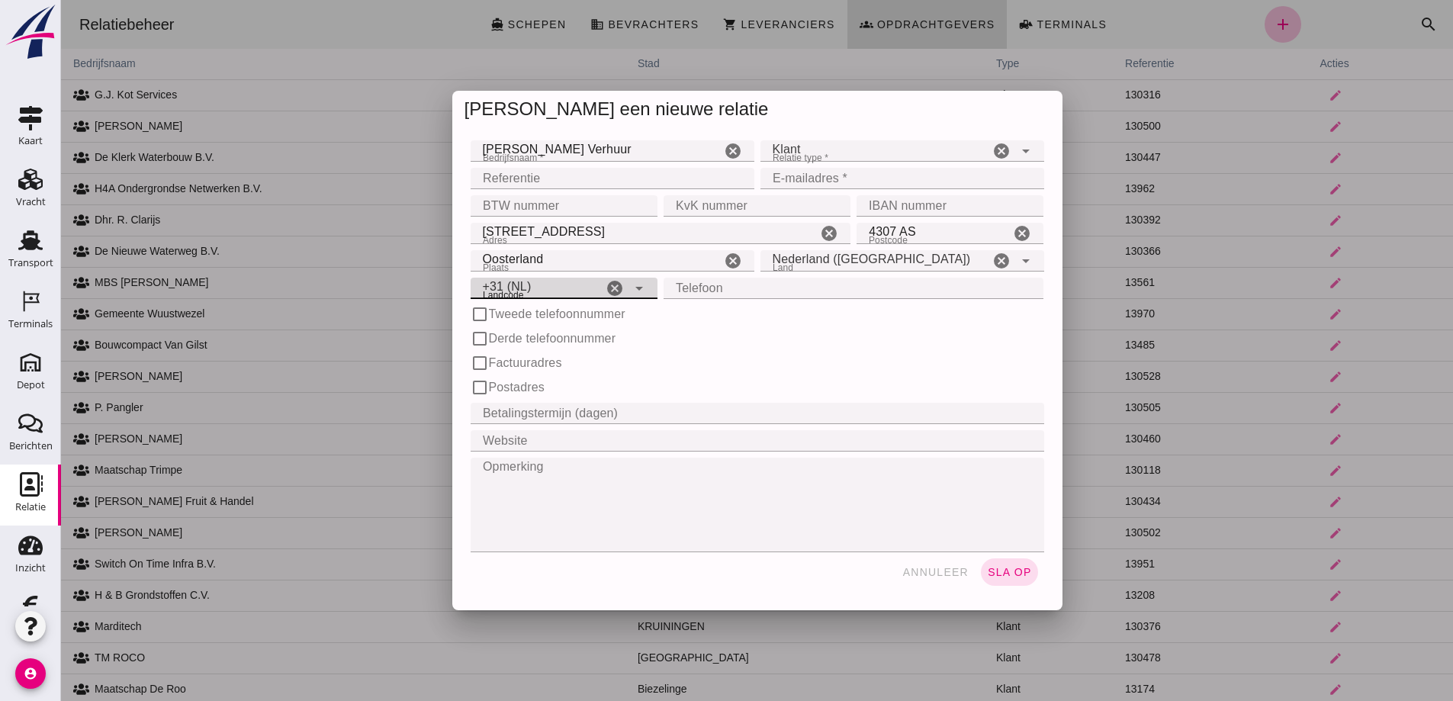
click input "Telefoon"
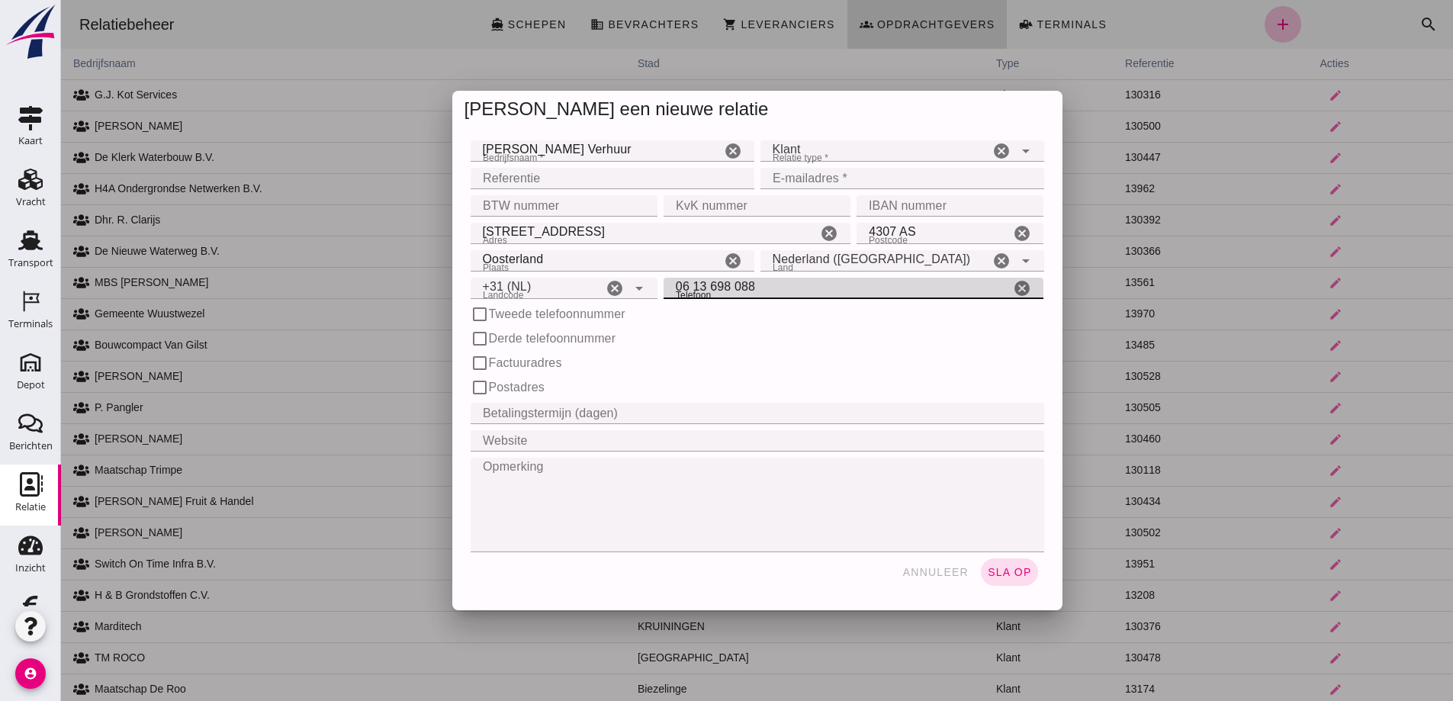
type input "06 13 698 088"
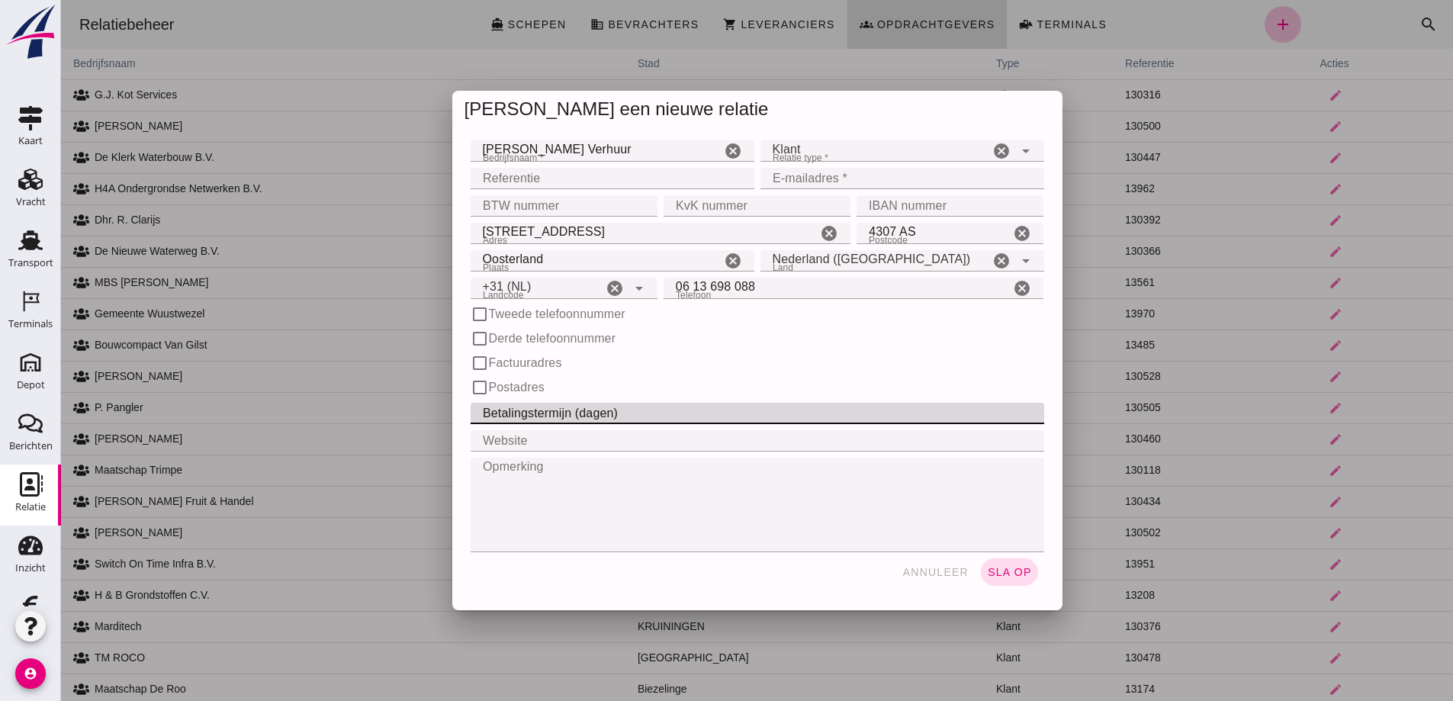
click input "Betalingstermijn (dagen)"
type input "30"
click input "E-mailadres *"
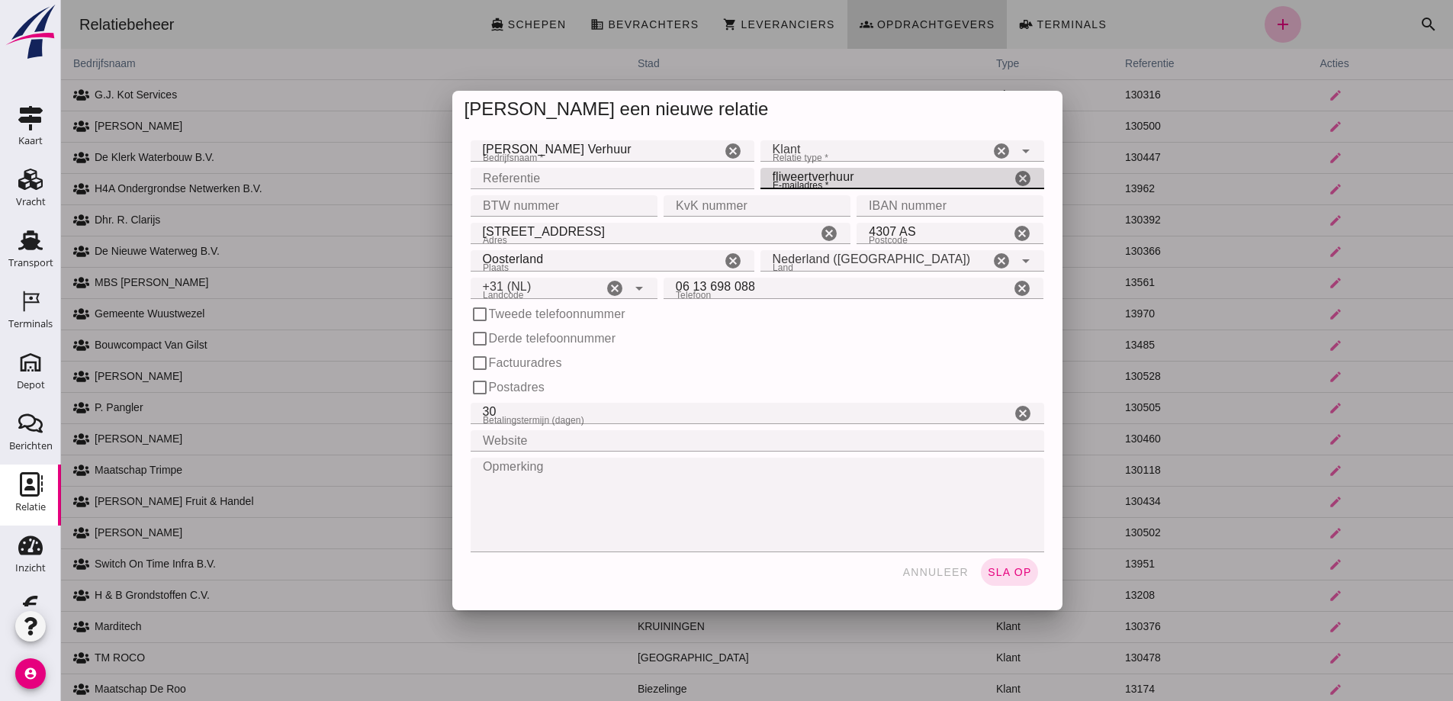
click input "fliweertverhuur"
click input "flikweertverhuur"
type input "[EMAIL_ADDRESS][DOMAIN_NAME]"
click span "sla op"
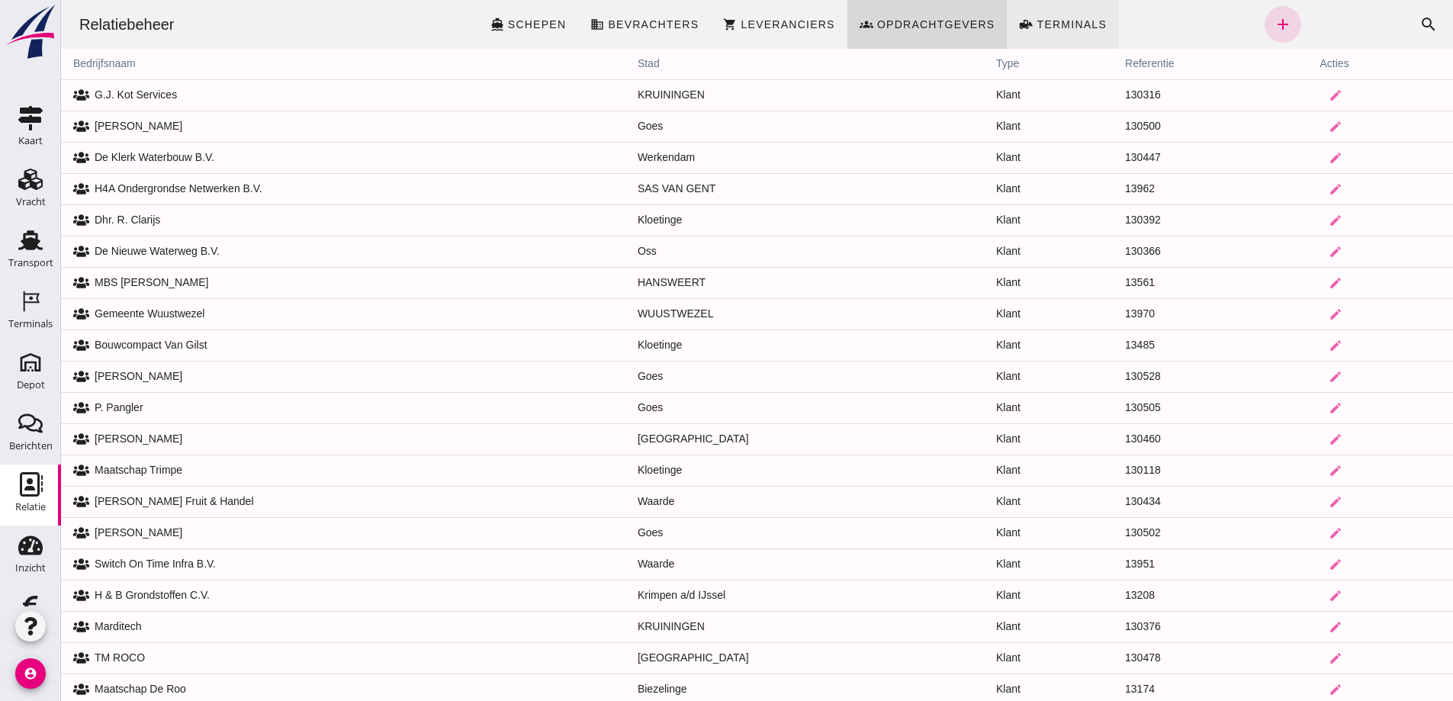
click span "Terminals"
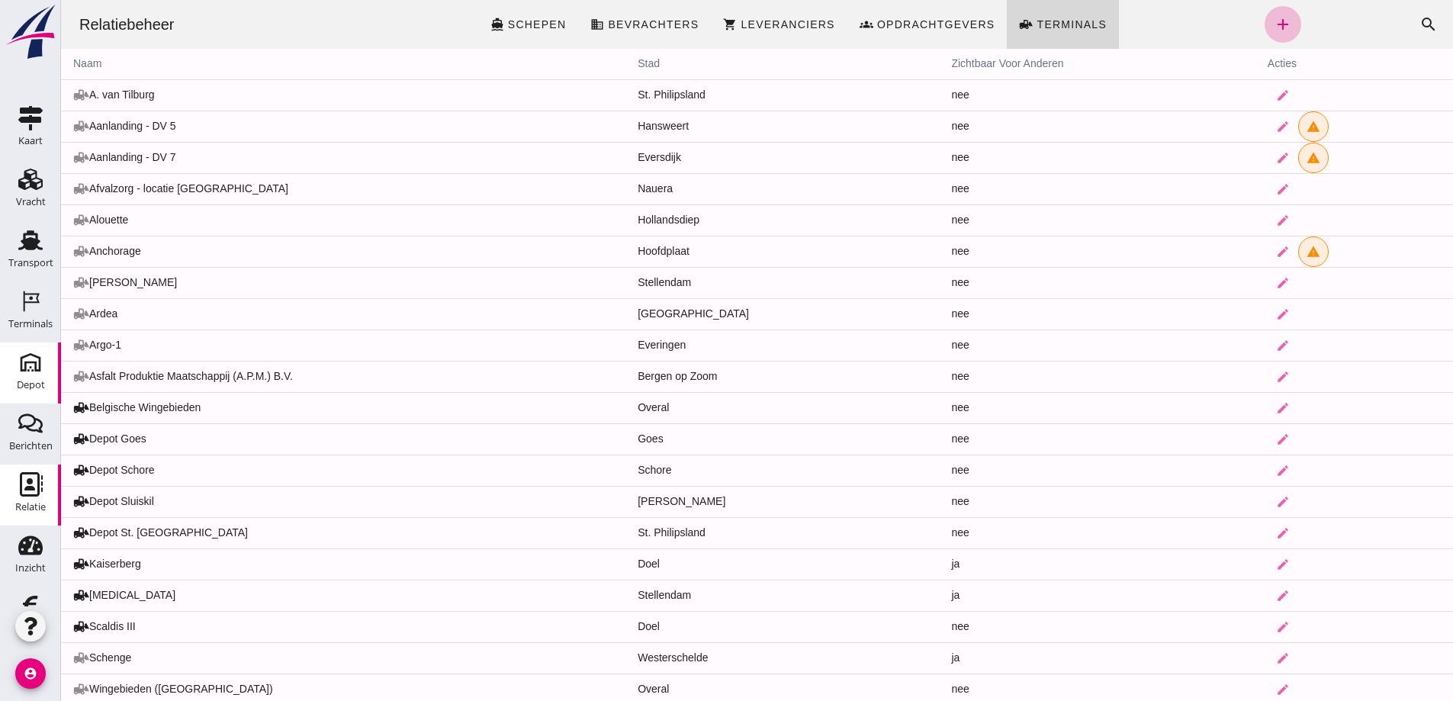
click at [21, 362] on use at bounding box center [30, 362] width 24 height 24
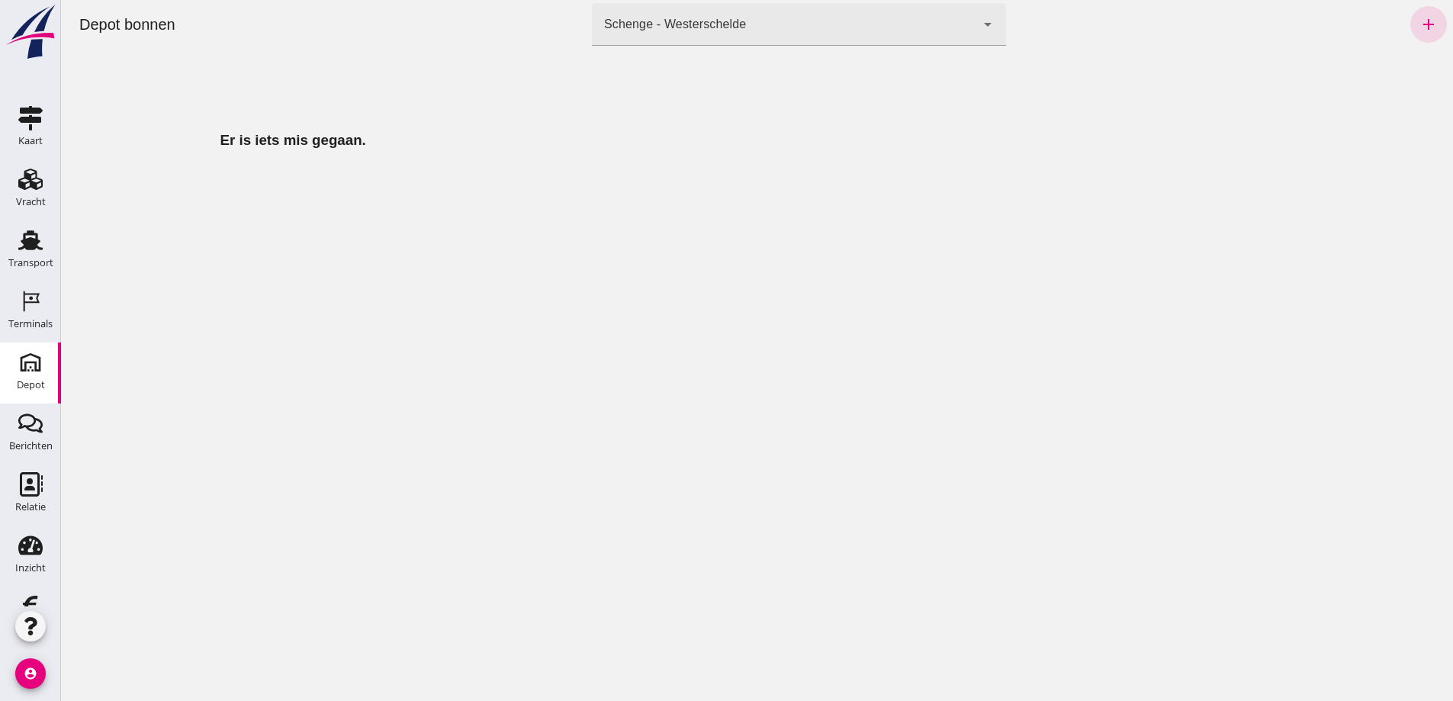
click at [333, 211] on div "Er is iets mis gegaan." at bounding box center [293, 140] width 464 height 183
click at [220, 339] on div "Er is iets mis gegaan." at bounding box center [293, 375] width 464 height 652
click at [24, 484] on icon "Relatie" at bounding box center [30, 484] width 24 height 24
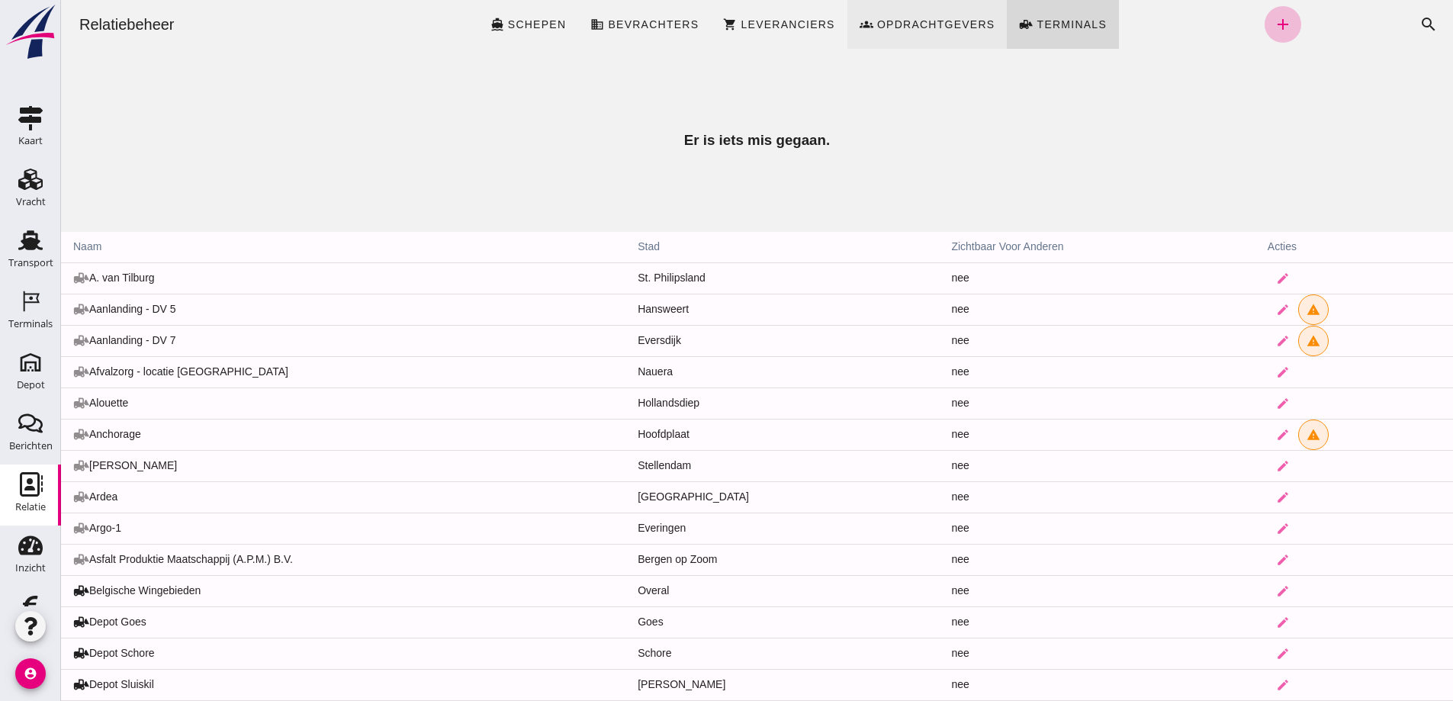
click span "Opdrachtgevers"
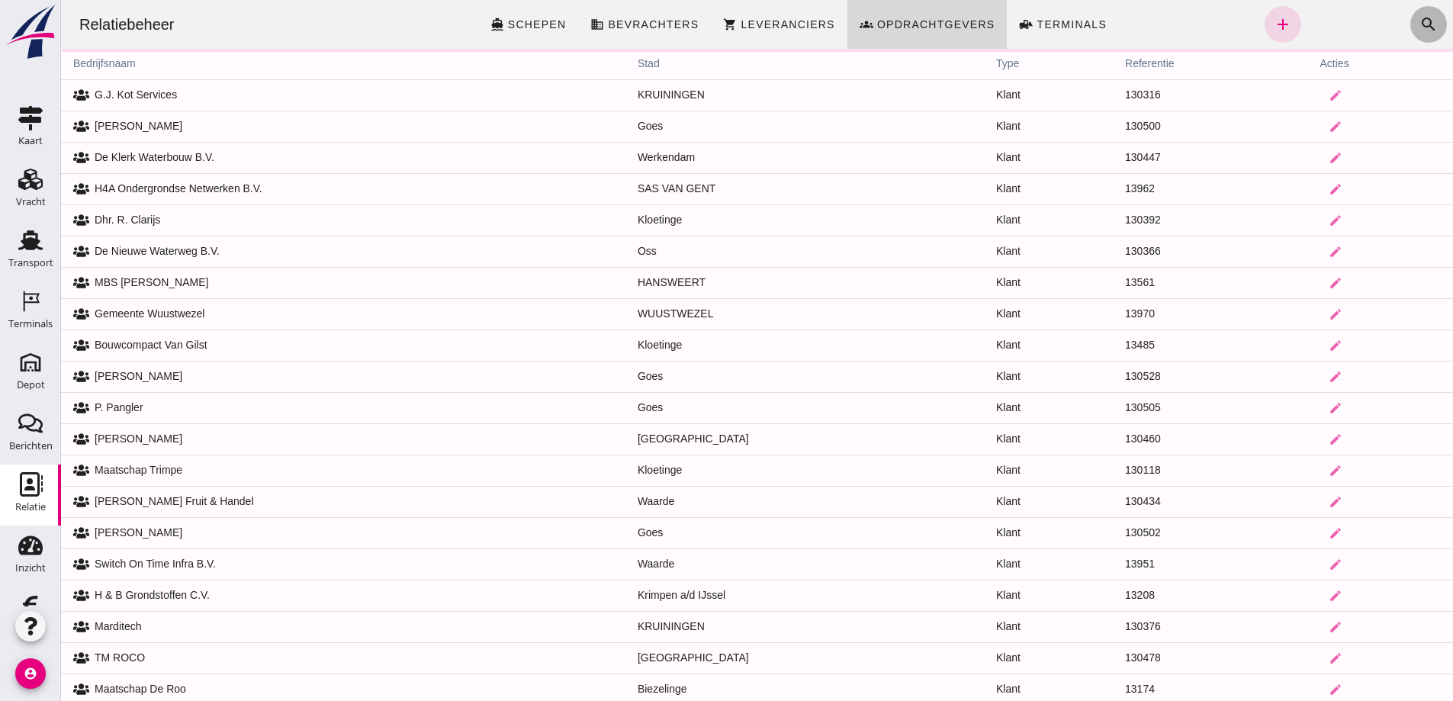
click at [1420, 19] on icon "search" at bounding box center [1429, 24] width 18 height 18
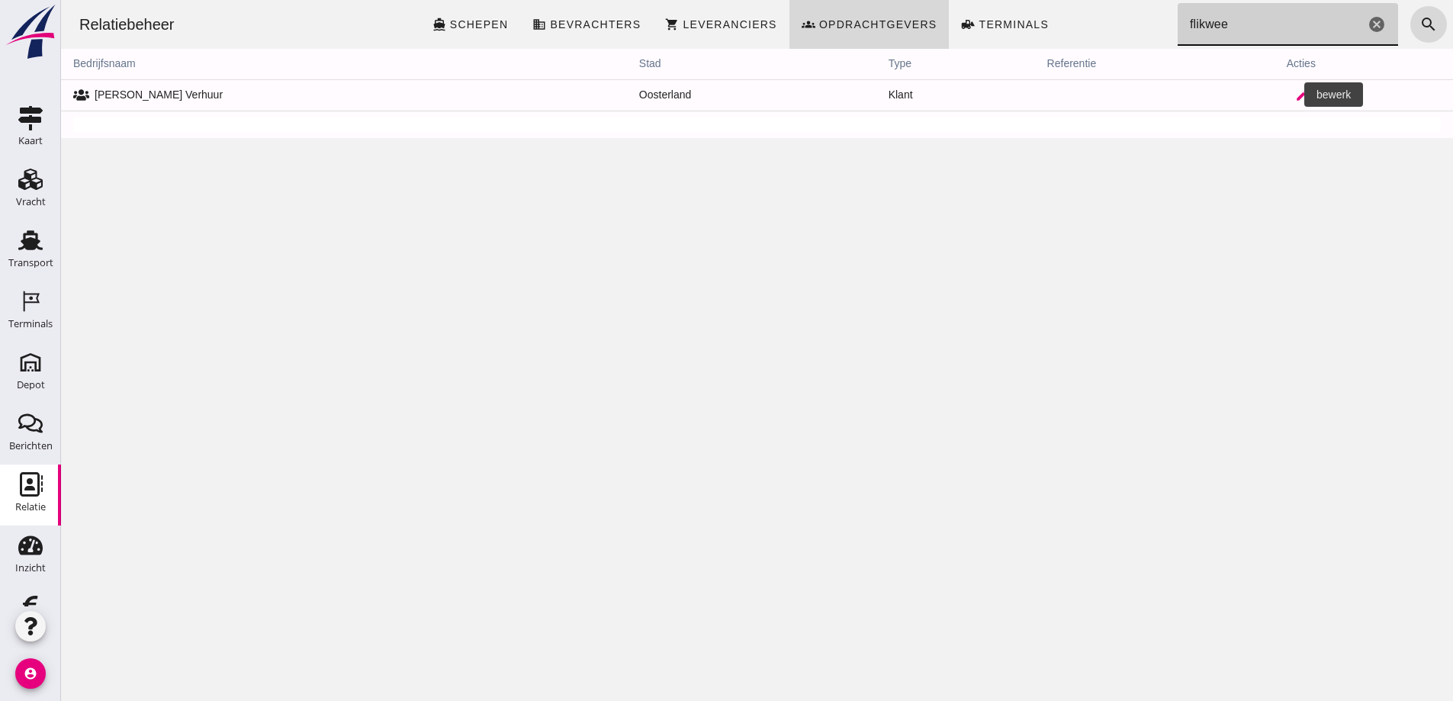
type input "flikwee"
click at [1295, 92] on icon "edit" at bounding box center [1302, 96] width 14 height 14
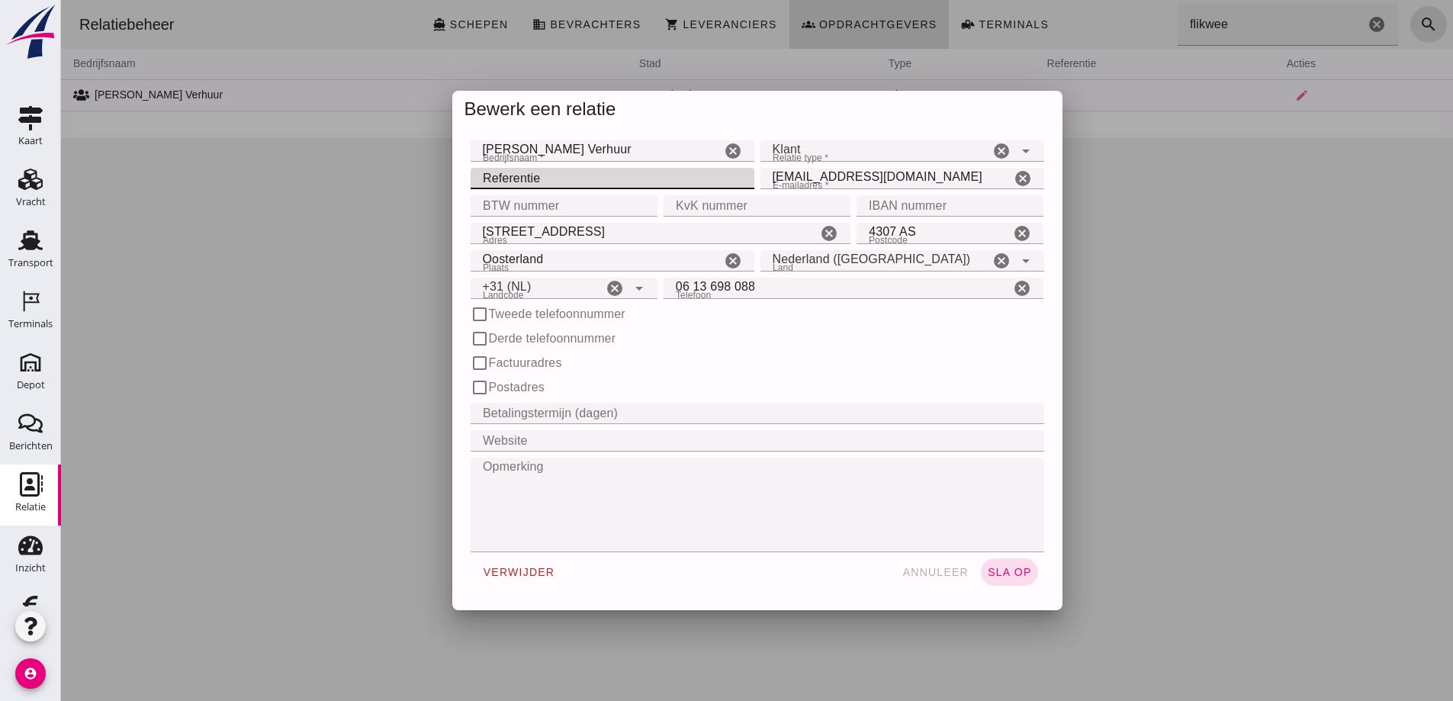
click input "Referentie"
click input "BTW nummer"
type input "NL003144153B21"
click input "KvK nummer"
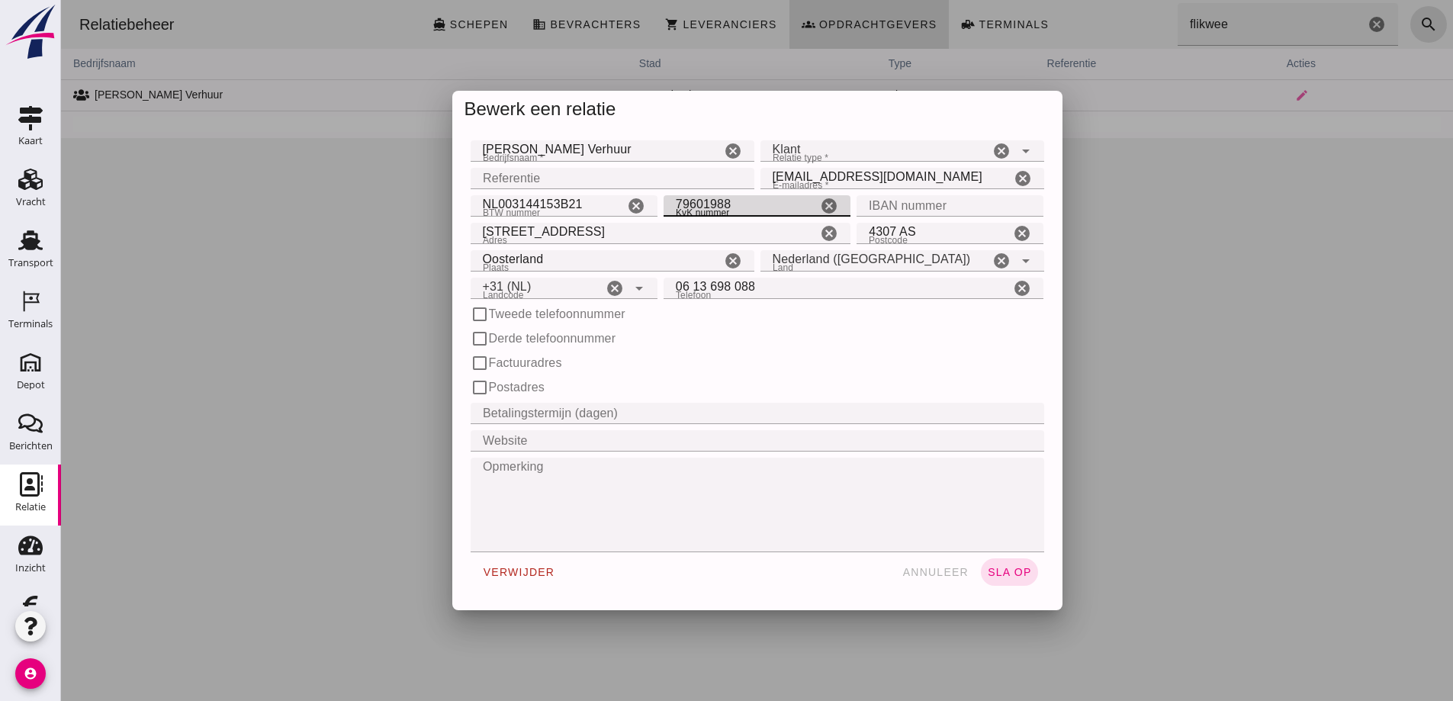
type input "79601988"
click input "IBAN nummer"
type input "[FINANCIAL_ID]"
click span "sla op"
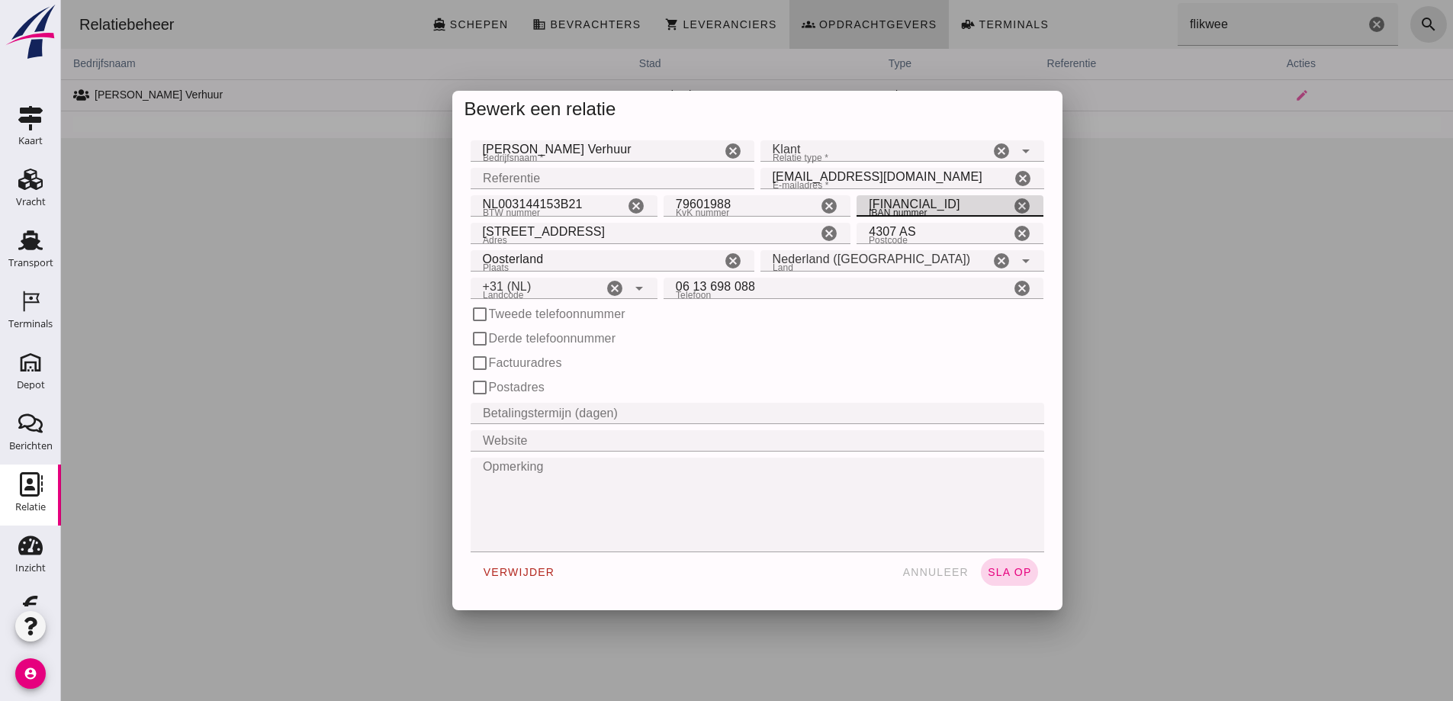
scroll to position [0, 0]
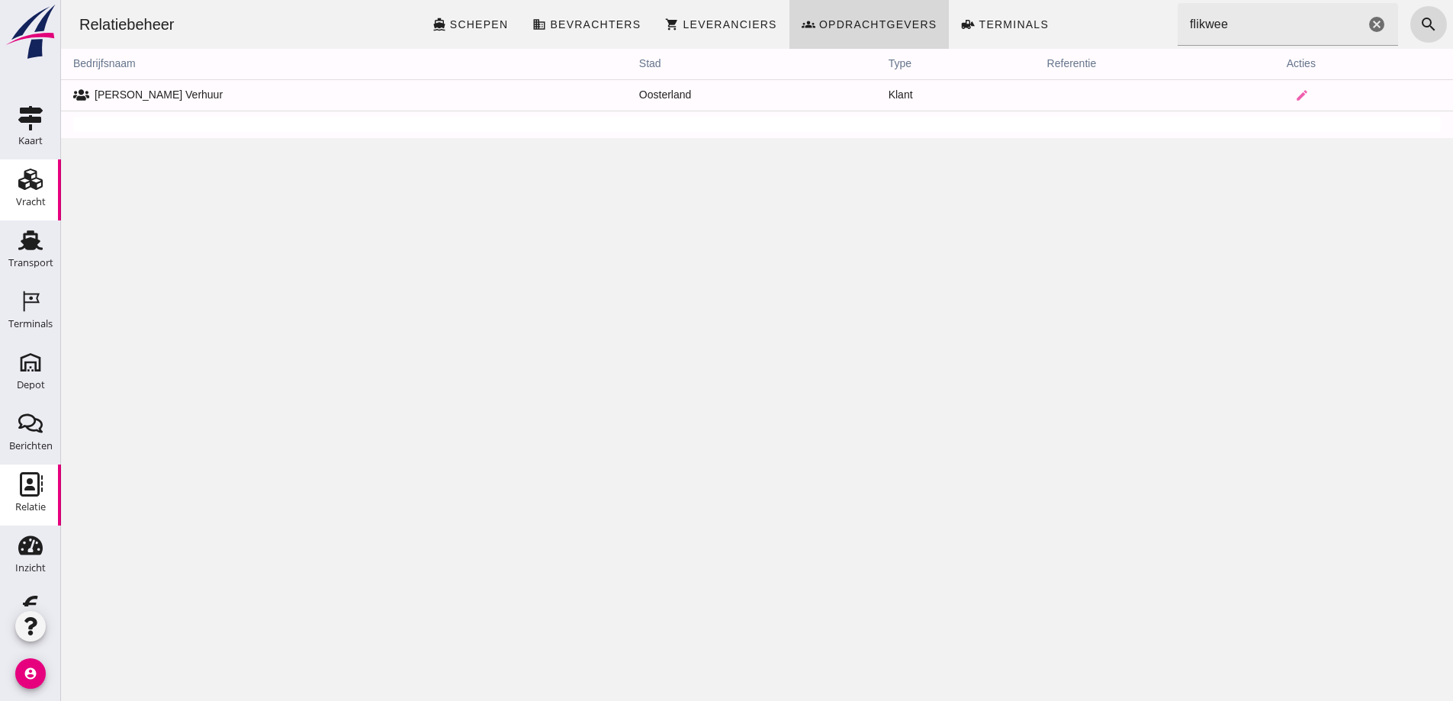
click at [22, 178] on use at bounding box center [30, 179] width 24 height 21
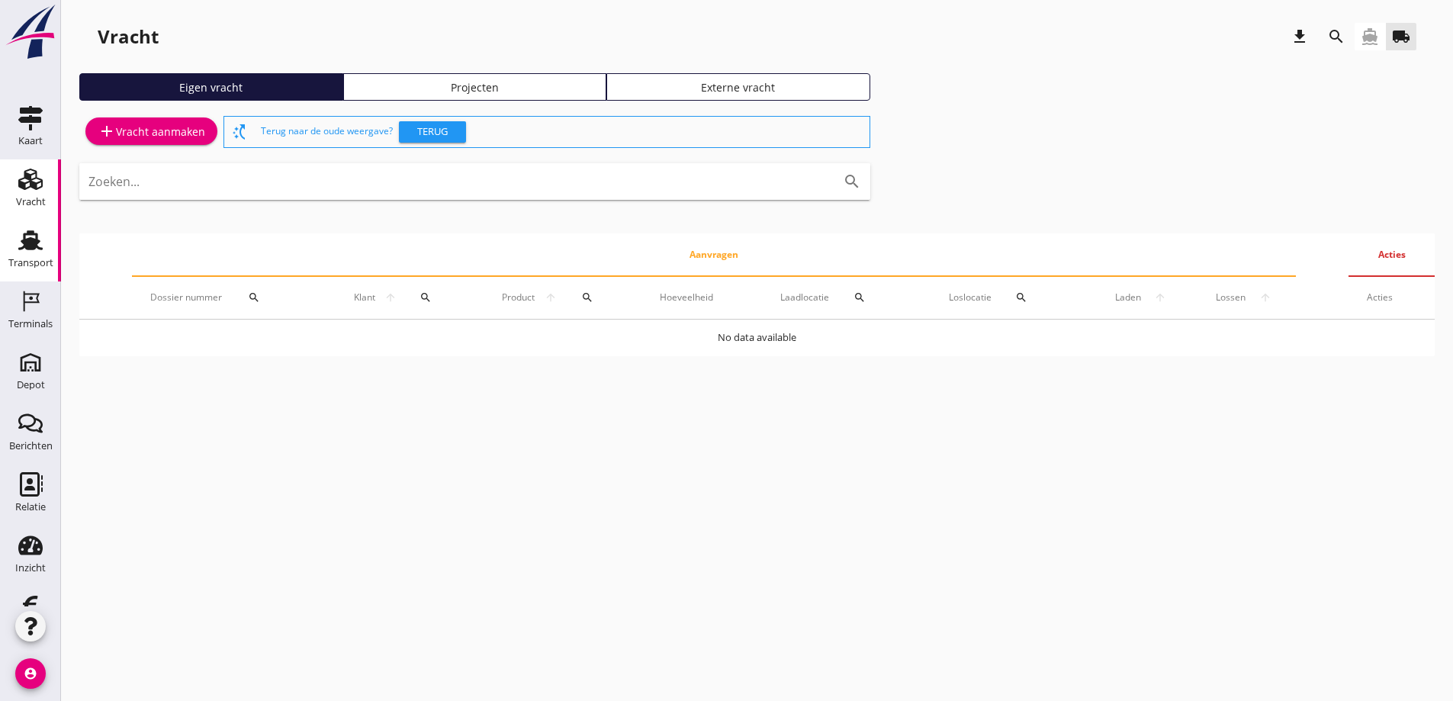
click at [20, 243] on use at bounding box center [30, 240] width 24 height 20
